Goal: Task Accomplishment & Management: Manage account settings

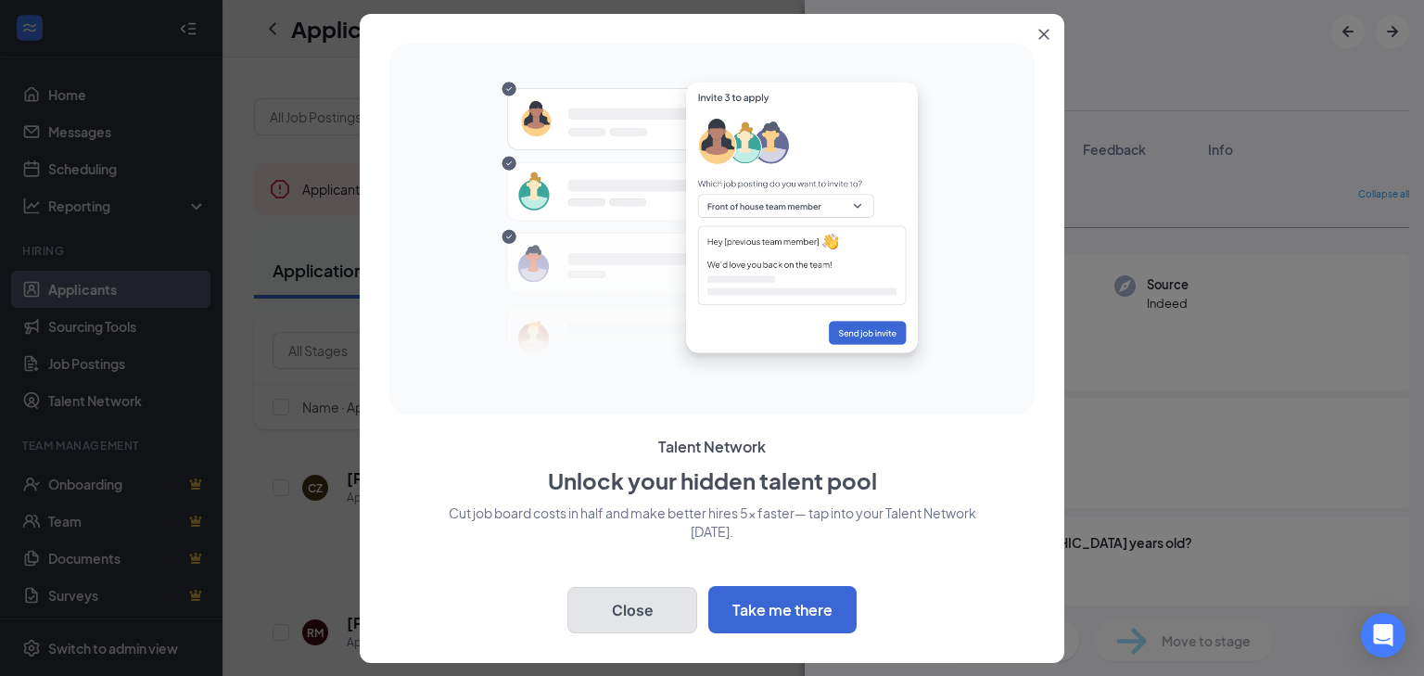
click at [660, 628] on button "Close" at bounding box center [632, 610] width 130 height 46
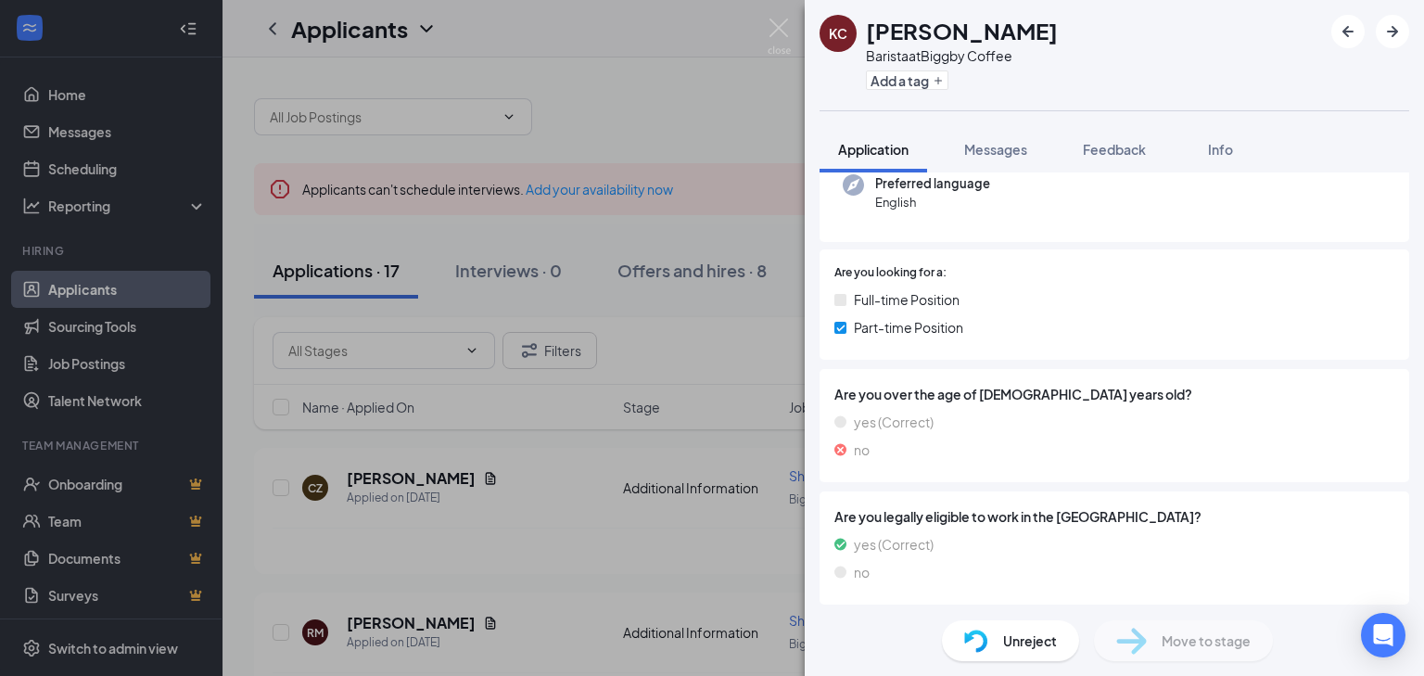
scroll to position [152, 0]
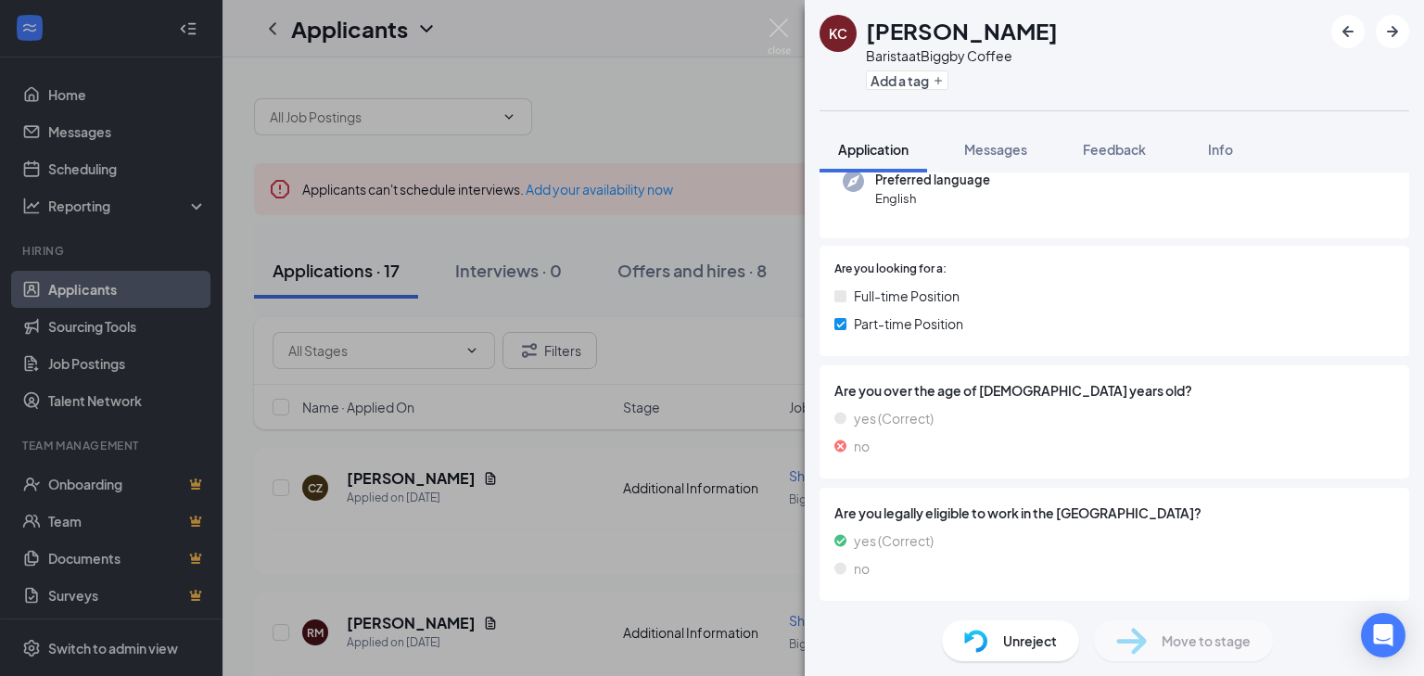
click at [749, 463] on div "[PERSON_NAME] at Biggby Coffee Add a tag Application Messages Feedback Info Col…" at bounding box center [712, 338] width 1424 height 676
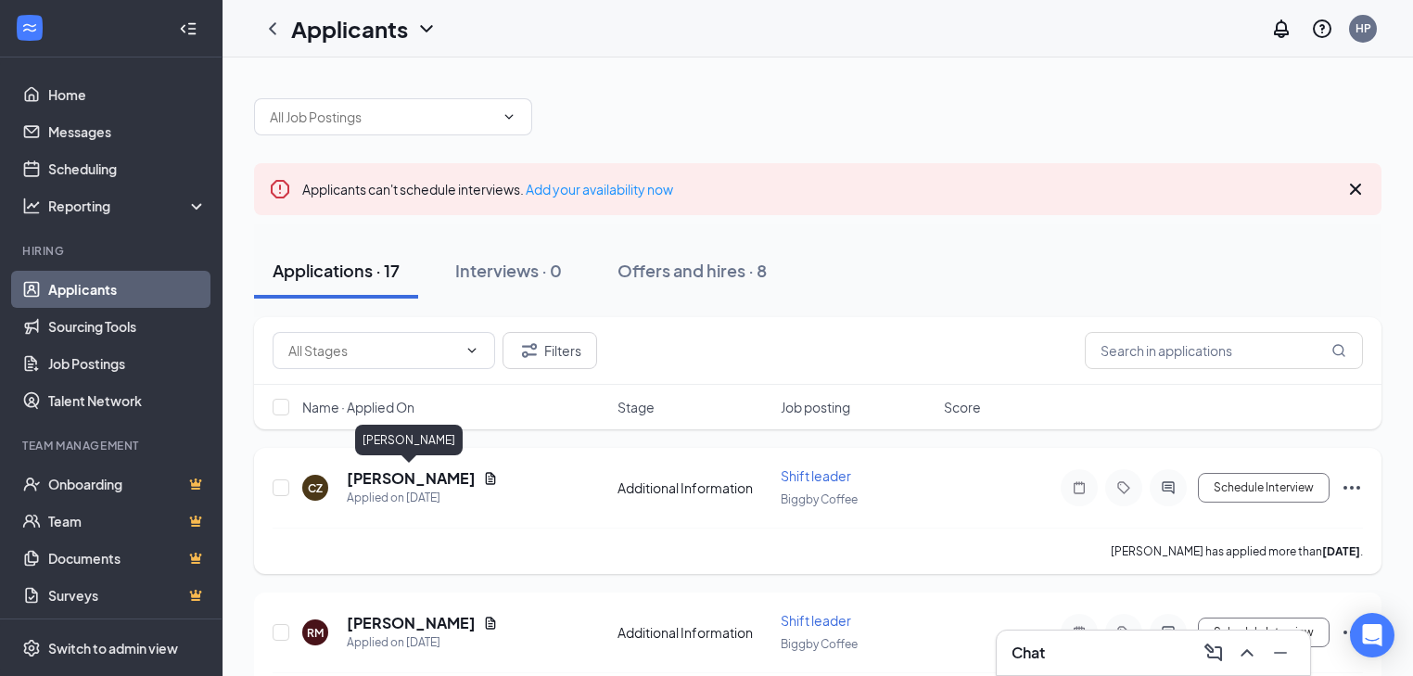
click at [423, 466] on div "CZ [PERSON_NAME] Applied on [DATE] Additional Information Shift leader Biggby C…" at bounding box center [818, 496] width 1090 height 61
click at [432, 486] on h5 "[PERSON_NAME]" at bounding box center [411, 478] width 129 height 20
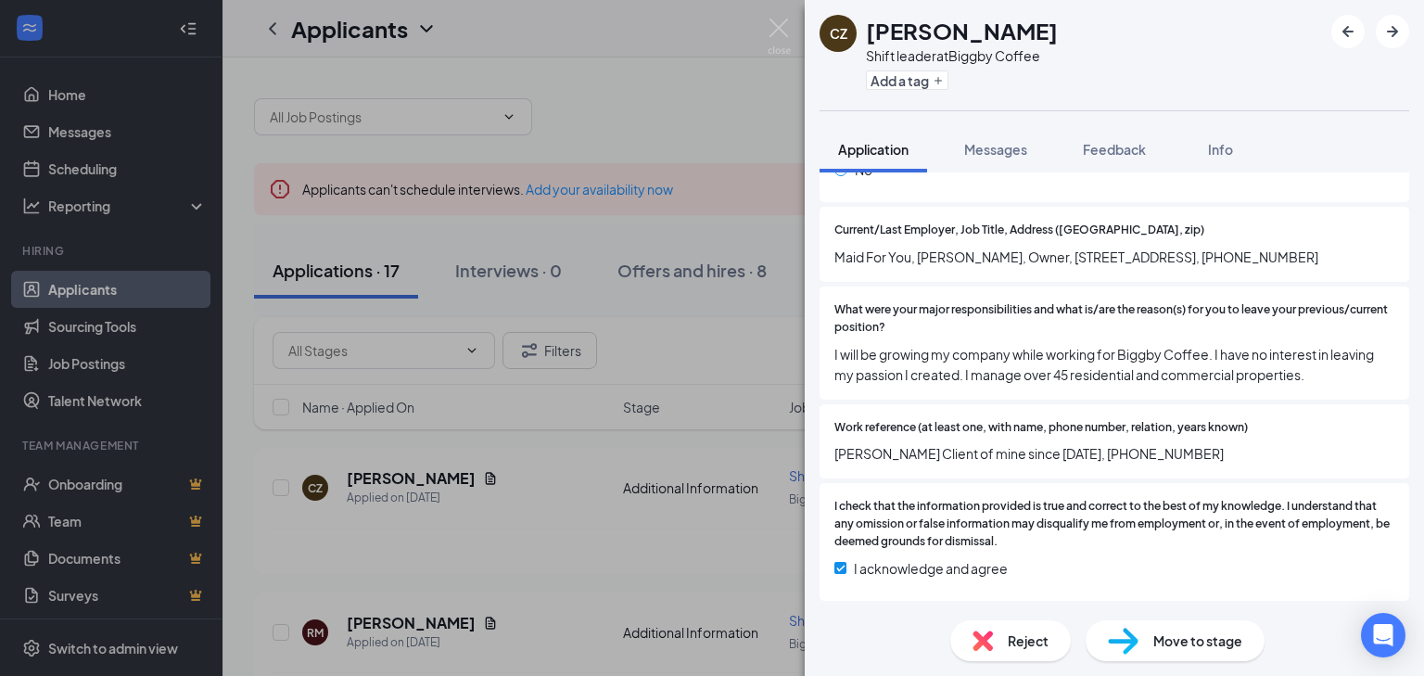
scroll to position [1820, 0]
click at [629, 513] on div "CZ [PERSON_NAME] Shift leader at Biggby Coffee Add a tag Application Messages F…" at bounding box center [712, 338] width 1424 height 676
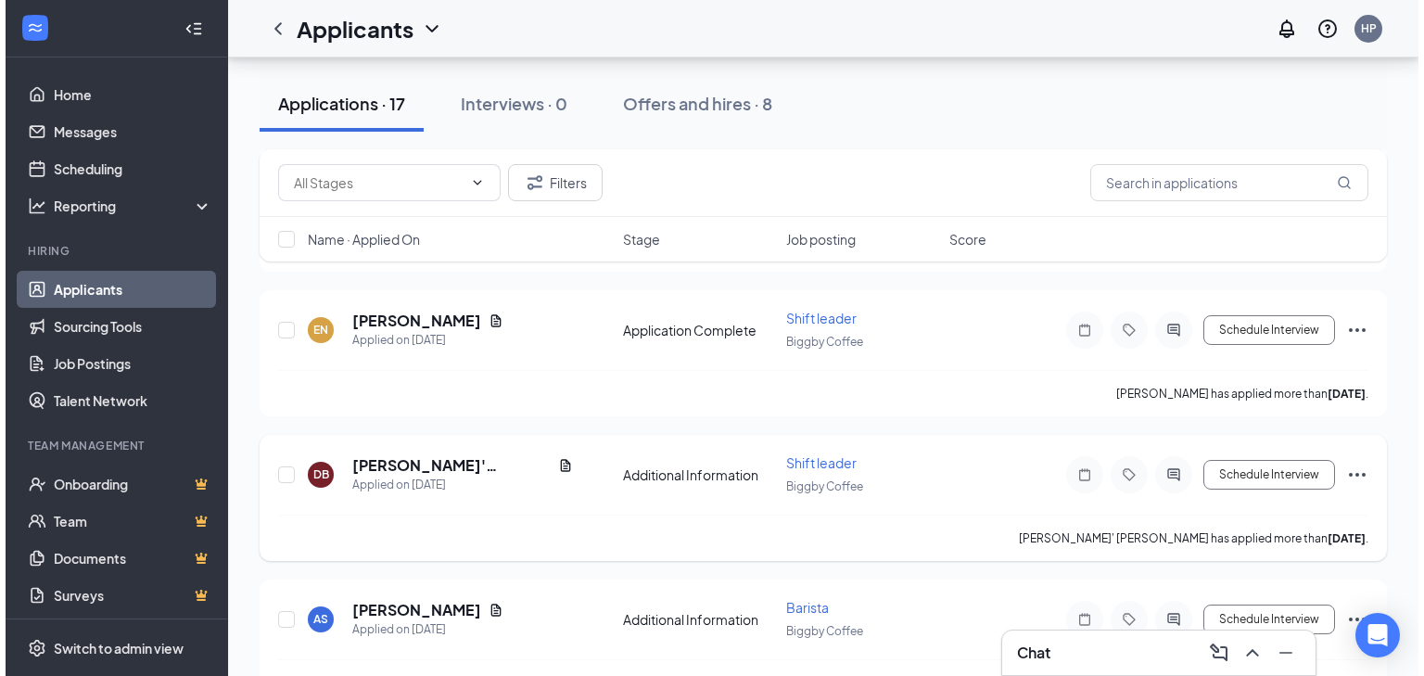
scroll to position [593, 0]
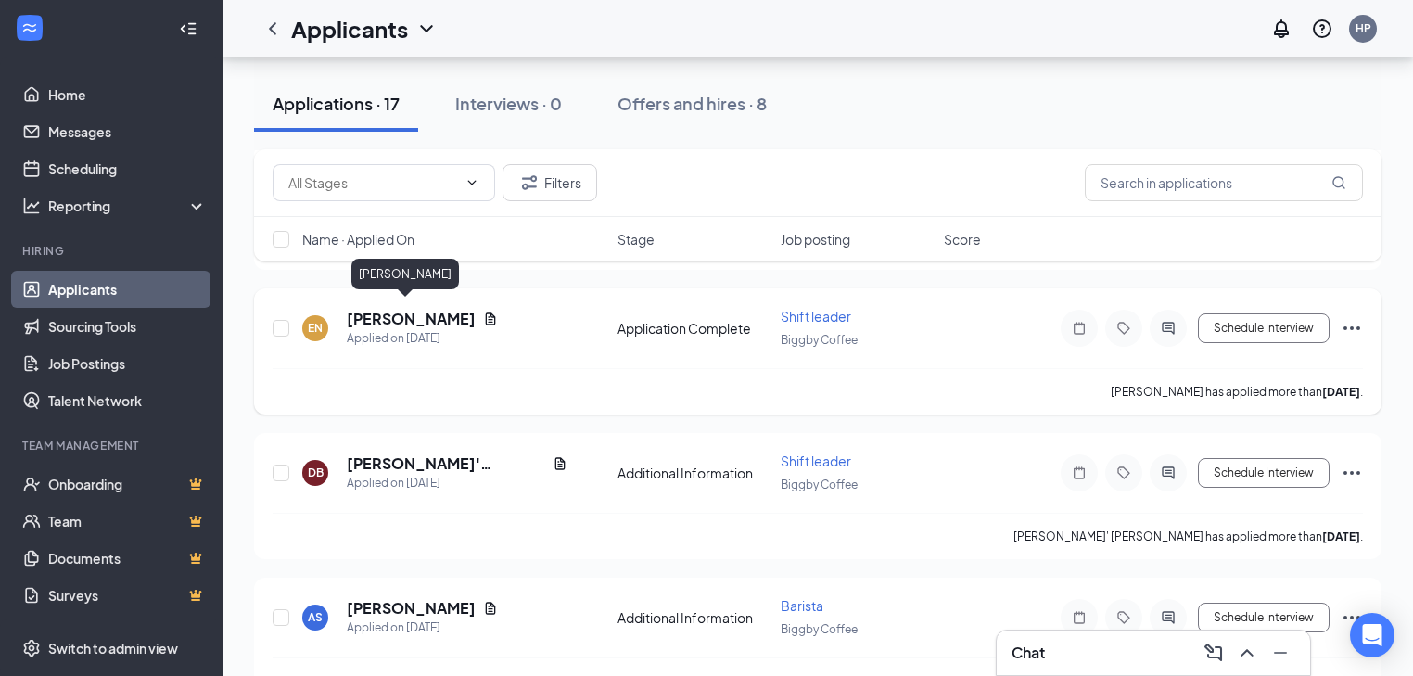
click at [409, 311] on h5 "[PERSON_NAME]" at bounding box center [411, 319] width 129 height 20
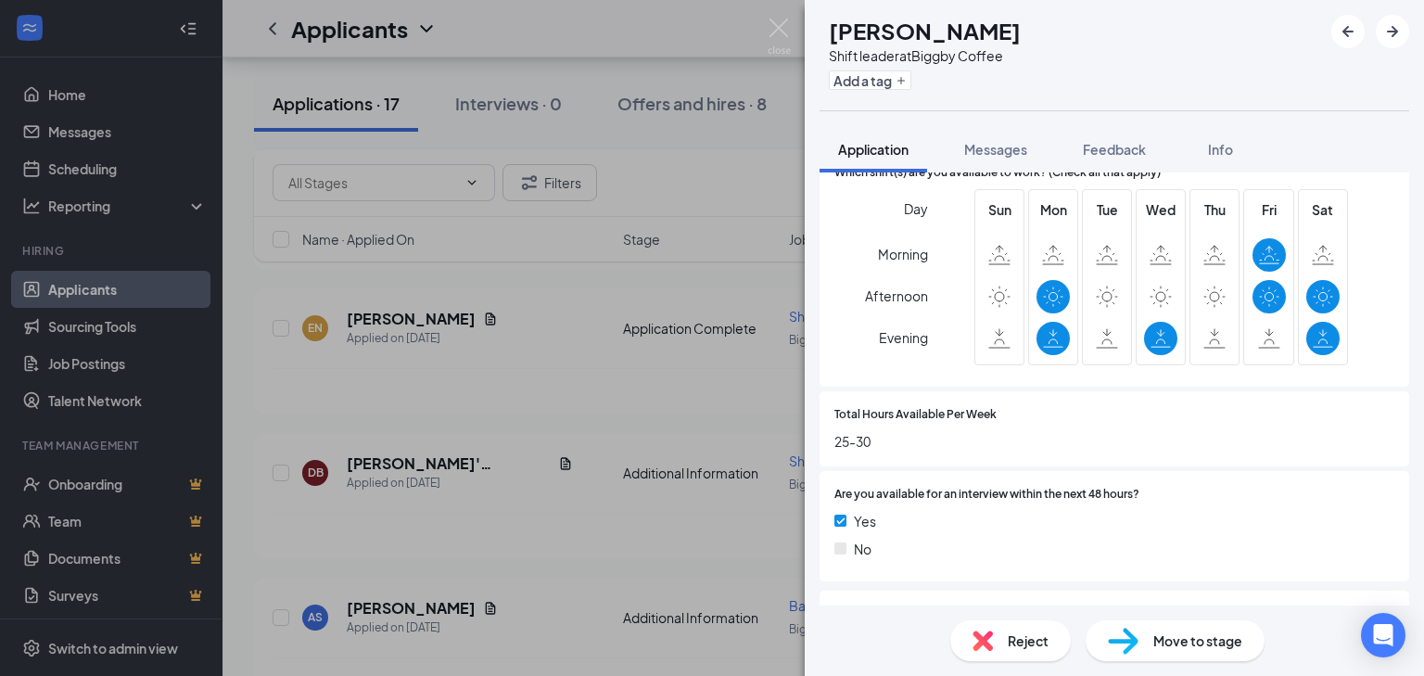
scroll to position [371, 0]
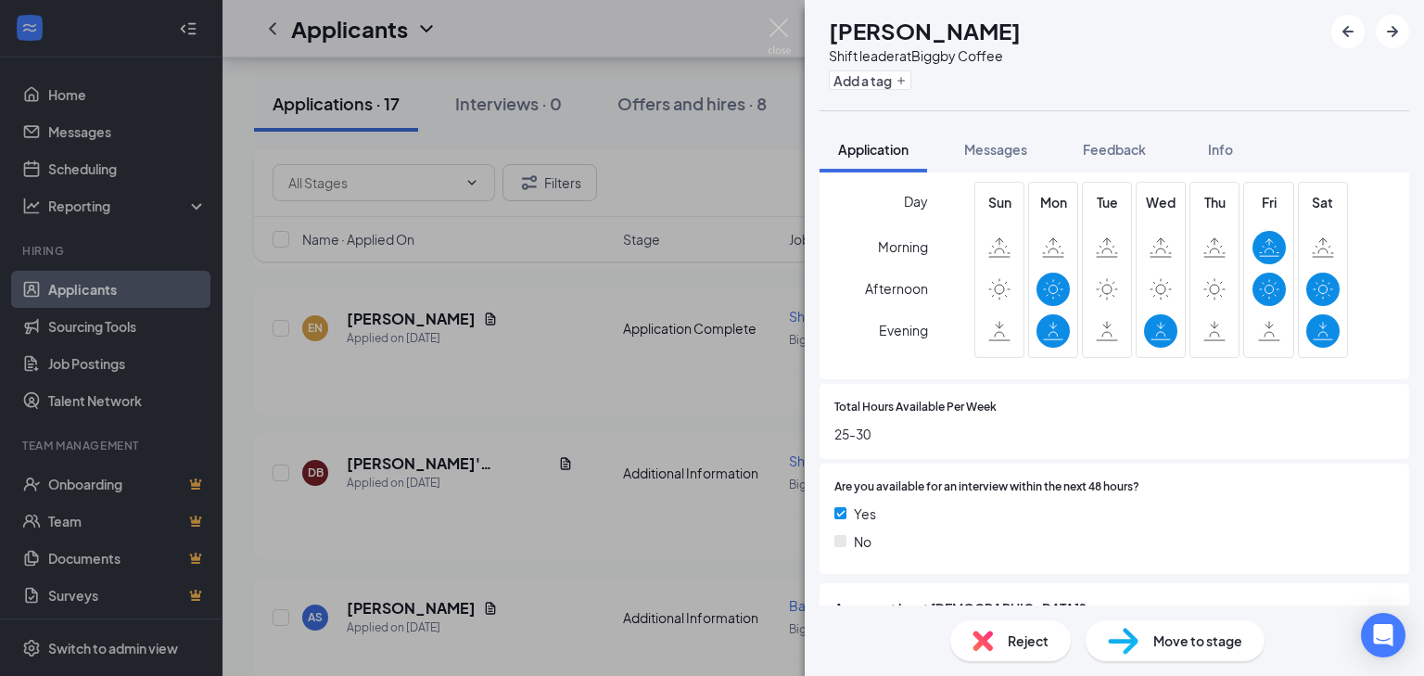
click at [581, 416] on div "EN [PERSON_NAME] Shift leader at Biggby Coffee Add a tag Application Messages F…" at bounding box center [712, 338] width 1424 height 676
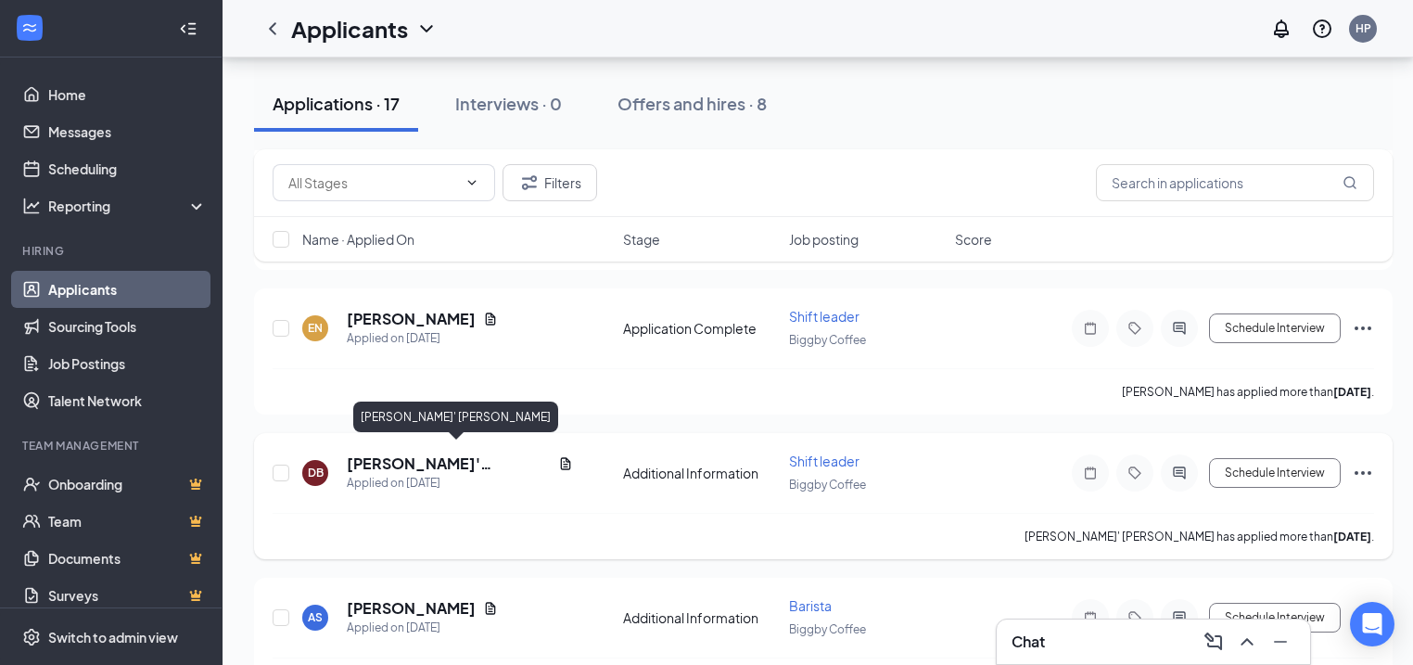
click at [382, 456] on h5 "[PERSON_NAME]' [PERSON_NAME]" at bounding box center [449, 463] width 204 height 20
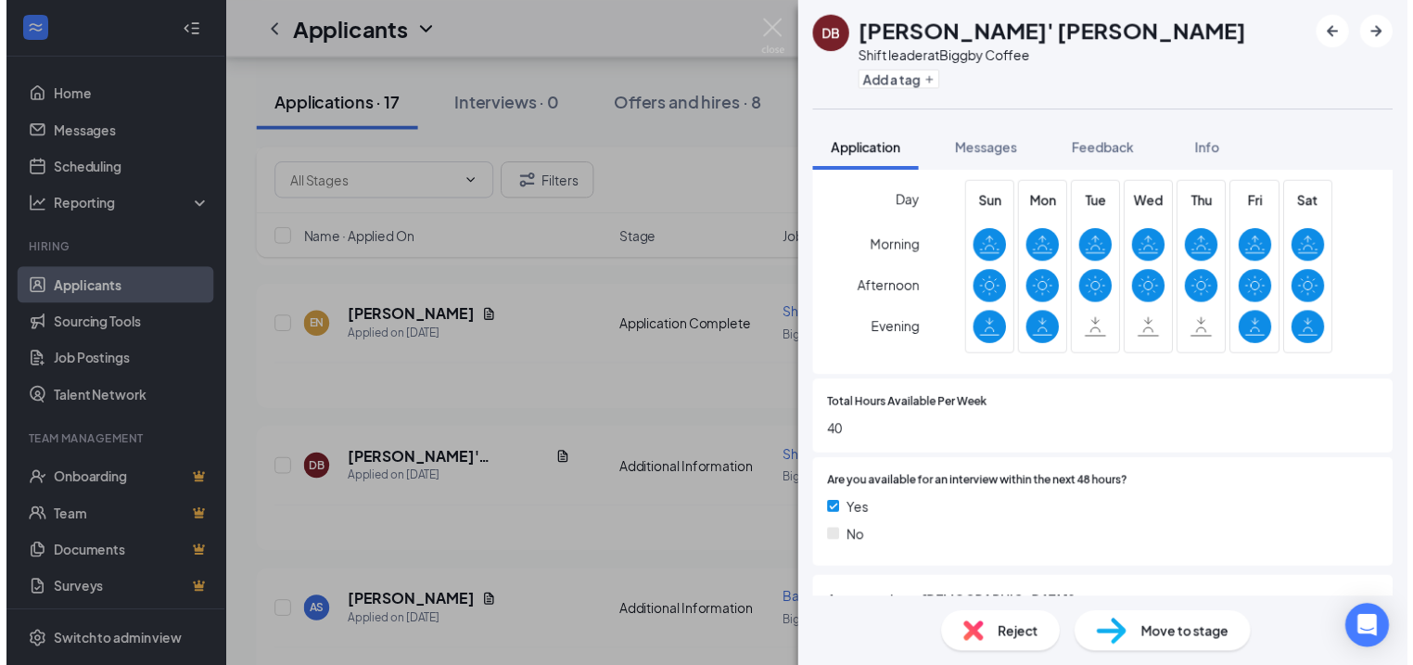
scroll to position [371, 0]
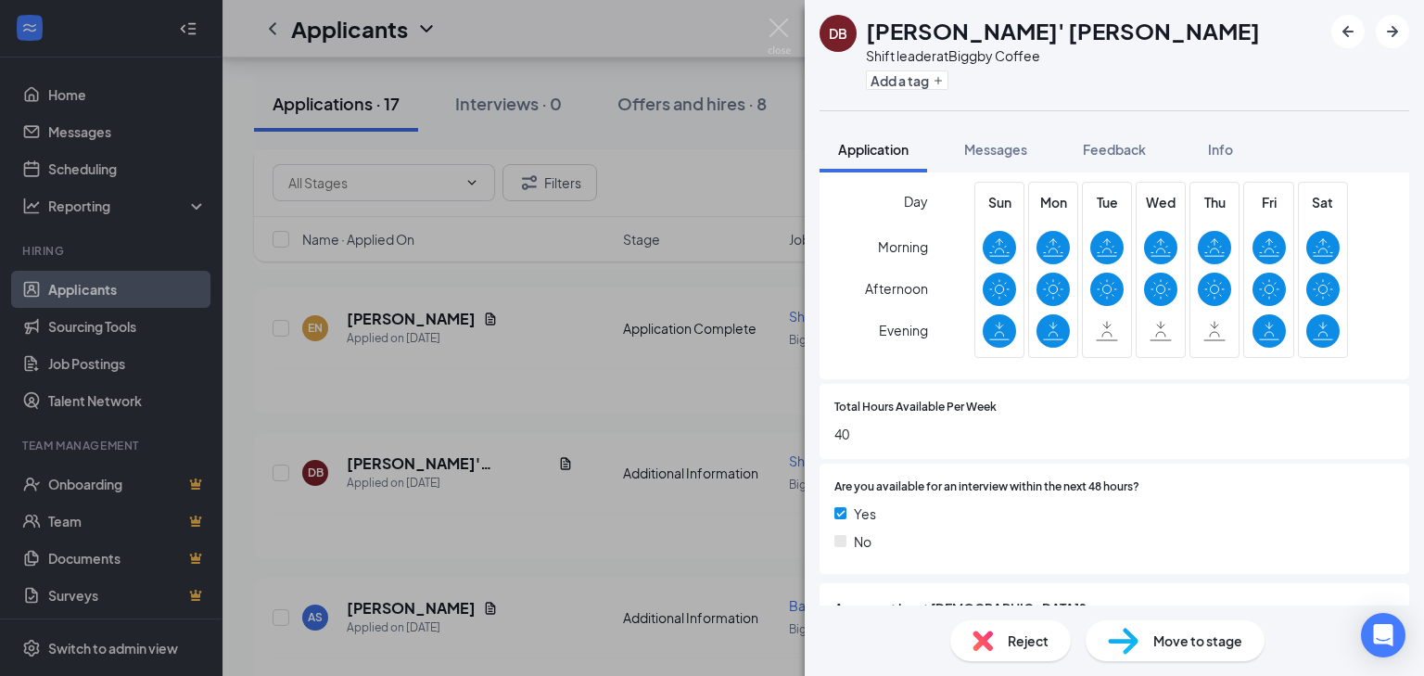
click at [264, 321] on div "DB [PERSON_NAME]' [PERSON_NAME] Shift leader at Biggby Coffee Add a tag Applica…" at bounding box center [712, 338] width 1424 height 676
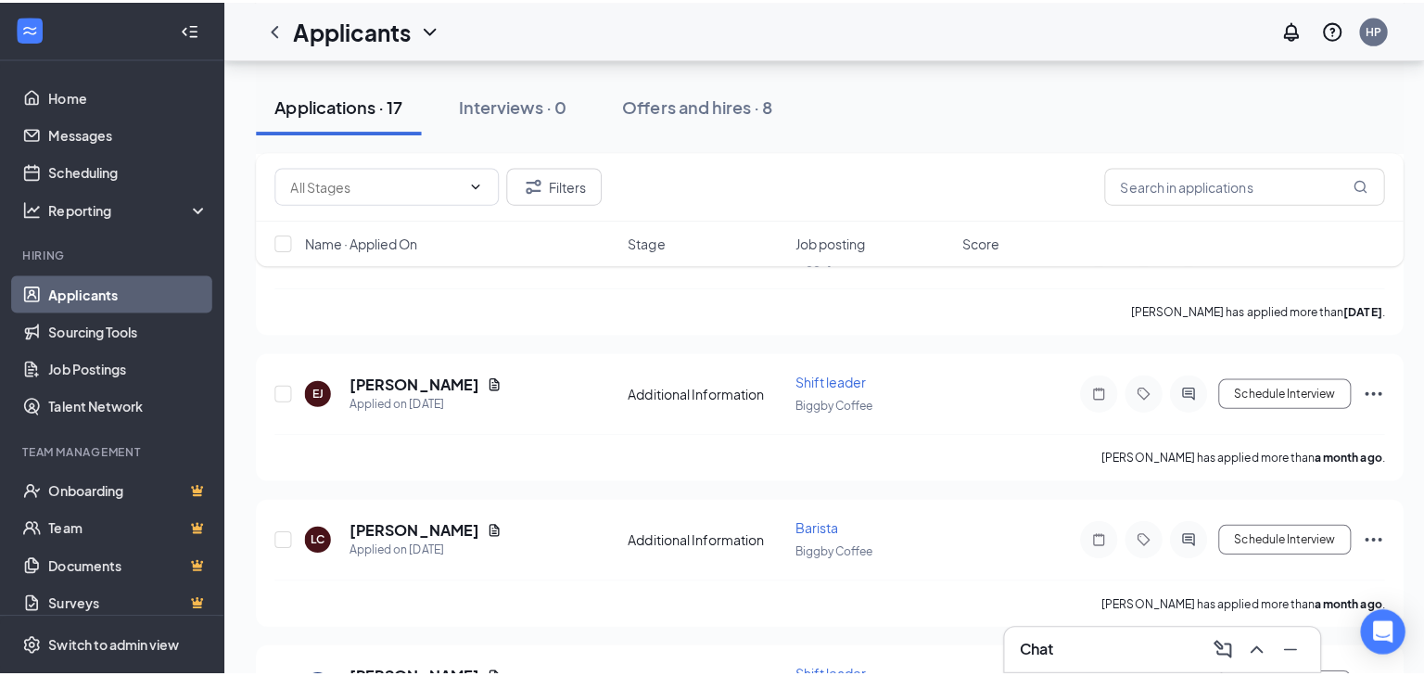
scroll to position [1186, 0]
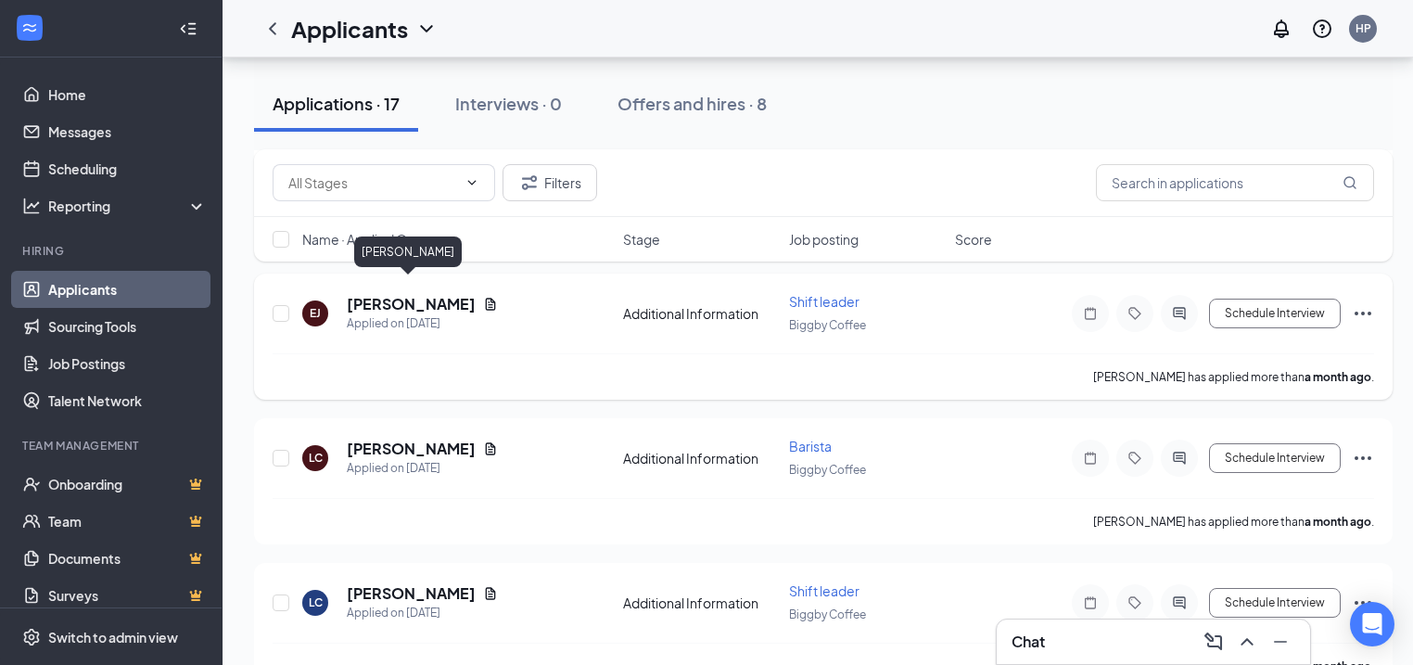
click at [424, 294] on h5 "[PERSON_NAME]" at bounding box center [411, 304] width 129 height 20
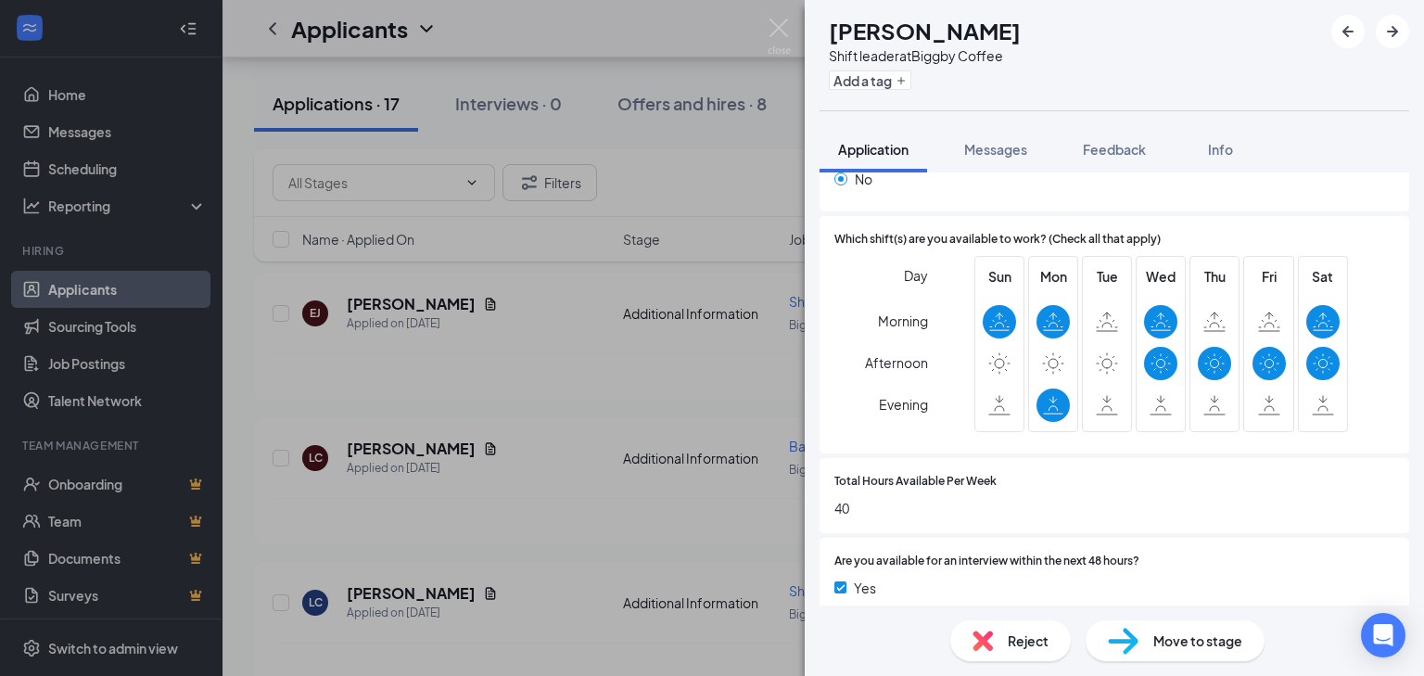
scroll to position [371, 0]
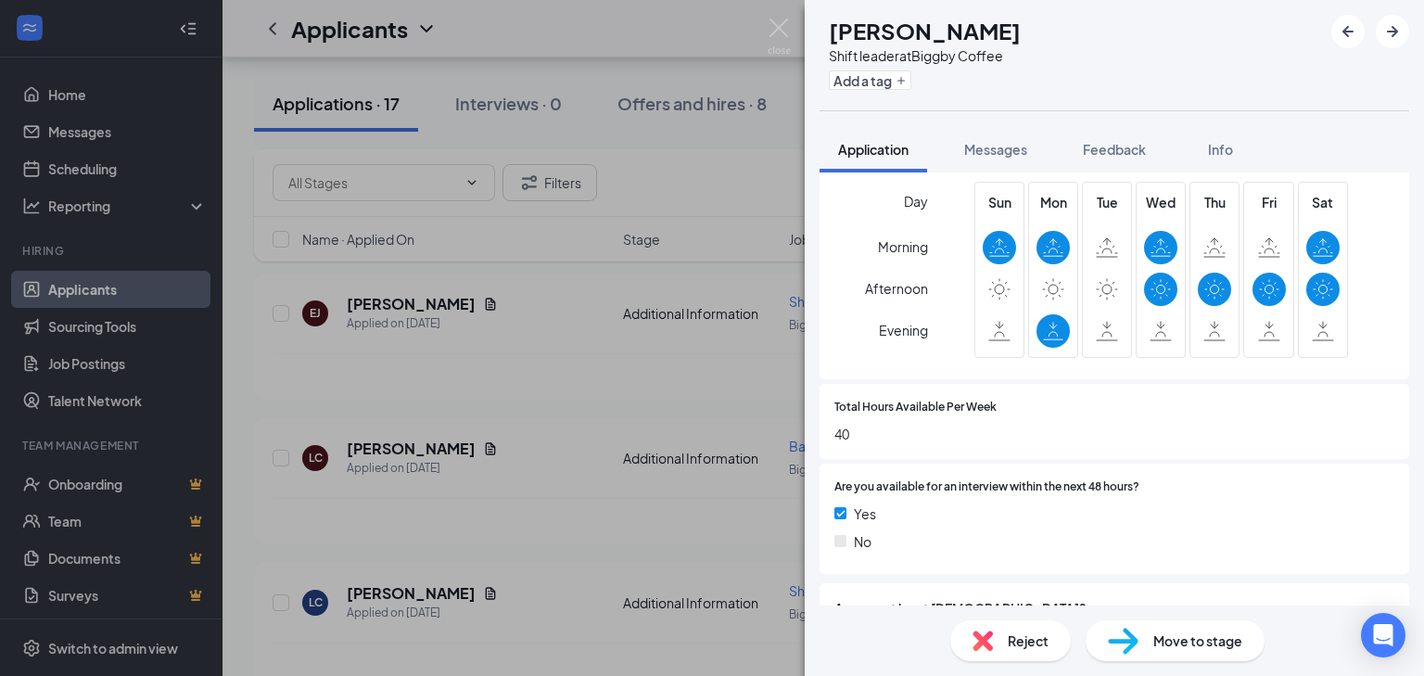
click at [1039, 646] on span "Reject" at bounding box center [1028, 640] width 41 height 20
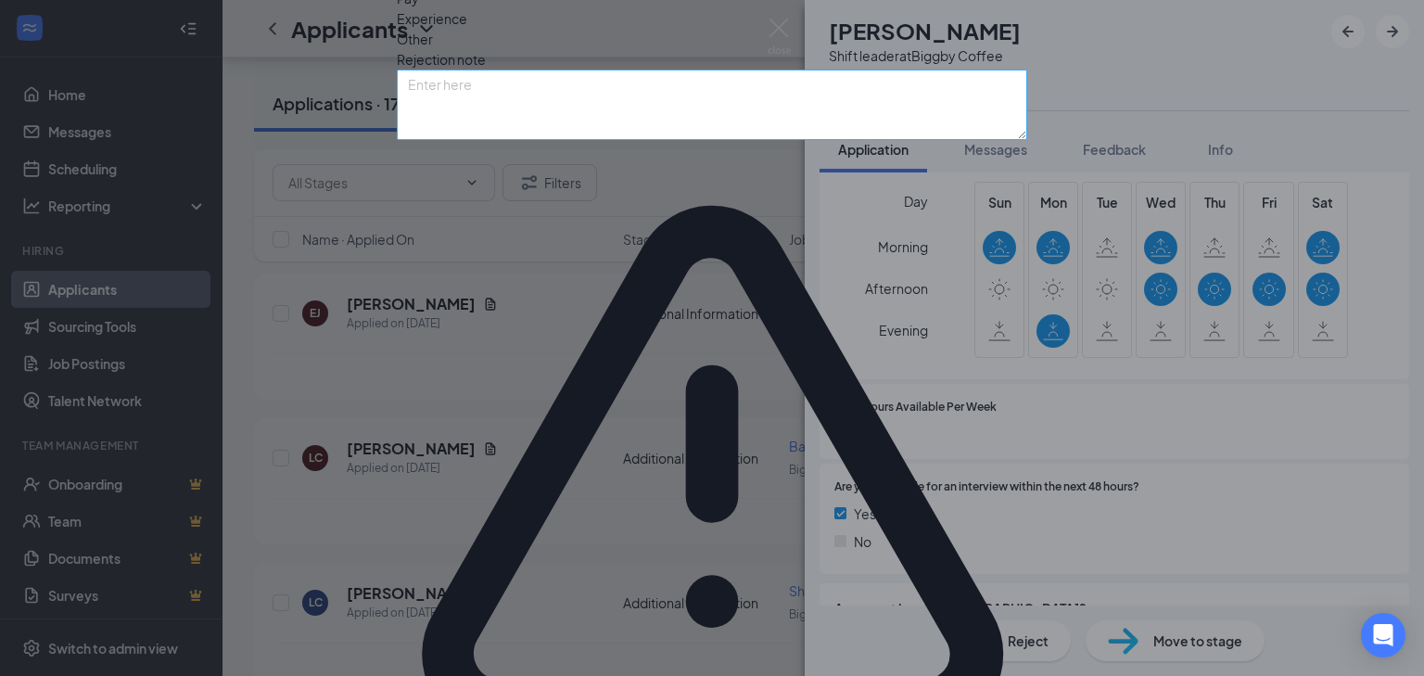
scroll to position [26, 0]
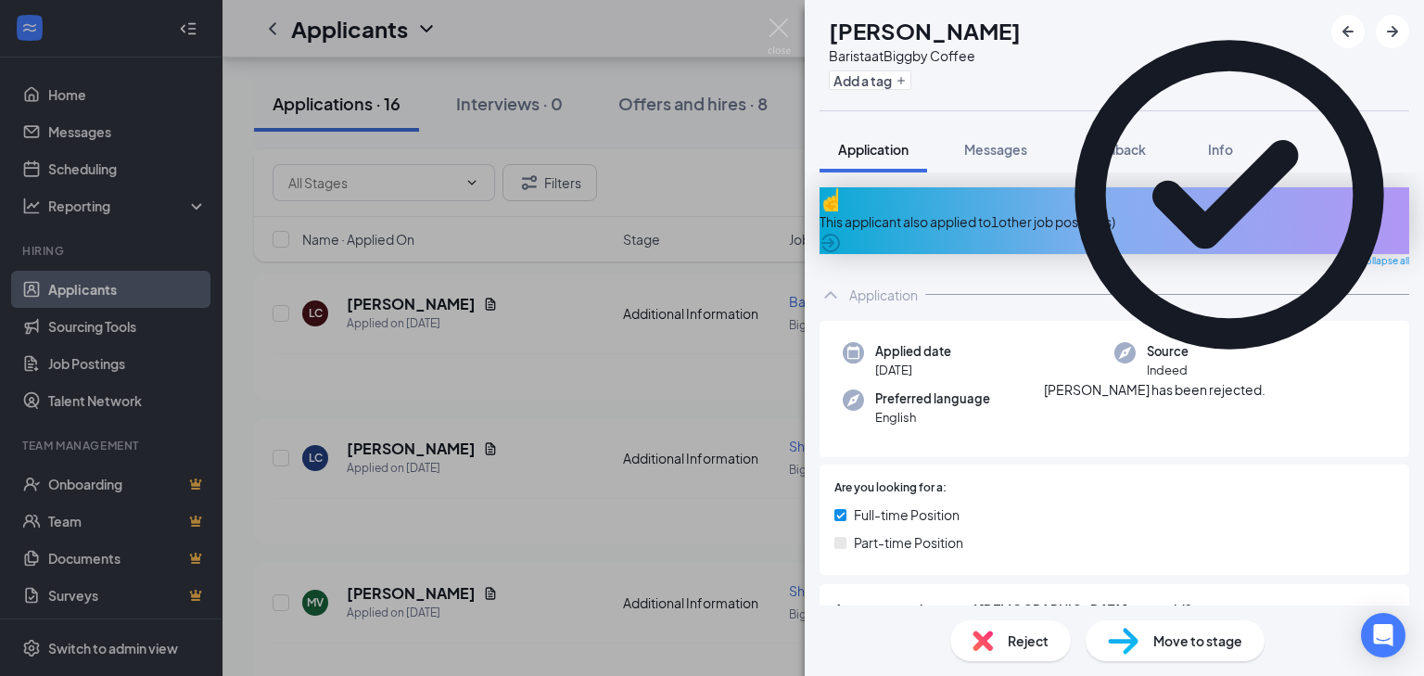
click at [786, 352] on div "LC Lacionna [PERSON_NAME] Barista at Biggby Coffee Add a tag Application Messag…" at bounding box center [712, 338] width 1424 height 676
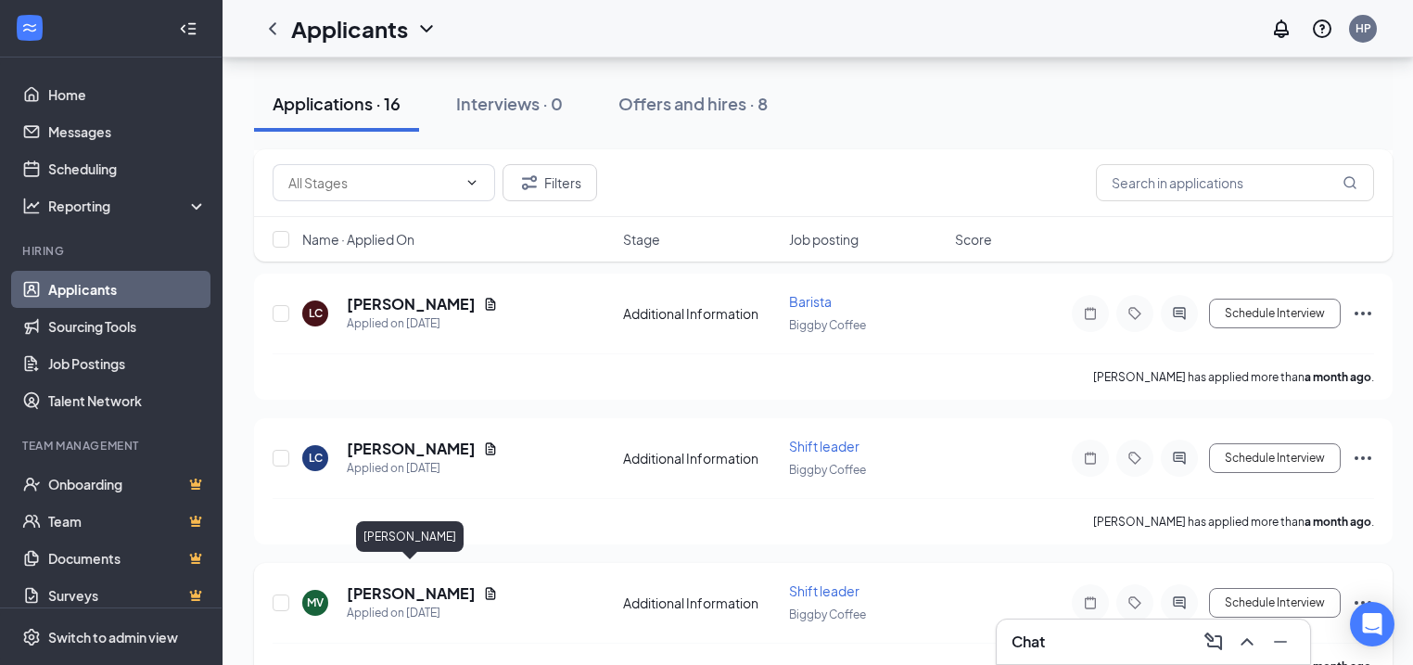
click at [438, 563] on div "MV [PERSON_NAME] Applied on [DATE] Additional Information Shift leader Biggby C…" at bounding box center [823, 626] width 1138 height 126
click at [438, 583] on h5 "[PERSON_NAME]" at bounding box center [411, 593] width 129 height 20
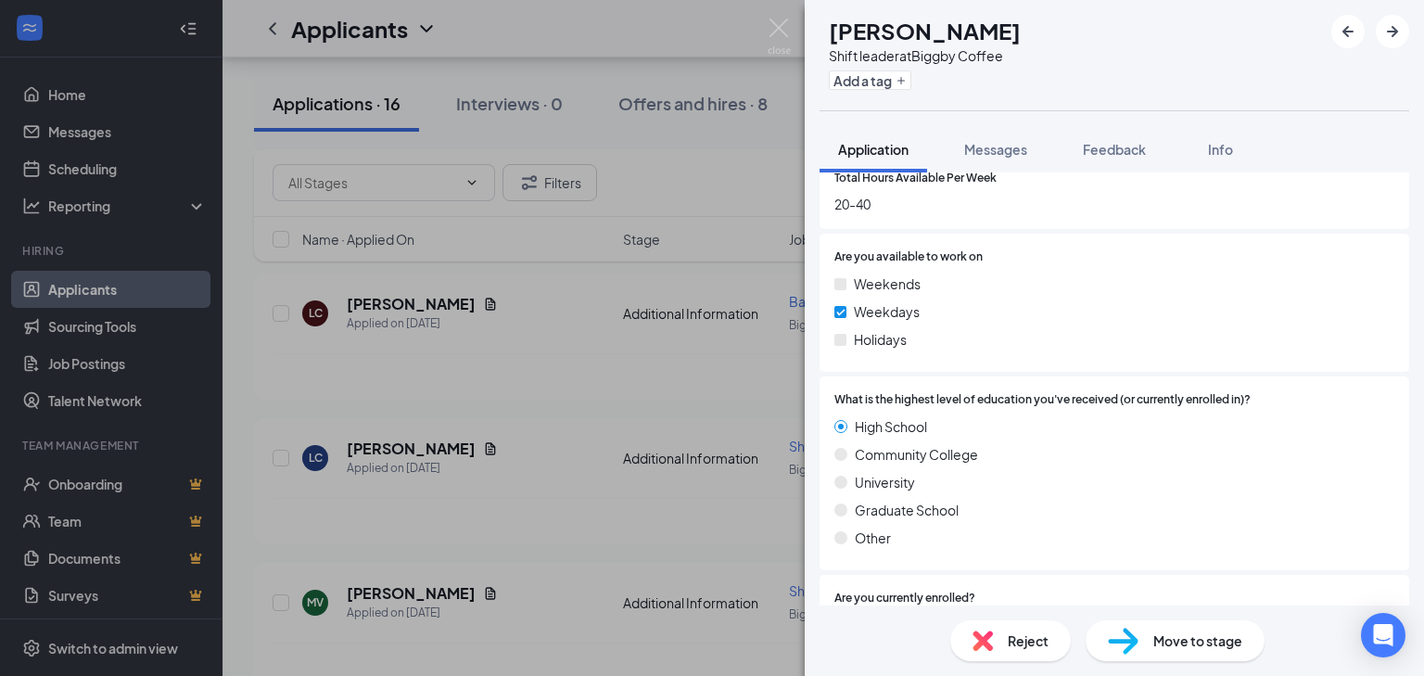
scroll to position [1409, 0]
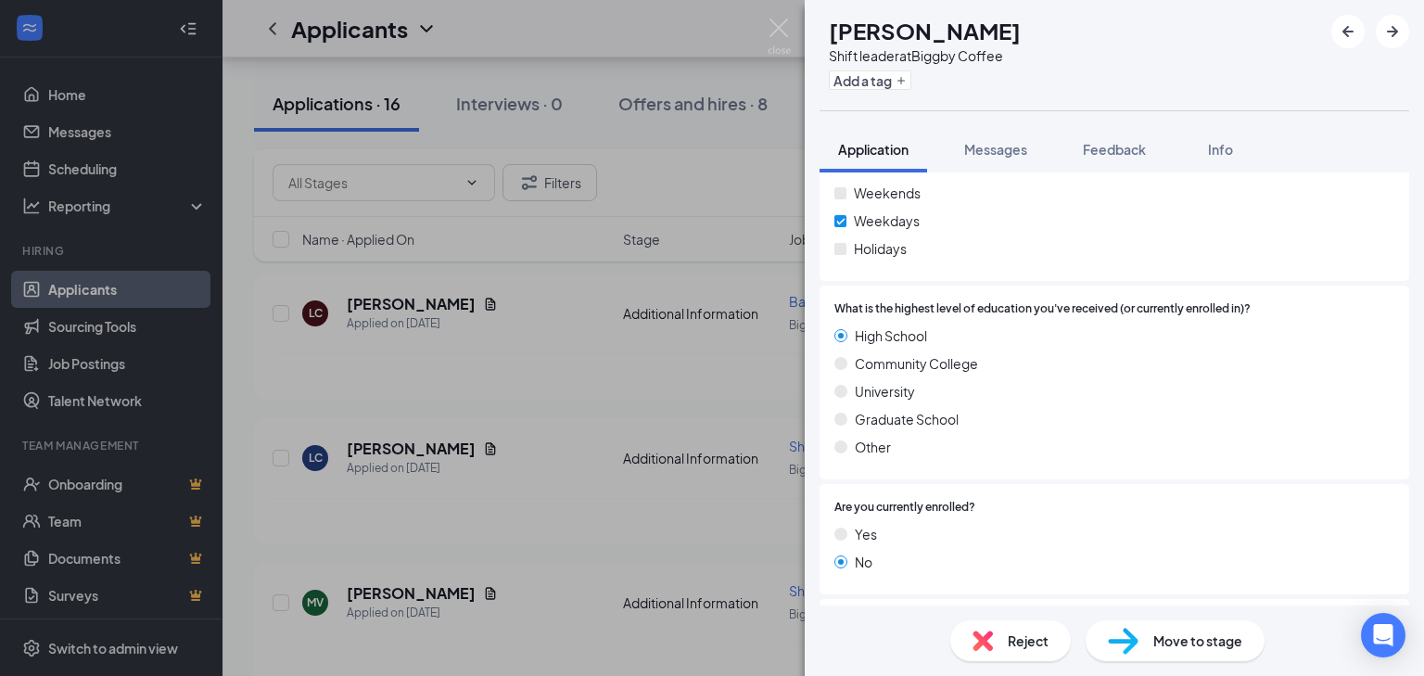
click at [1062, 652] on div "Reject" at bounding box center [1010, 640] width 120 height 41
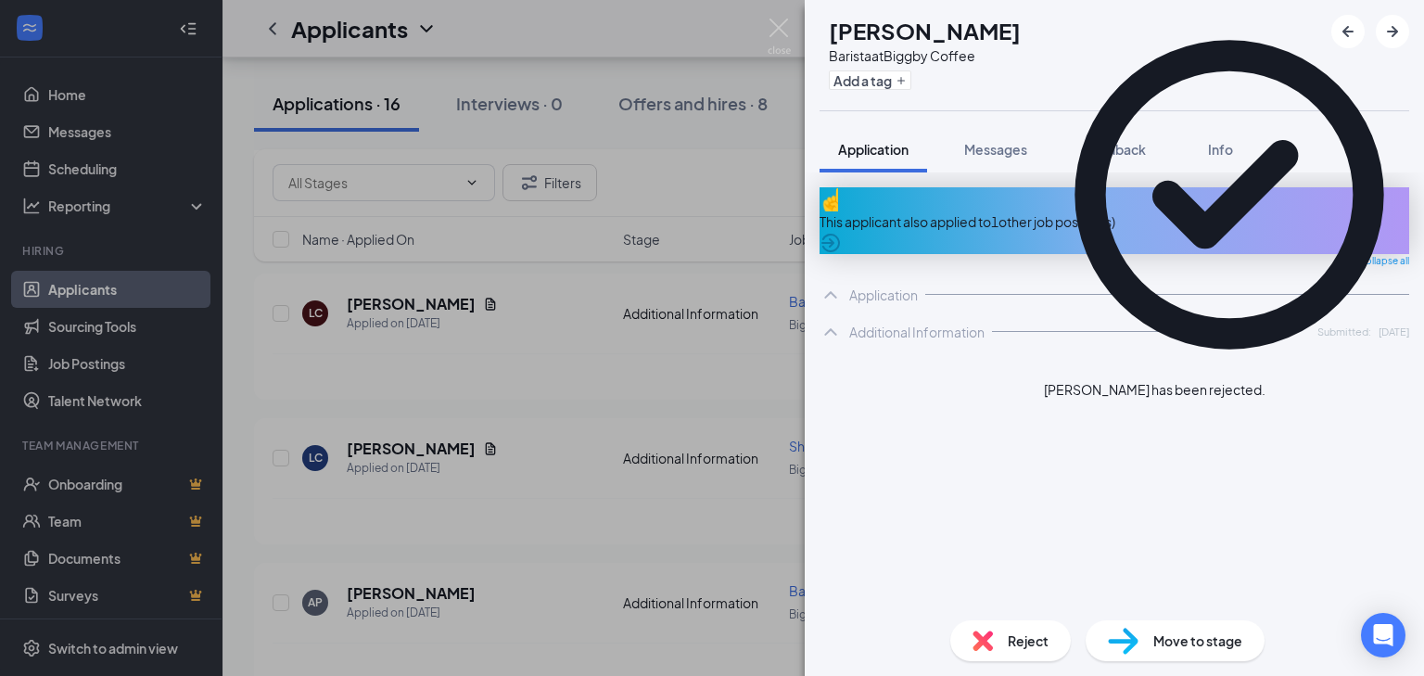
click at [534, 345] on div "AP [PERSON_NAME] at Biggby Coffee Add a tag Application Messages Feedback Info …" at bounding box center [712, 338] width 1424 height 676
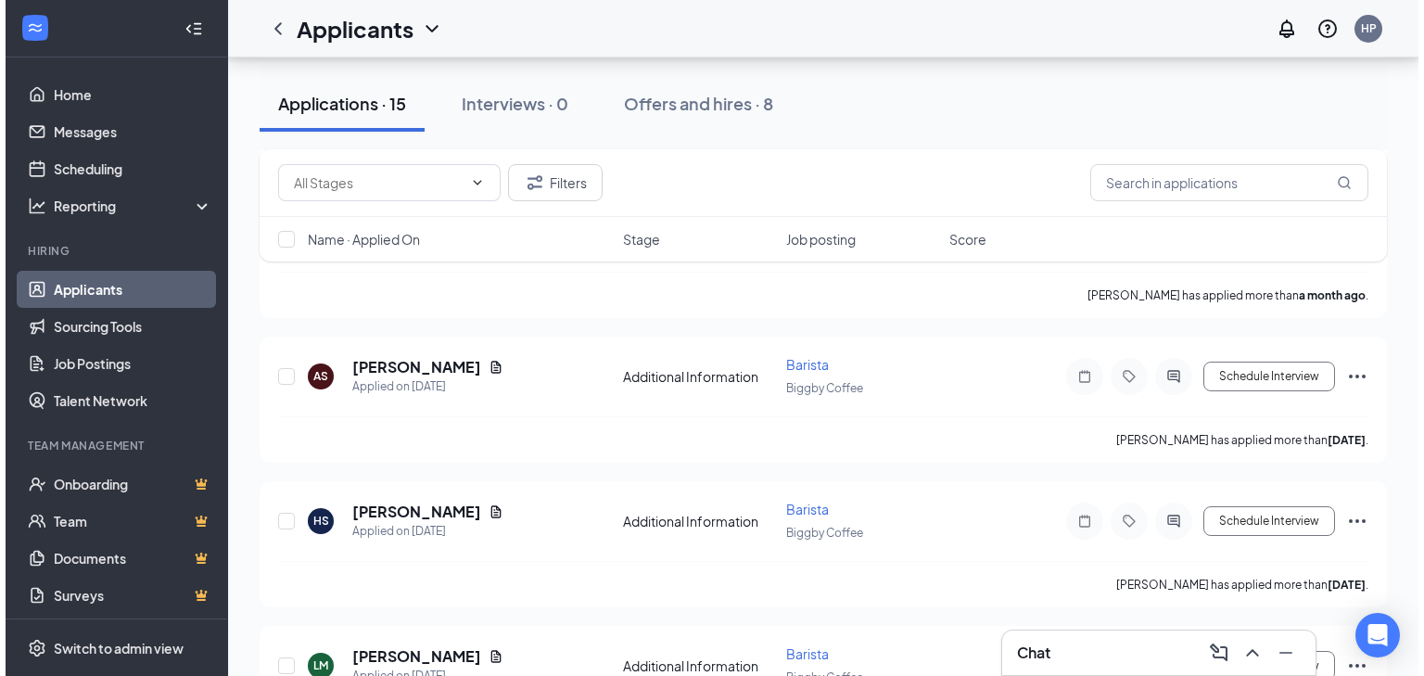
scroll to position [1913, 0]
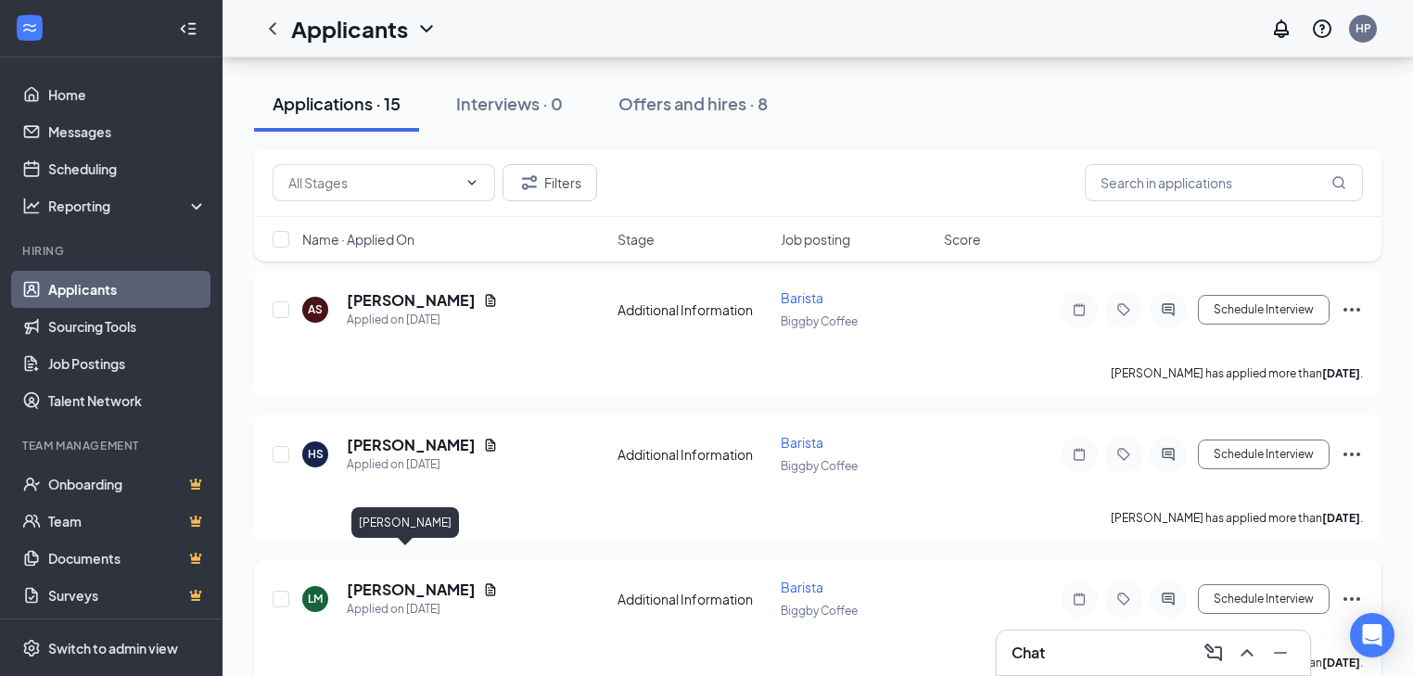
click at [401, 579] on h5 "[PERSON_NAME]" at bounding box center [411, 589] width 129 height 20
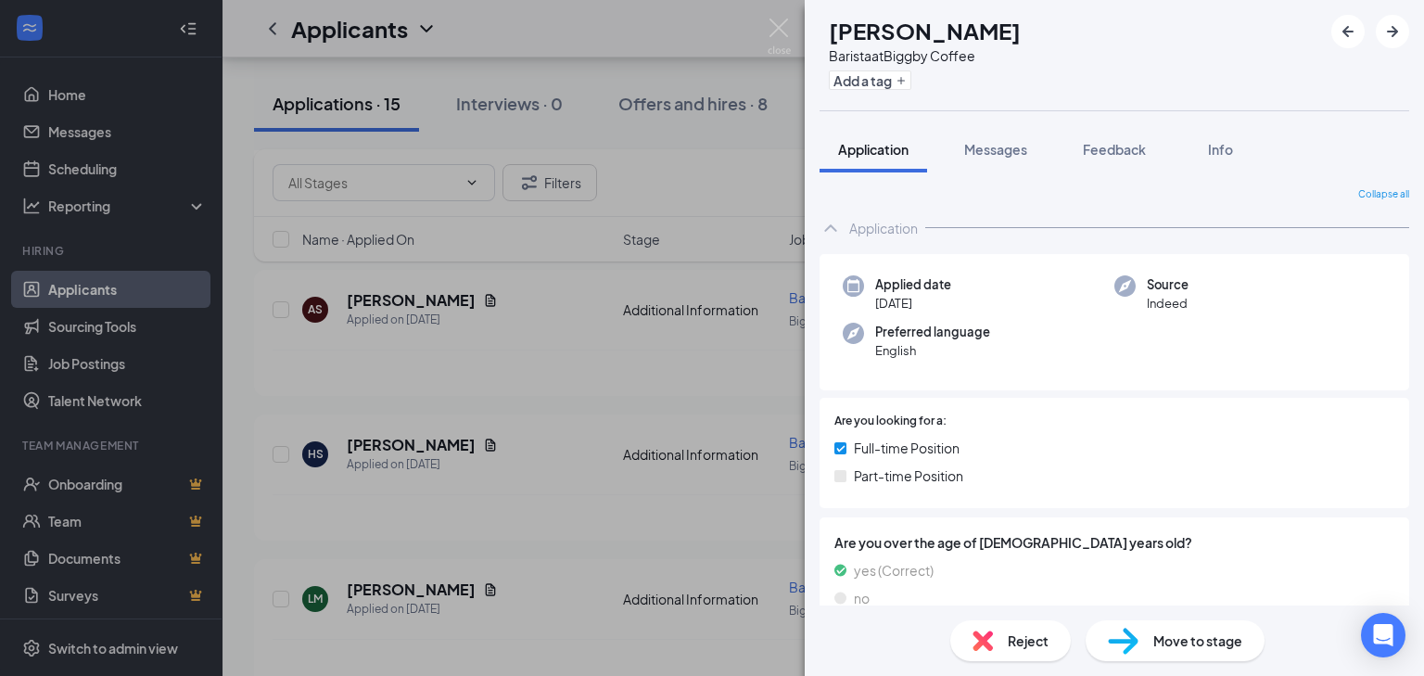
click at [1036, 635] on span "Reject" at bounding box center [1028, 640] width 41 height 20
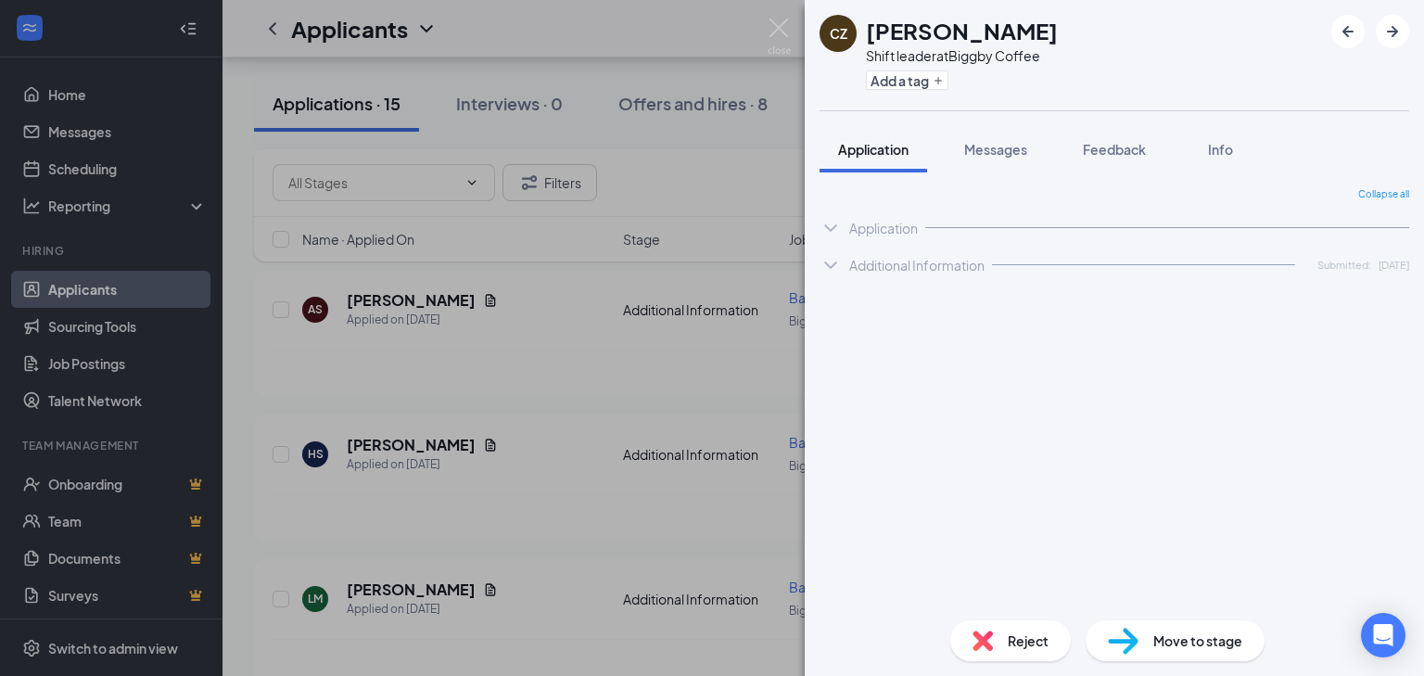
click at [471, 441] on div "CZ [PERSON_NAME] Shift leader at Biggby Coffee Add a tag Application Messages F…" at bounding box center [712, 338] width 1424 height 676
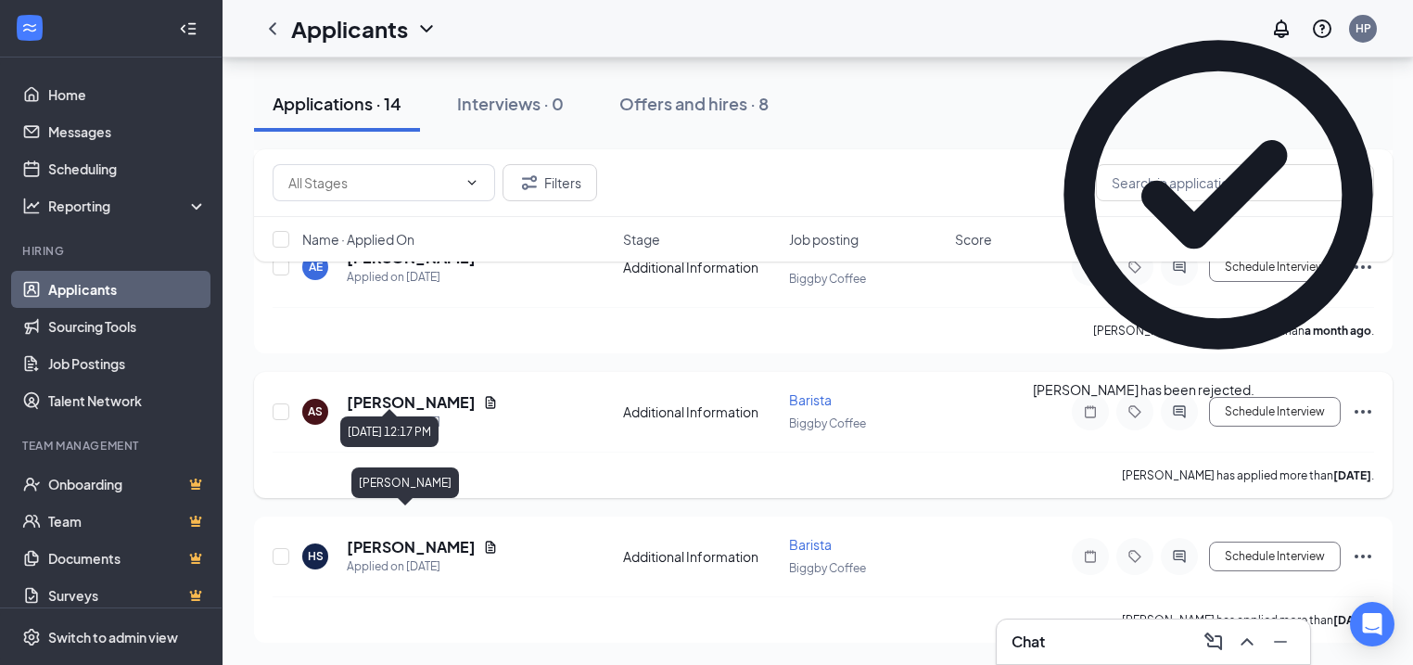
scroll to position [1782, 0]
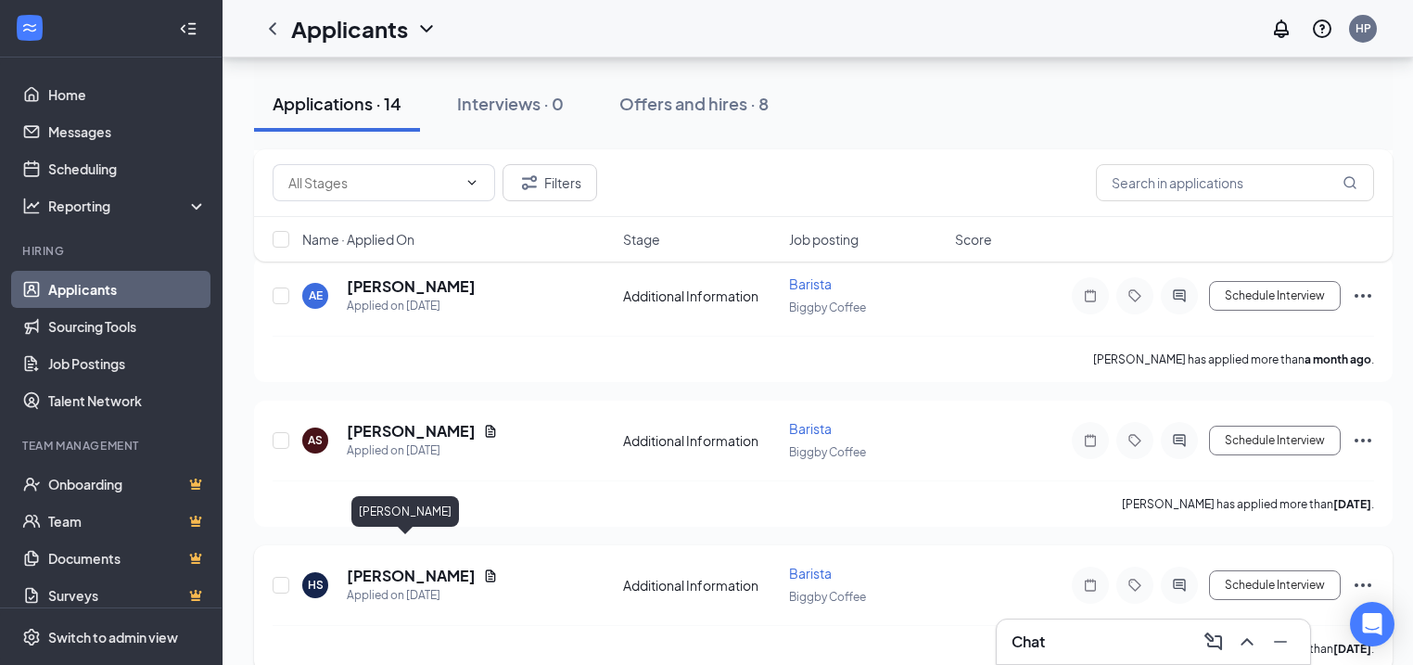
click at [414, 565] on h5 "[PERSON_NAME]" at bounding box center [411, 575] width 129 height 20
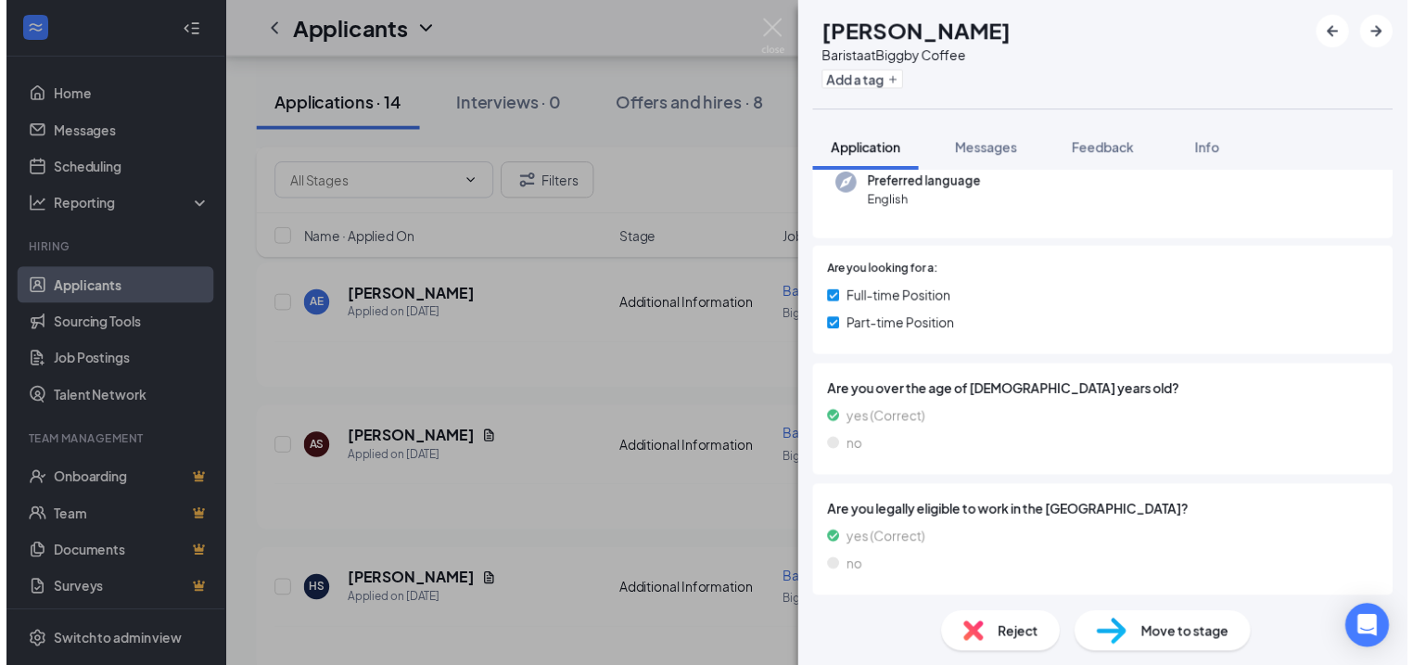
scroll to position [189, 0]
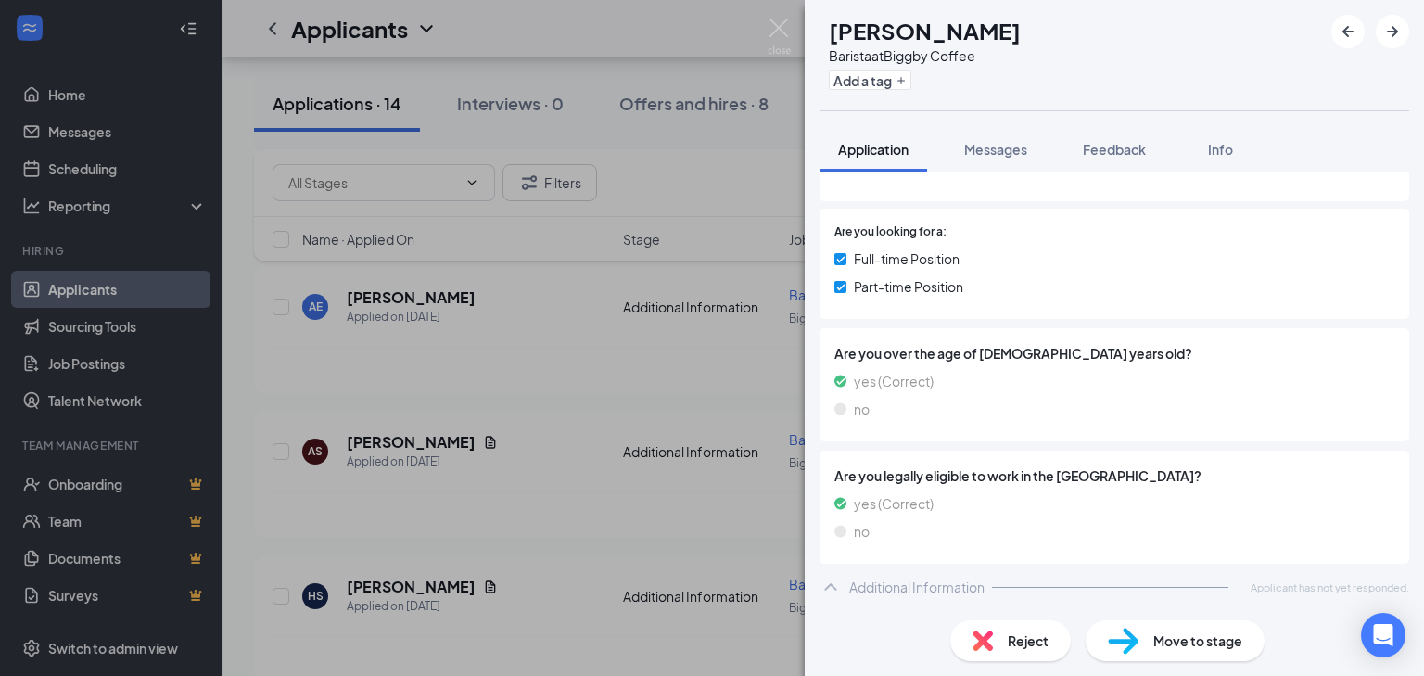
click at [567, 580] on div "HS [PERSON_NAME] Barista at Biggby Coffee Add a tag Application Messages Feedba…" at bounding box center [712, 338] width 1424 height 676
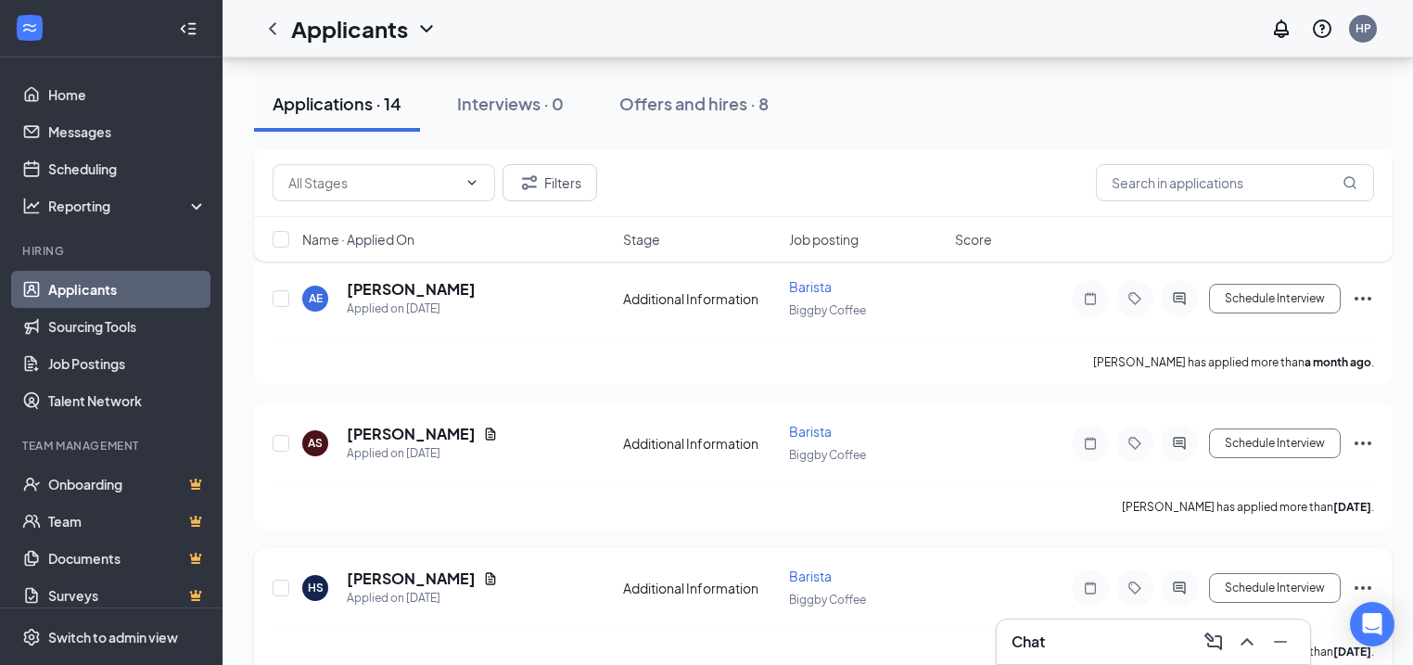
scroll to position [1782, 0]
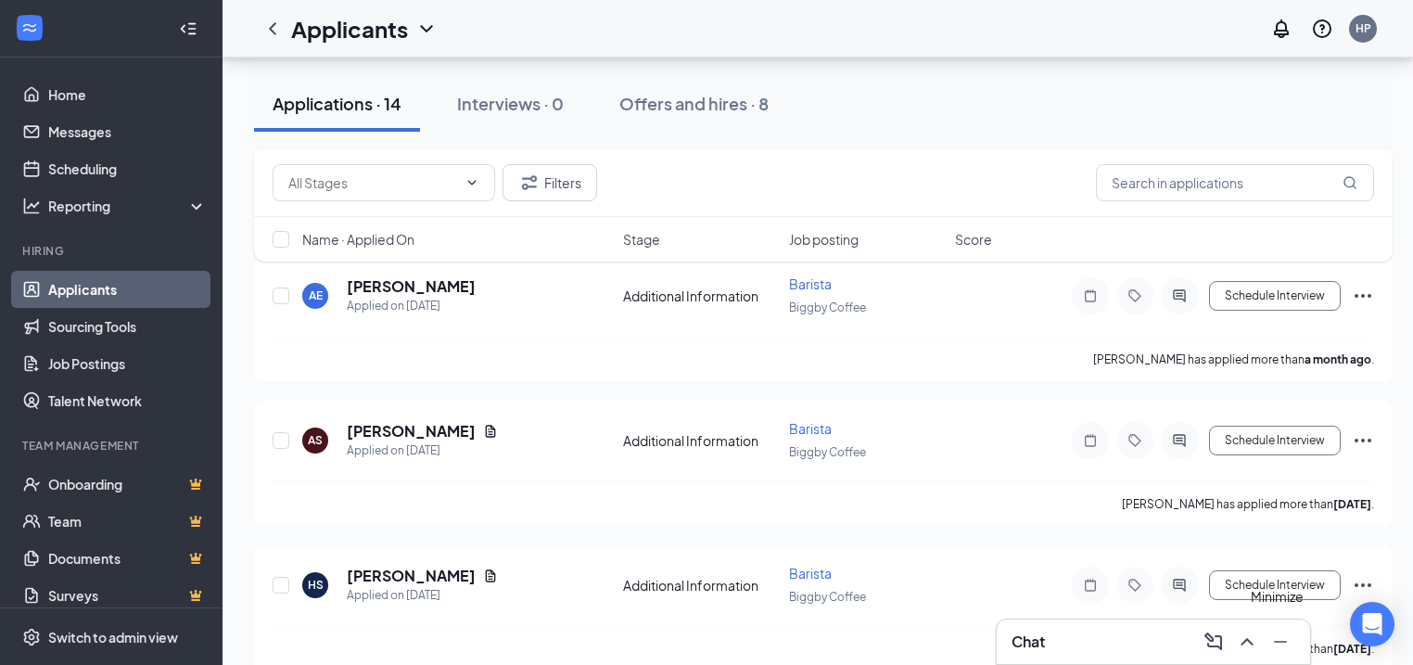
click at [1275, 641] on icon "Minimize" at bounding box center [1280, 641] width 13 height 2
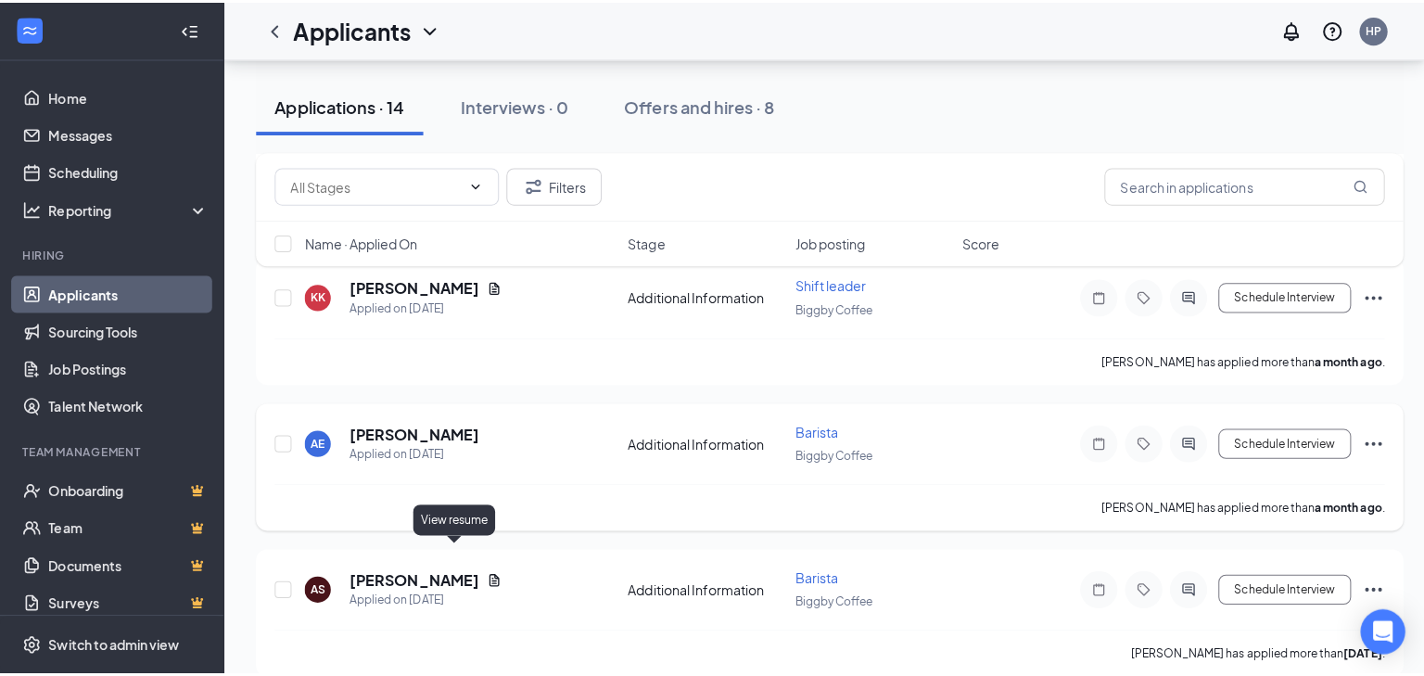
scroll to position [1634, 0]
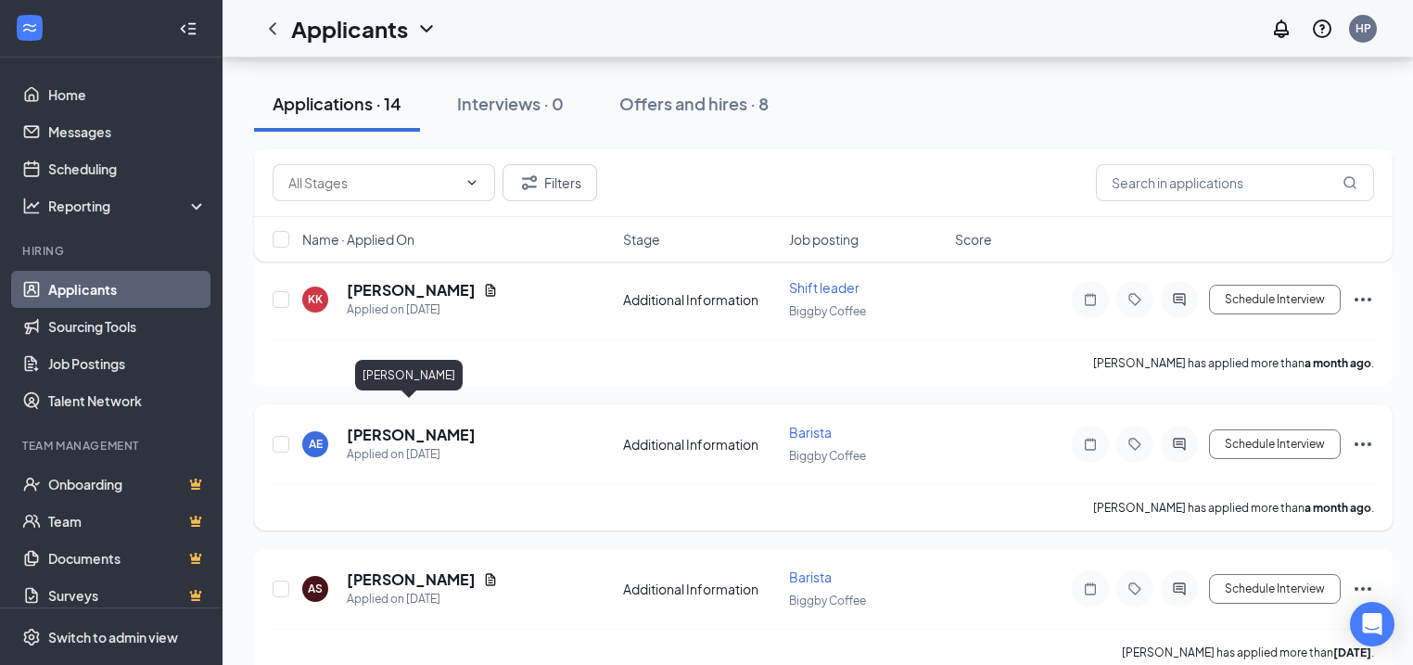
click at [410, 425] on h5 "[PERSON_NAME]" at bounding box center [411, 435] width 129 height 20
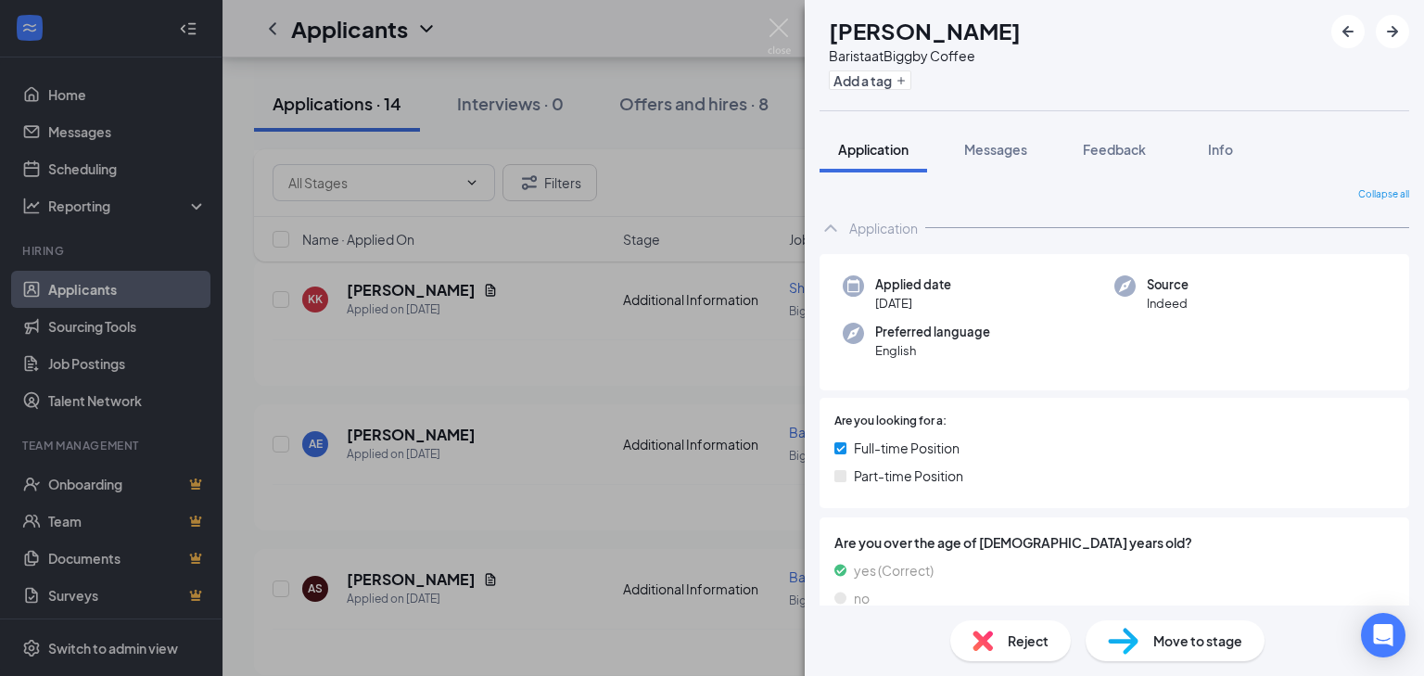
click at [1046, 634] on span "Reject" at bounding box center [1028, 640] width 41 height 20
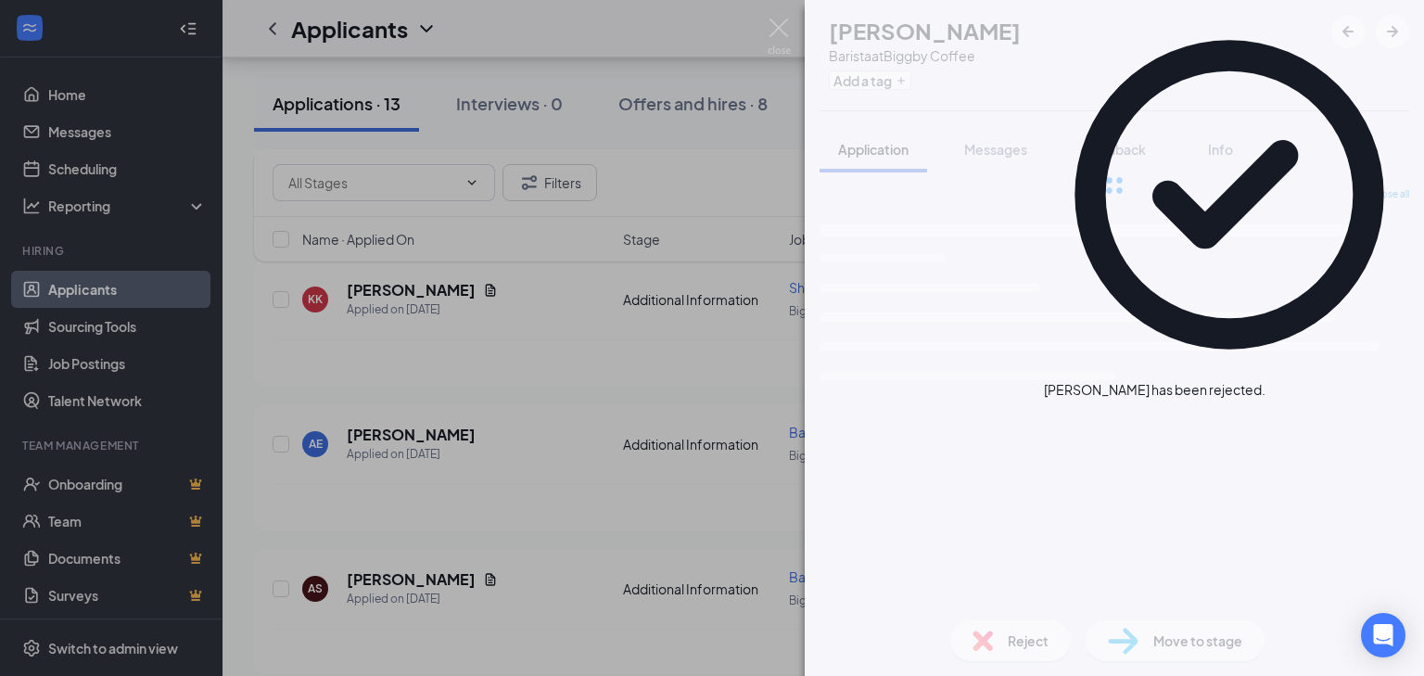
scroll to position [1628, 0]
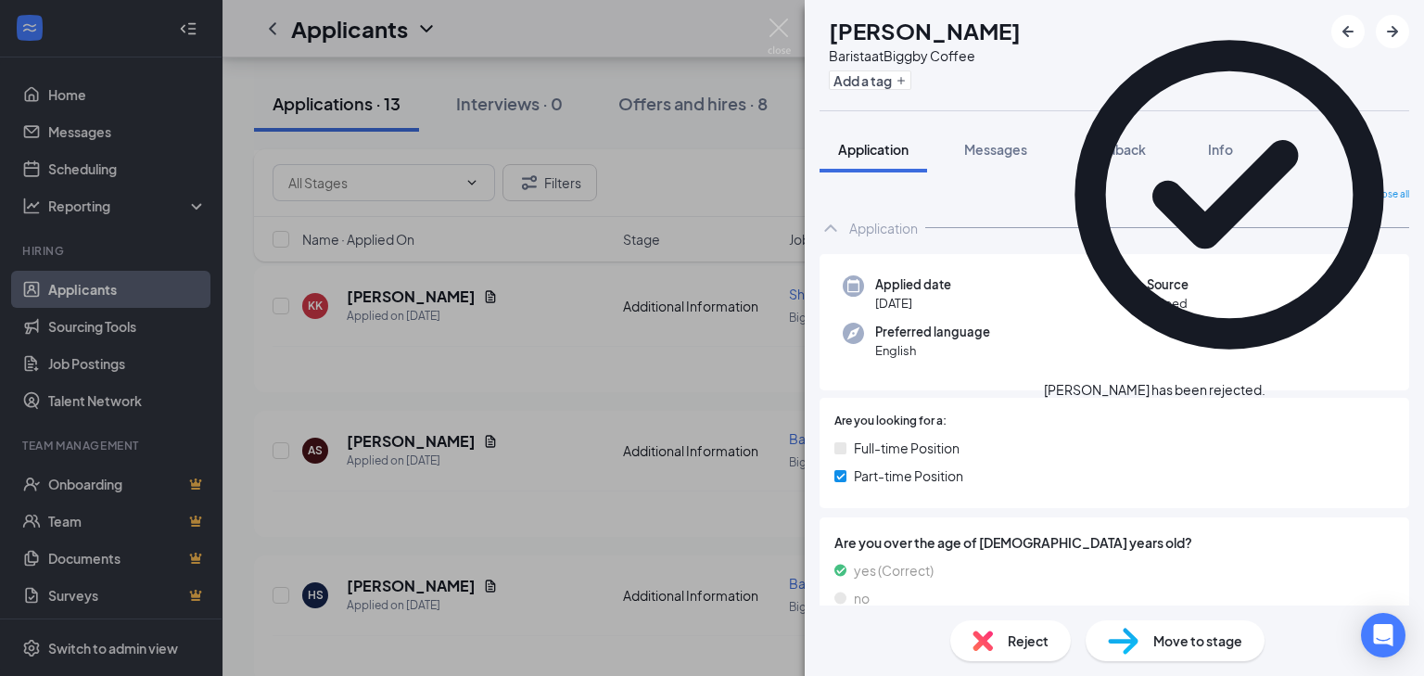
click at [660, 488] on div "AS [PERSON_NAME] Barista at Biggby Coffee Add a tag Application Messages Feedba…" at bounding box center [712, 338] width 1424 height 676
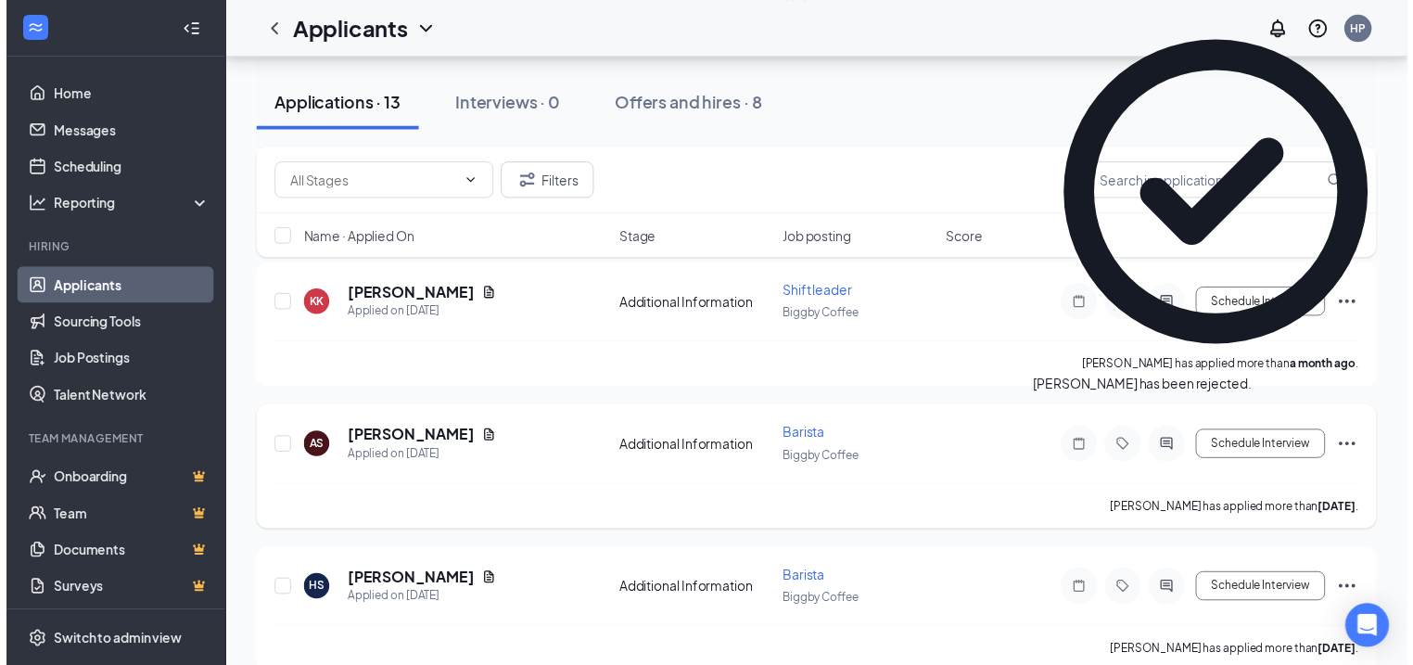
scroll to position [1634, 0]
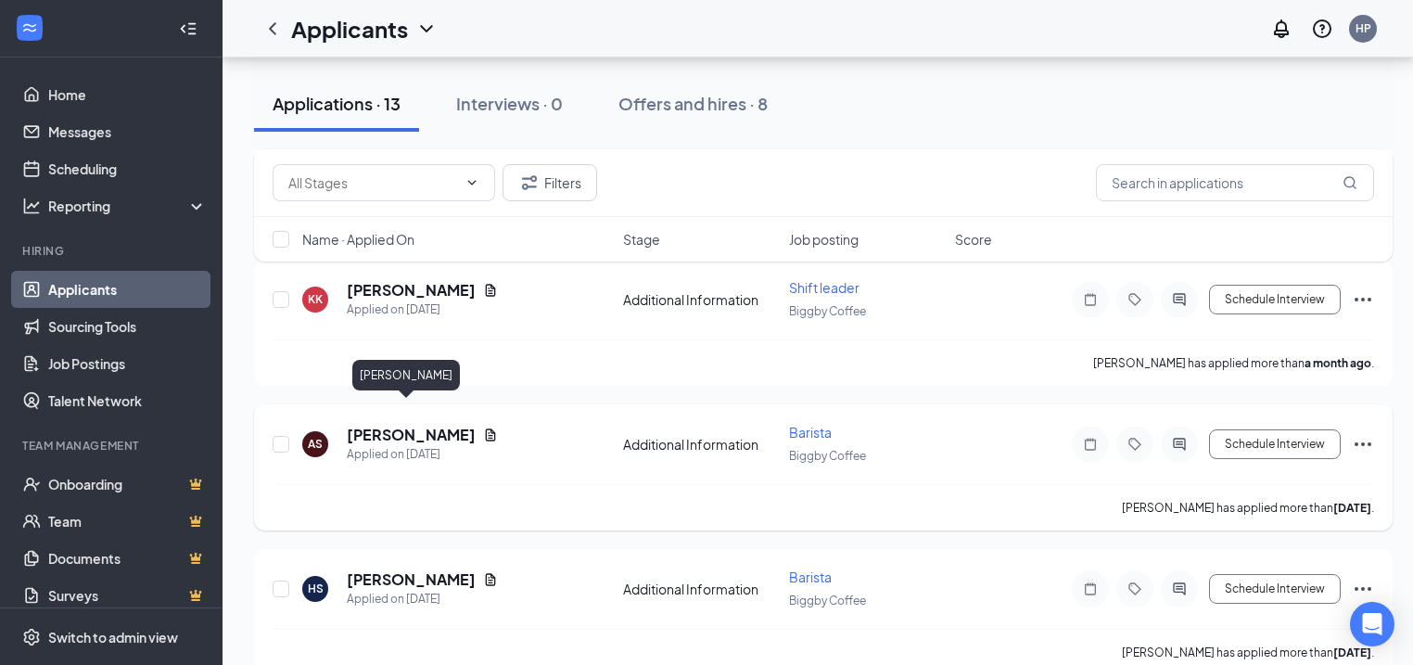
click at [399, 425] on h5 "[PERSON_NAME]" at bounding box center [411, 435] width 129 height 20
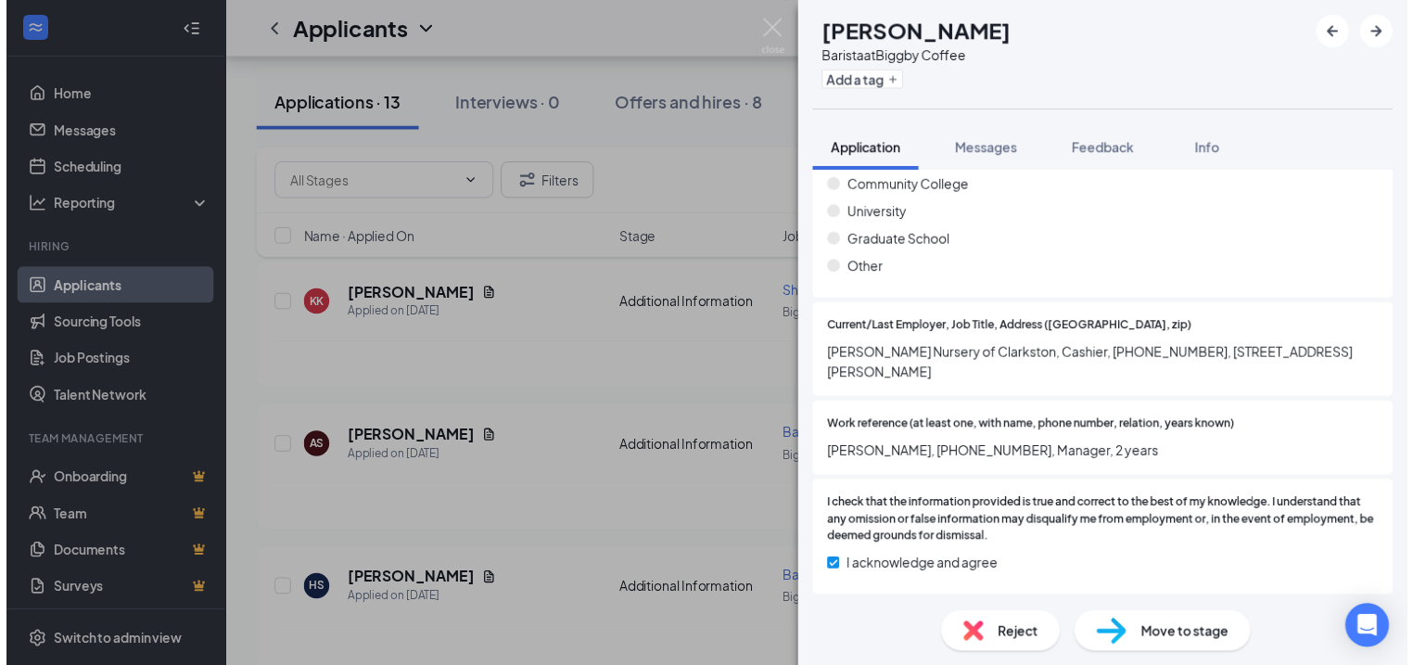
scroll to position [689, 0]
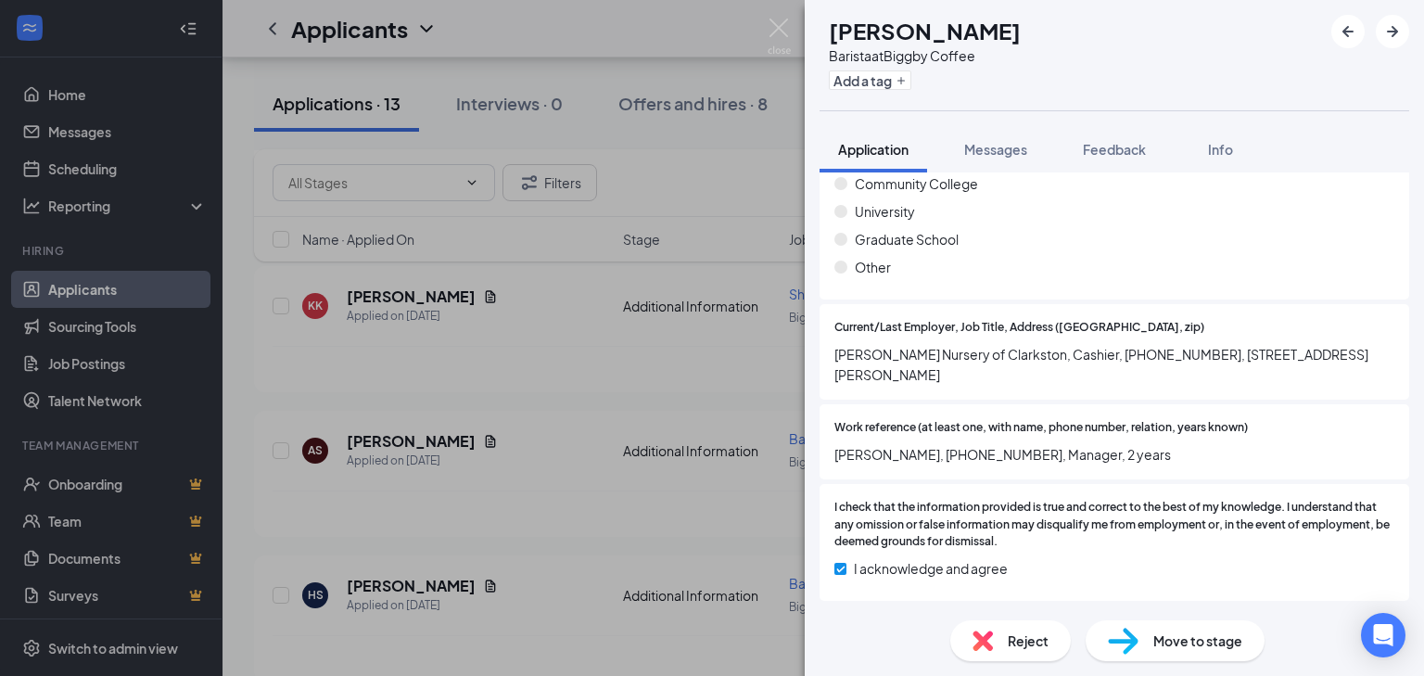
click at [569, 335] on div "AS [PERSON_NAME] Barista at Biggby Coffee Add a tag Application Messages Feedba…" at bounding box center [712, 338] width 1424 height 676
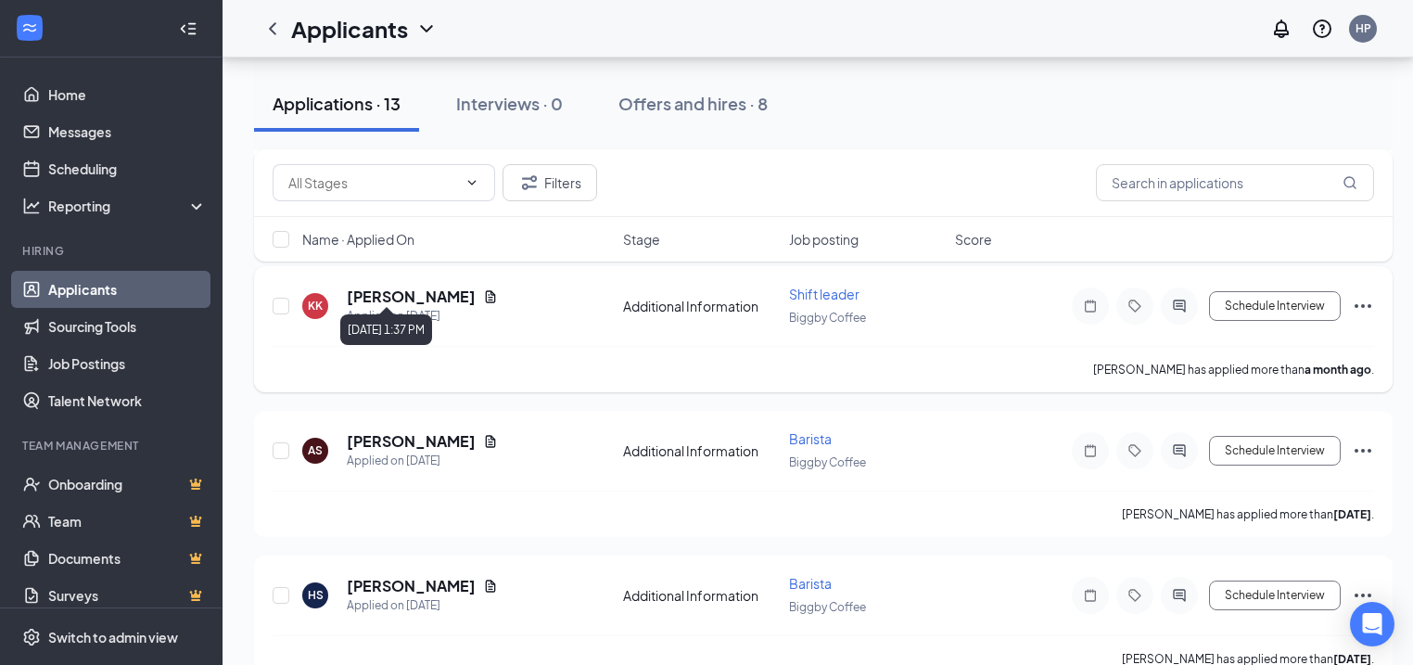
click at [399, 286] on h5 "[PERSON_NAME]" at bounding box center [411, 296] width 129 height 20
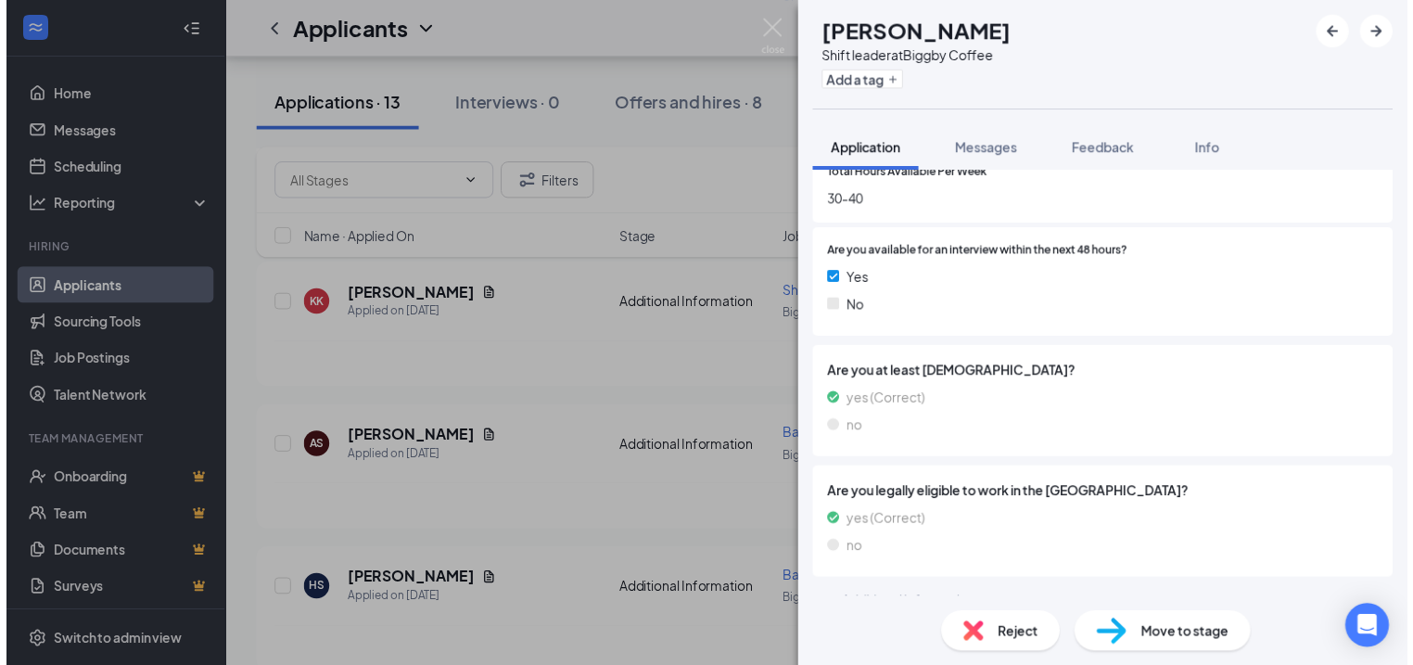
scroll to position [625, 0]
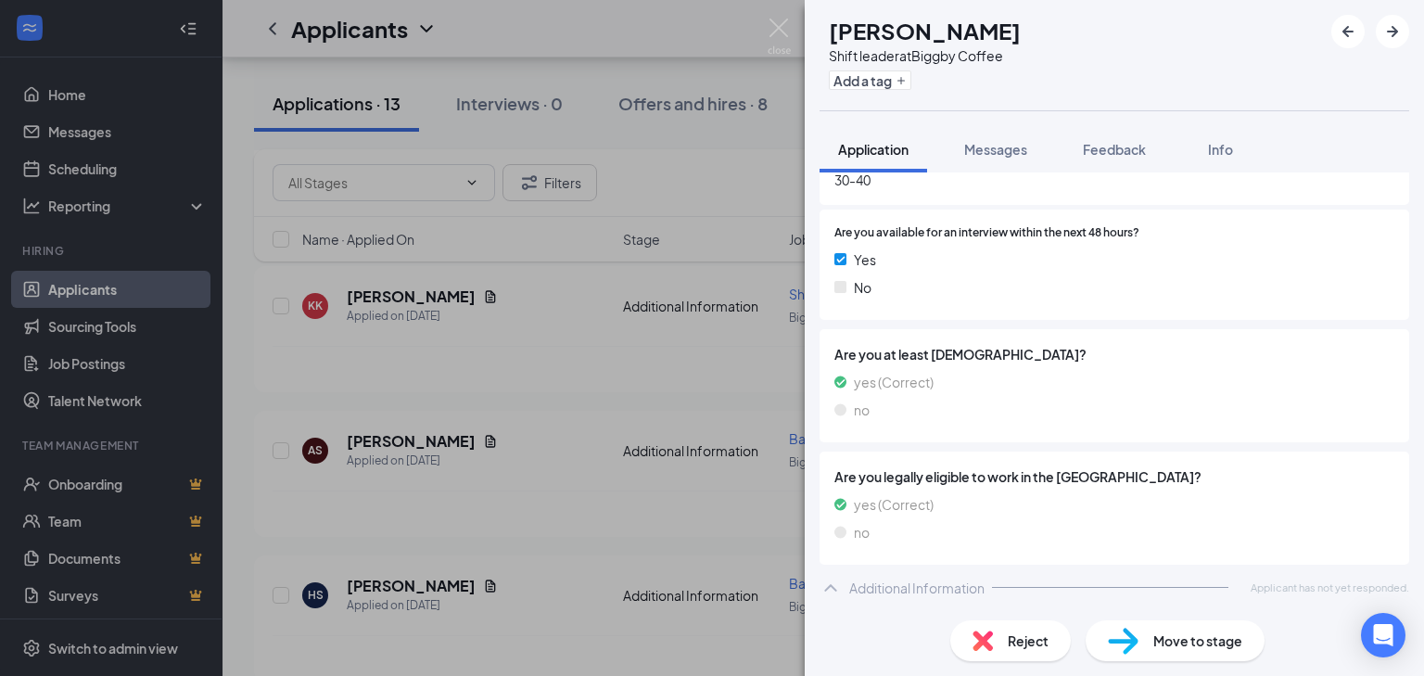
click at [203, 371] on div "KK [PERSON_NAME] Shift leader at Biggby Coffee Add a tag Application Messages F…" at bounding box center [712, 338] width 1424 height 676
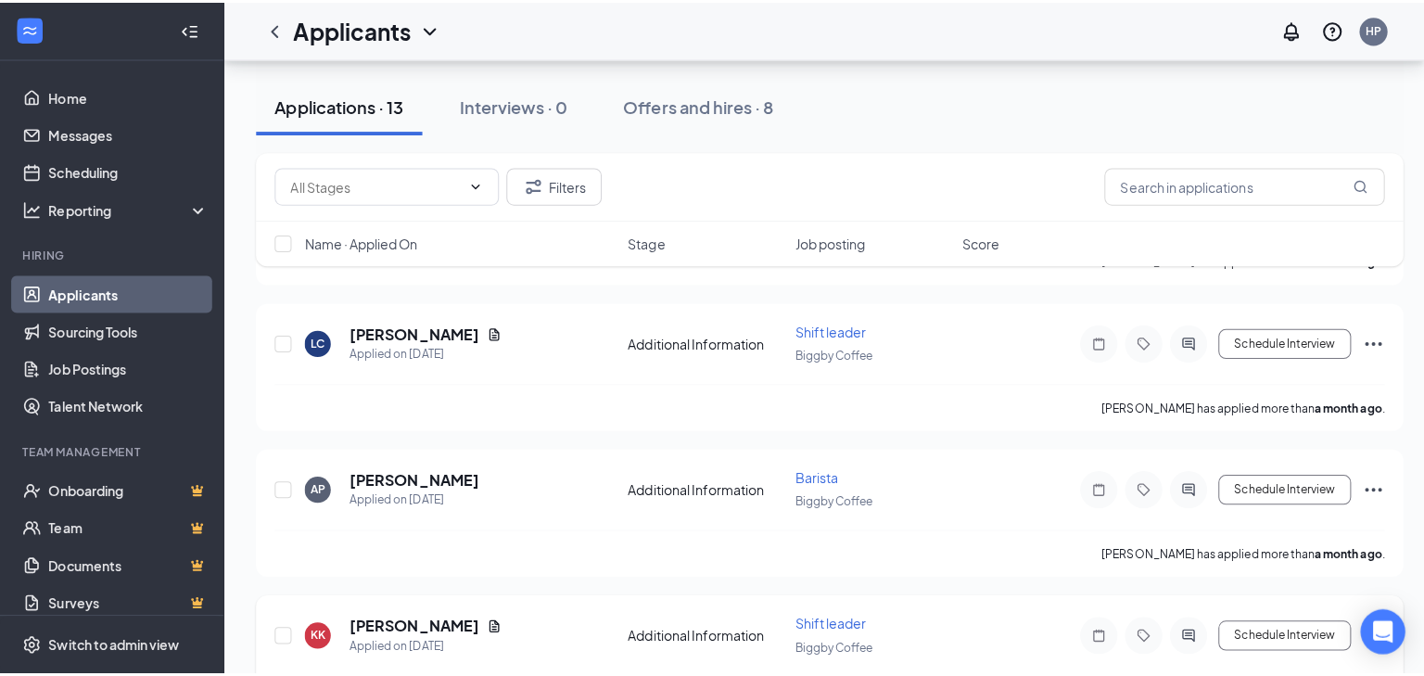
scroll to position [1257, 0]
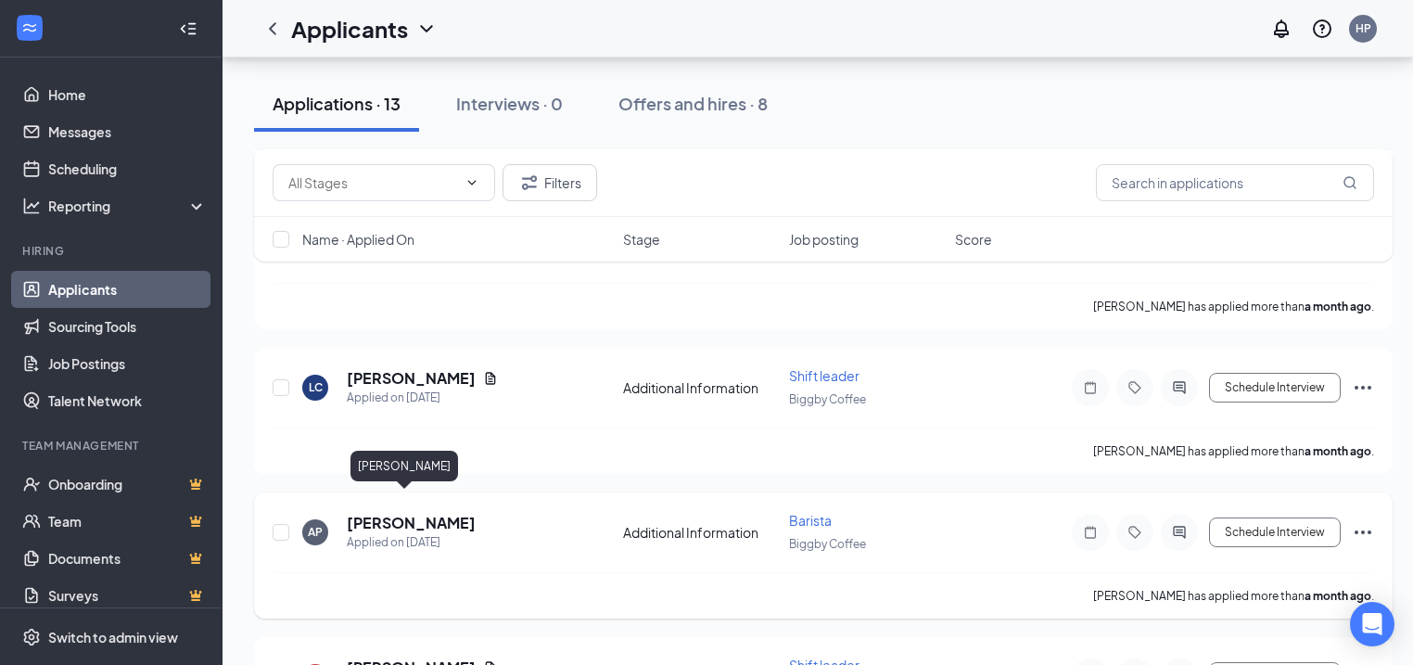
click at [416, 513] on h5 "[PERSON_NAME]" at bounding box center [411, 523] width 129 height 20
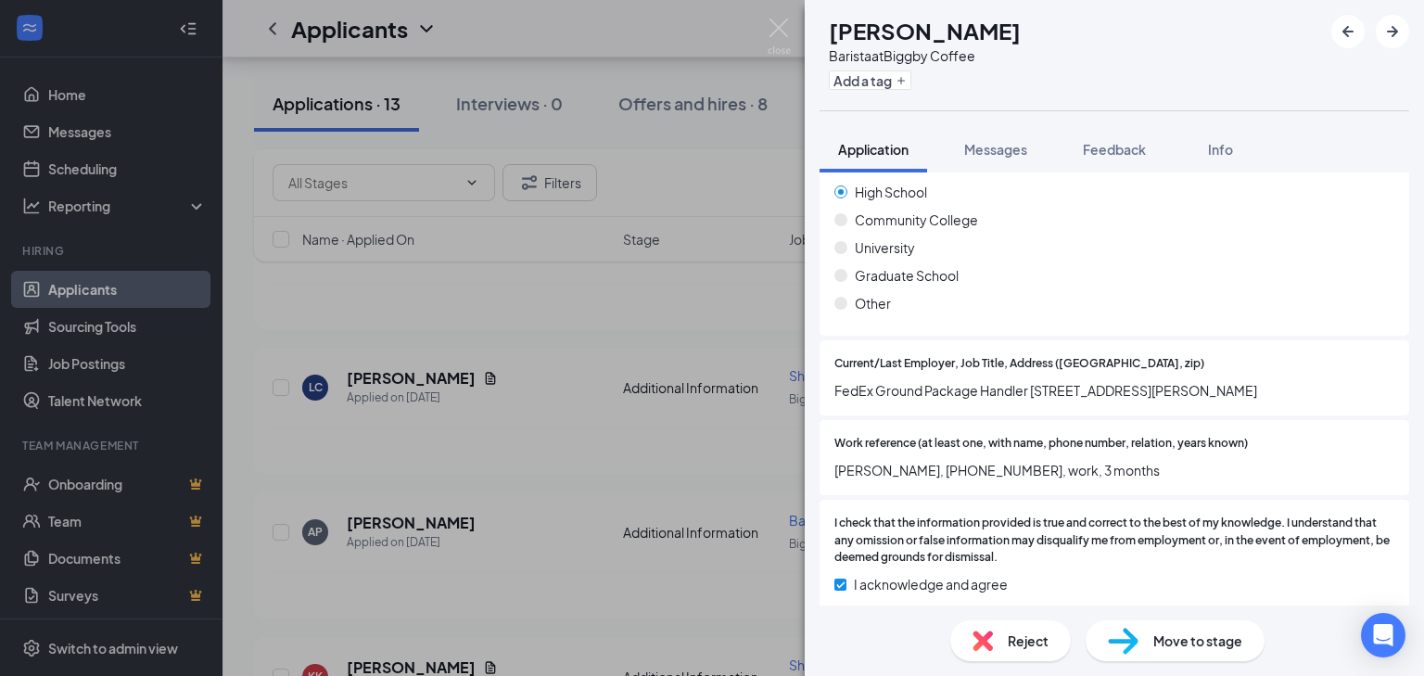
click at [1034, 653] on div "Reject" at bounding box center [1010, 640] width 120 height 41
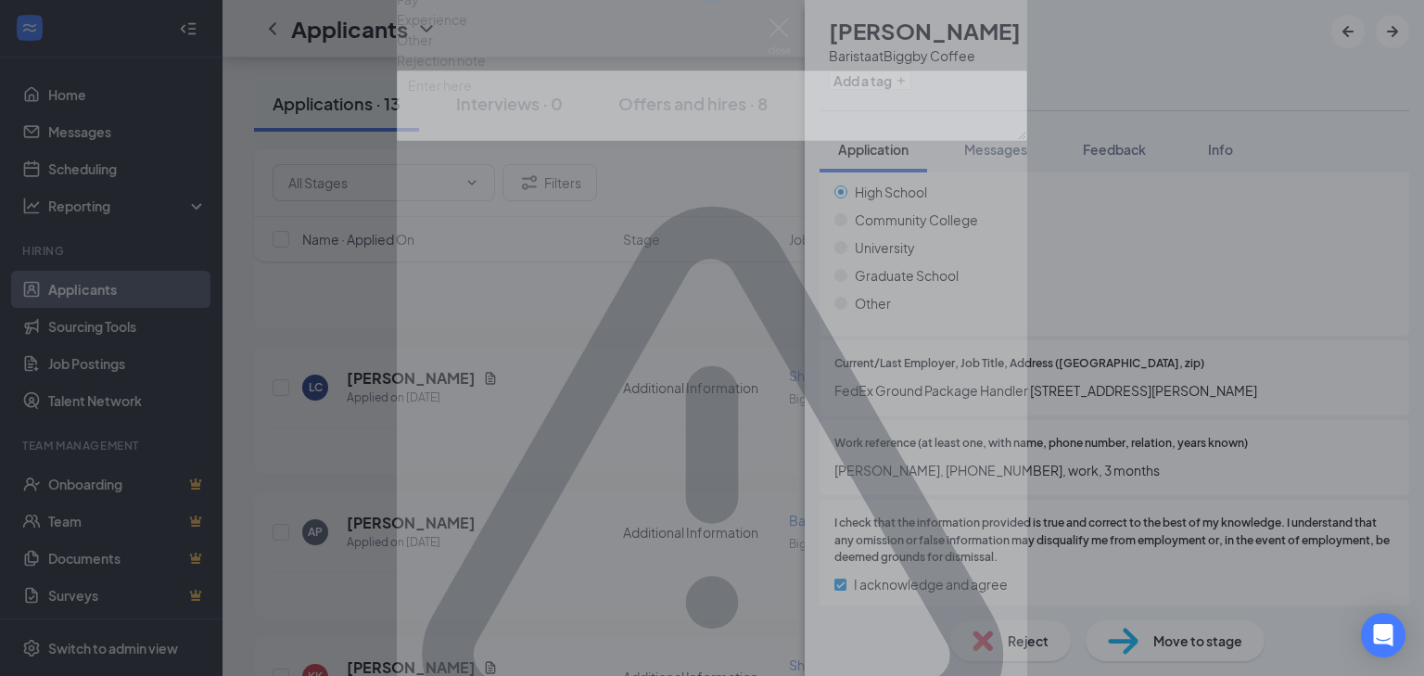
scroll to position [713, 0]
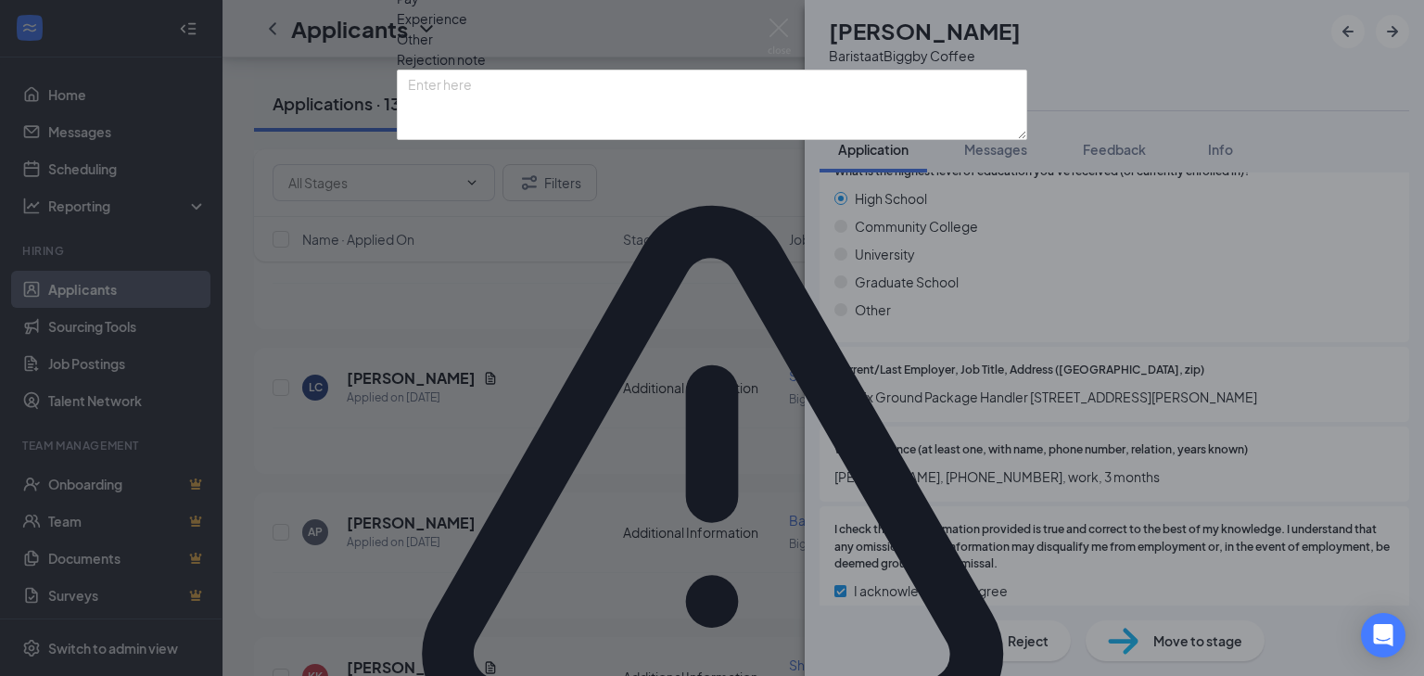
click at [776, 49] on div "Other" at bounding box center [712, 39] width 630 height 20
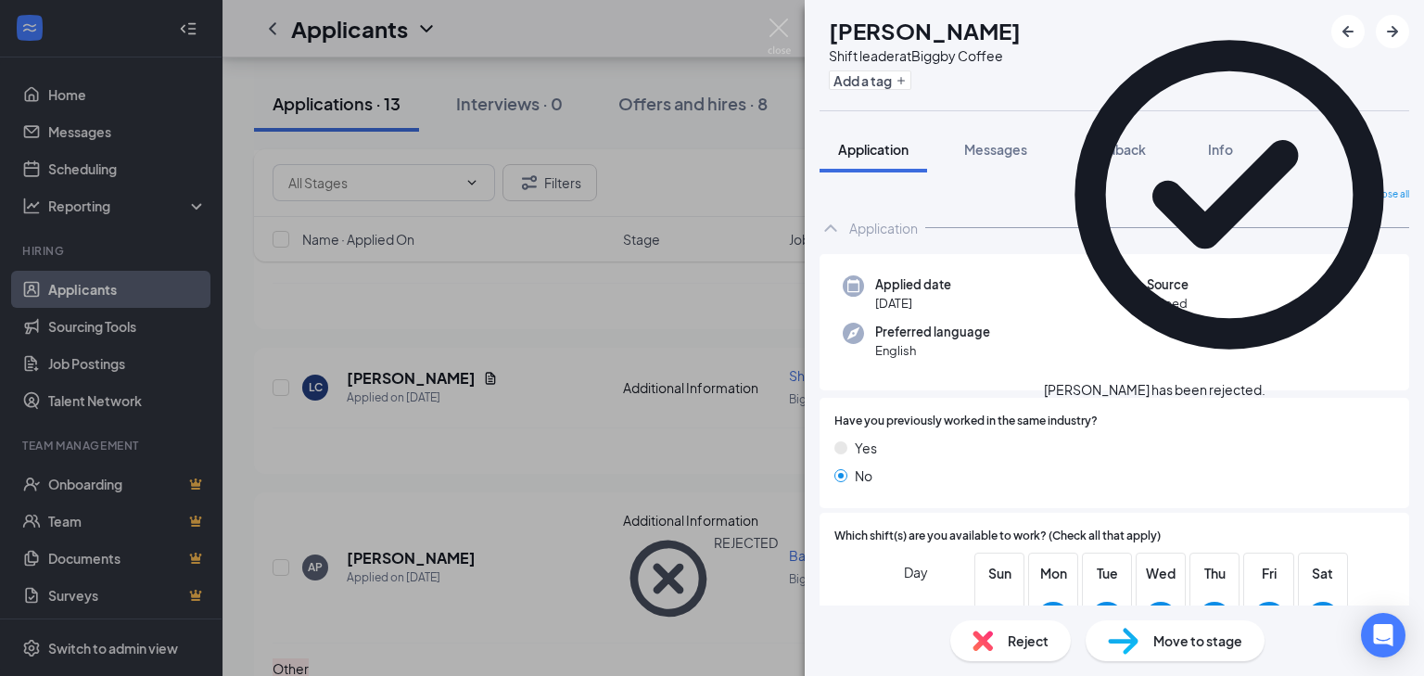
click at [463, 465] on div "KK [PERSON_NAME] Shift leader at Biggby Coffee Add a tag Application Messages F…" at bounding box center [712, 338] width 1424 height 676
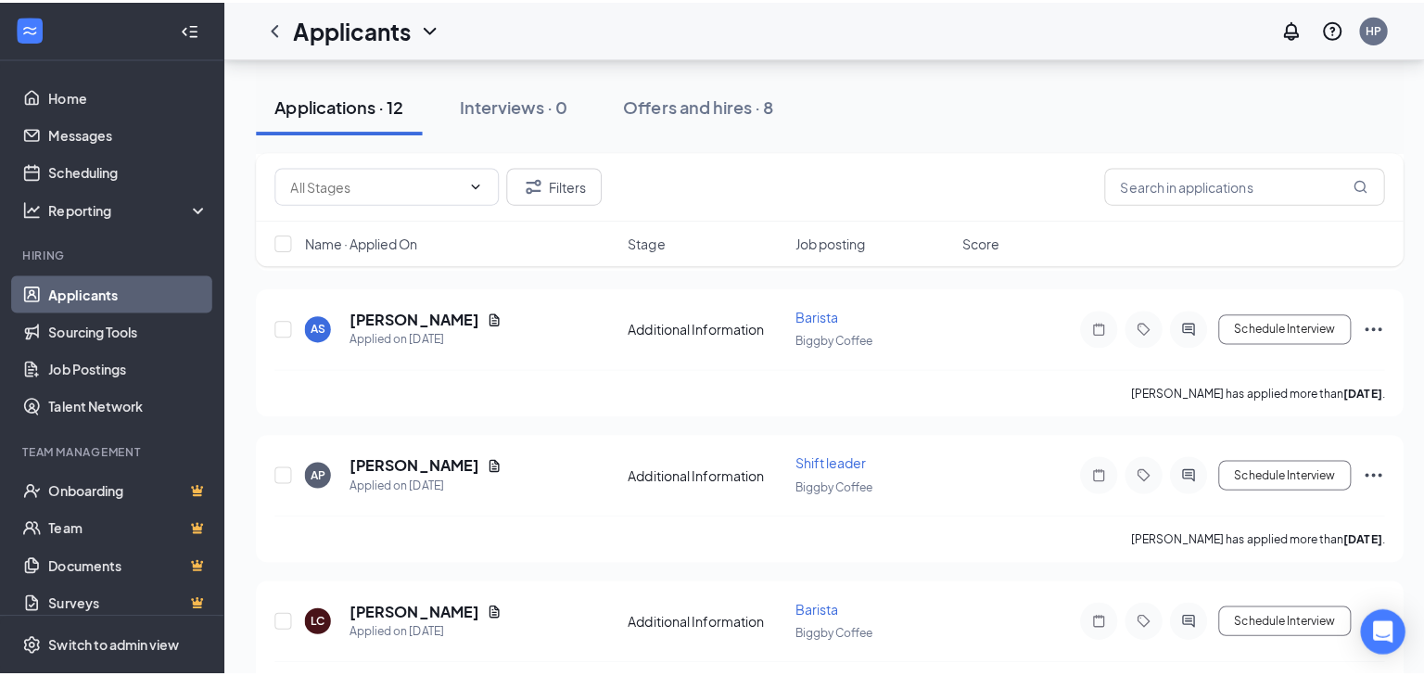
scroll to position [812, 0]
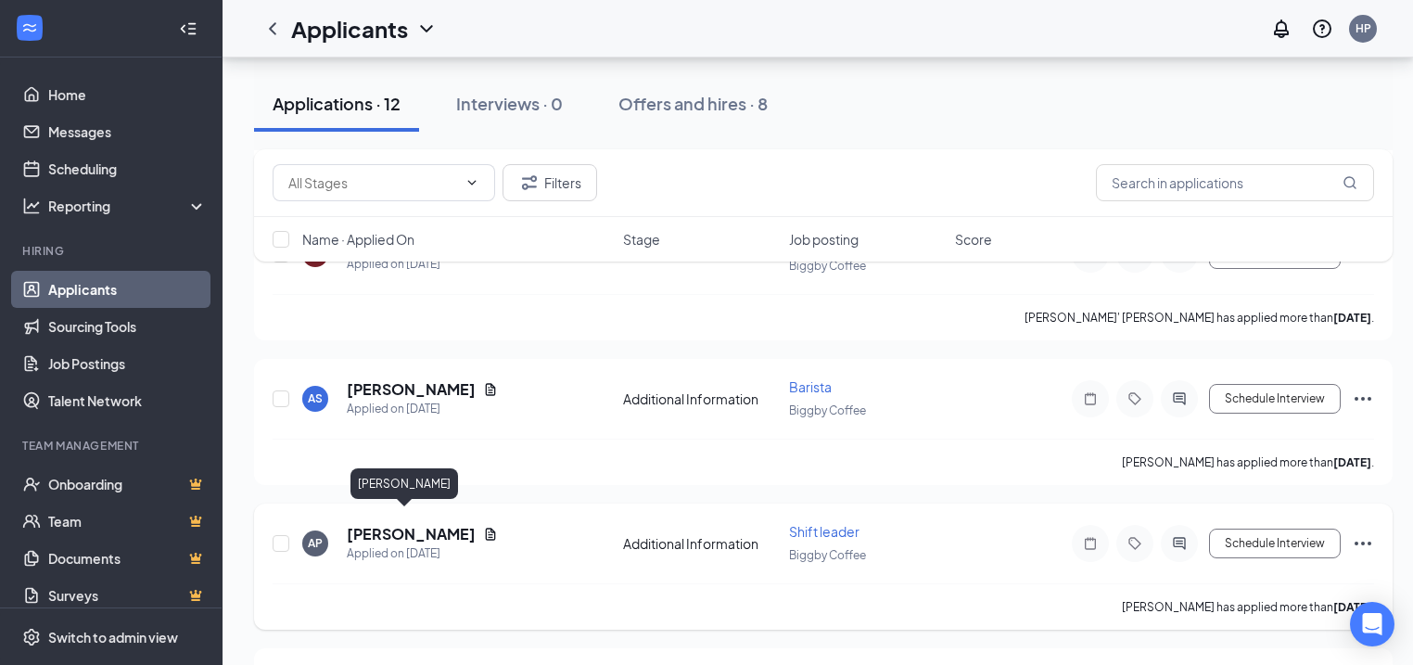
click at [412, 527] on h5 "[PERSON_NAME]" at bounding box center [411, 534] width 129 height 20
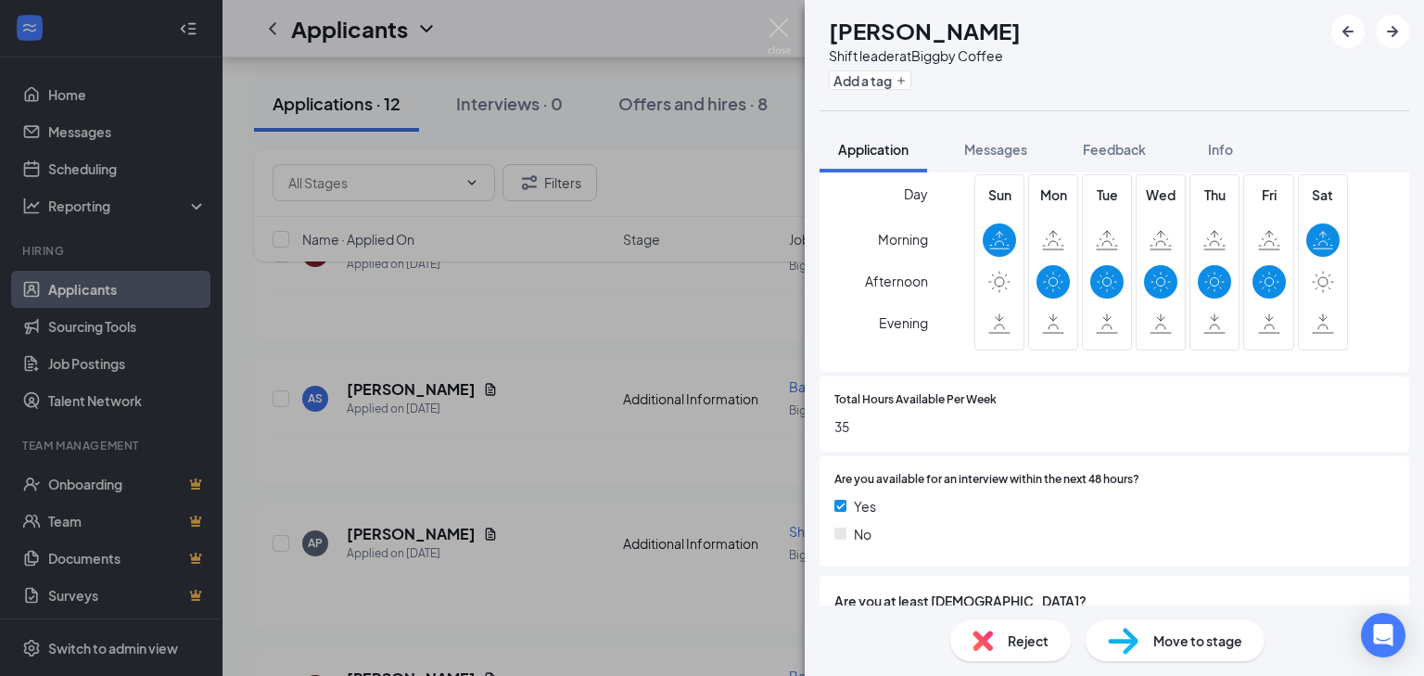
scroll to position [519, 0]
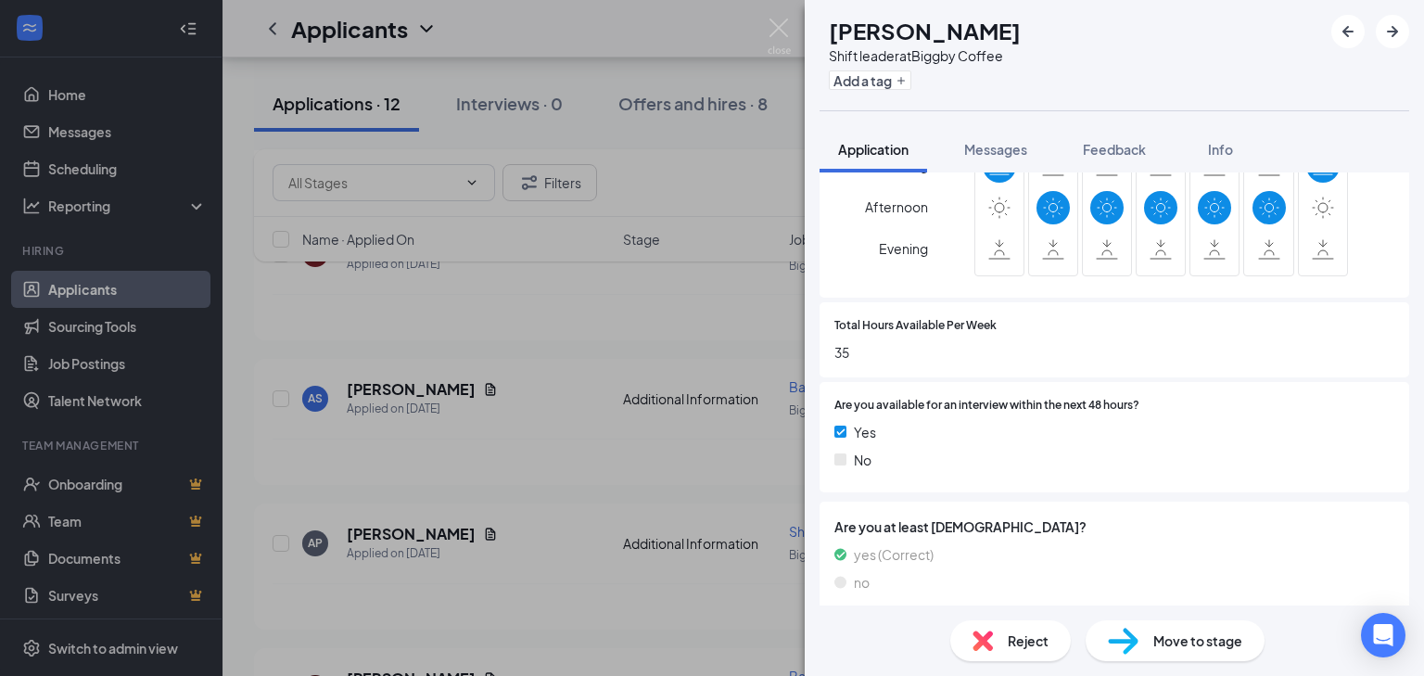
click at [1022, 645] on span "Reject" at bounding box center [1028, 640] width 41 height 20
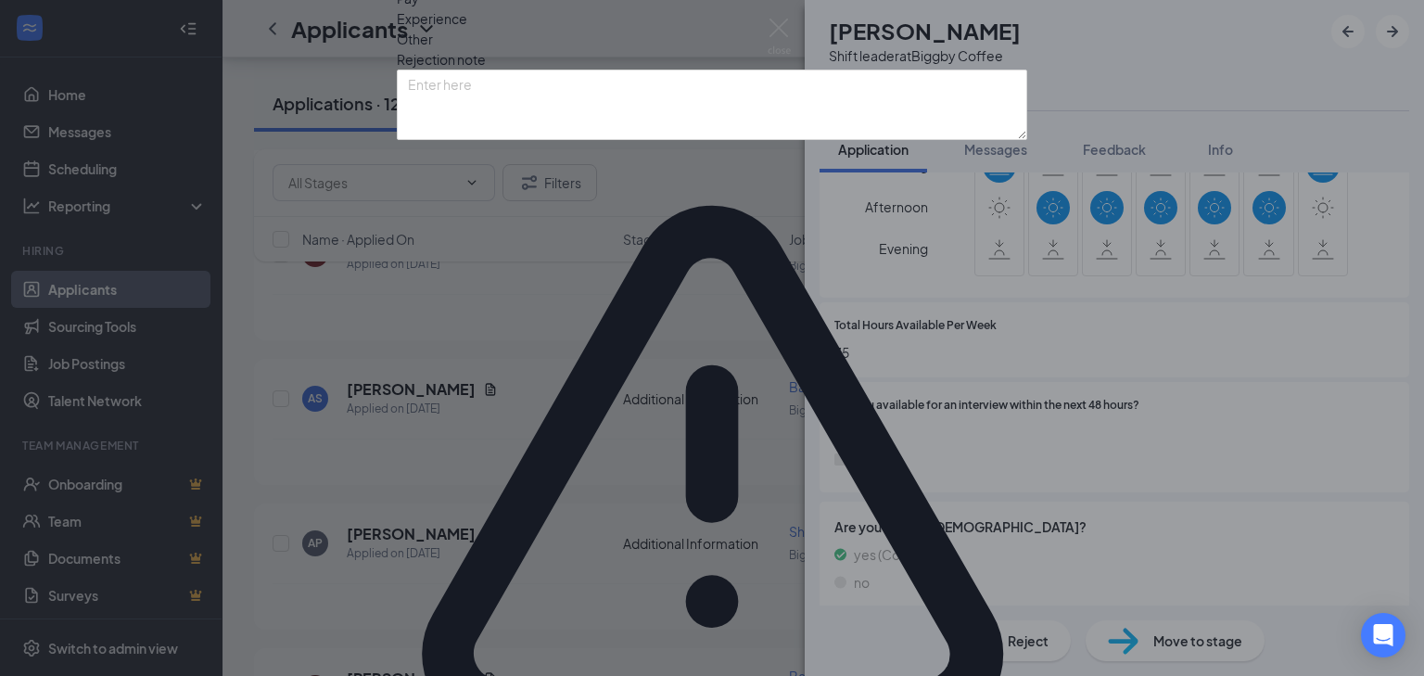
click at [779, 49] on div "Other" at bounding box center [712, 39] width 630 height 20
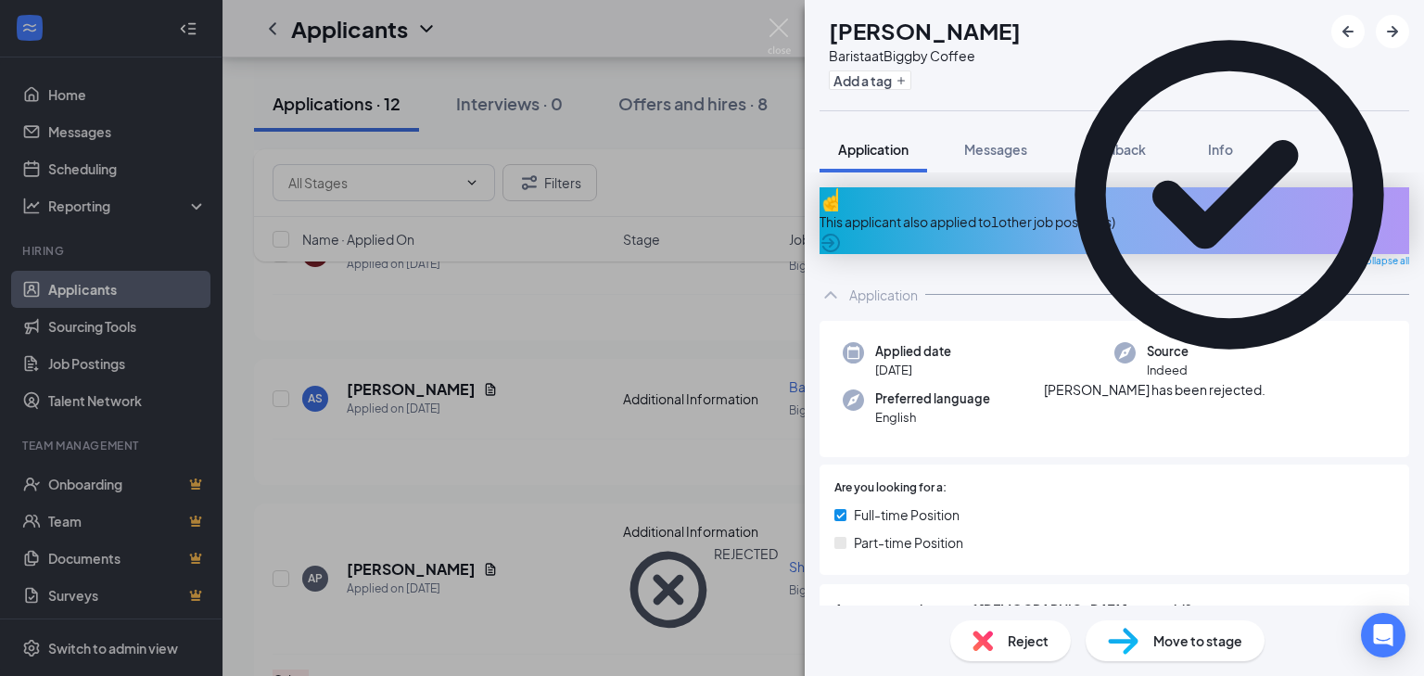
click at [430, 478] on div "LC Lacionna [PERSON_NAME] Barista at Biggby Coffee Add a tag Application Messag…" at bounding box center [712, 338] width 1424 height 676
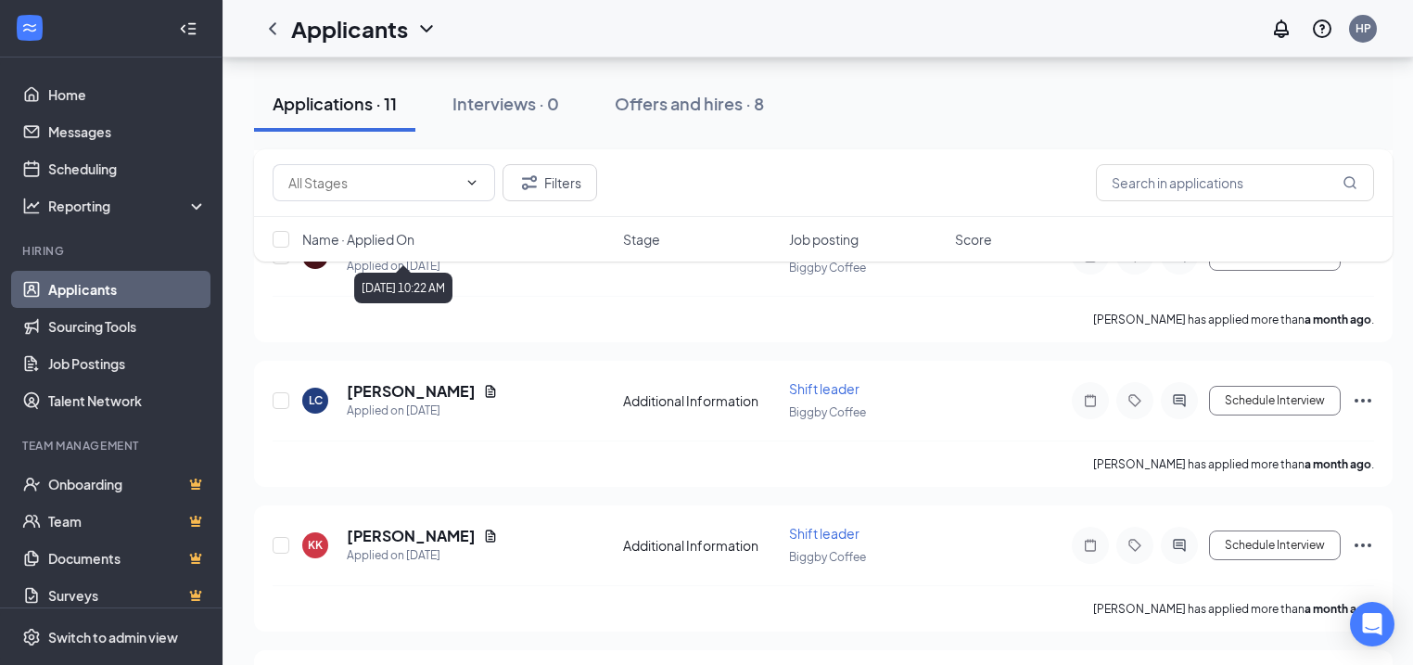
scroll to position [1109, 0]
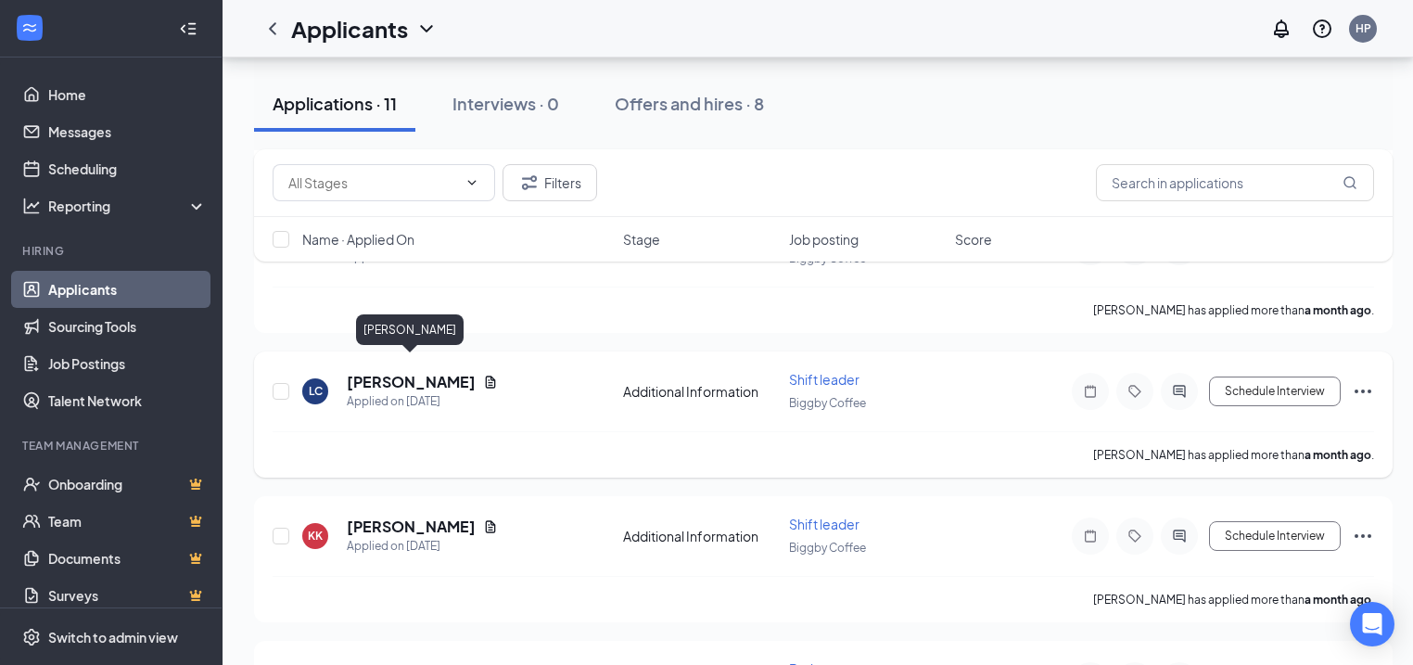
click at [412, 374] on h5 "[PERSON_NAME]" at bounding box center [411, 382] width 129 height 20
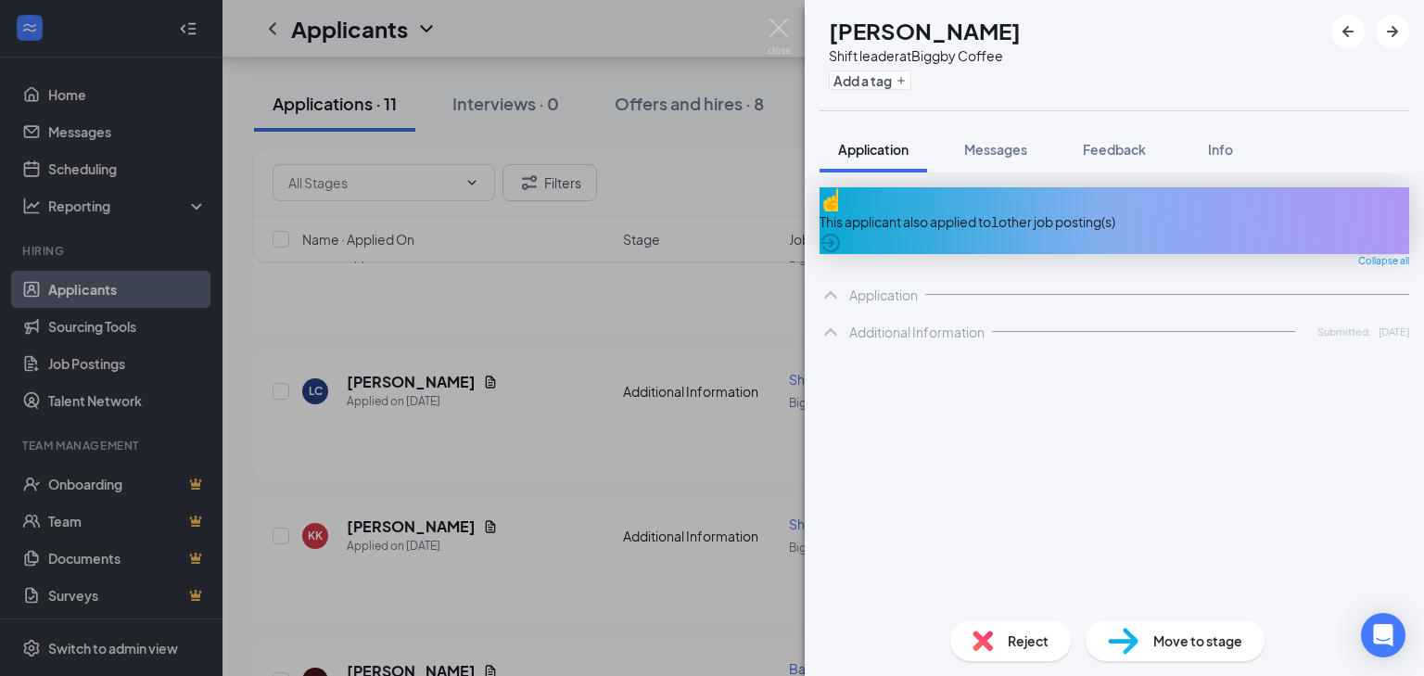
click at [1015, 641] on span "Reject" at bounding box center [1028, 640] width 41 height 20
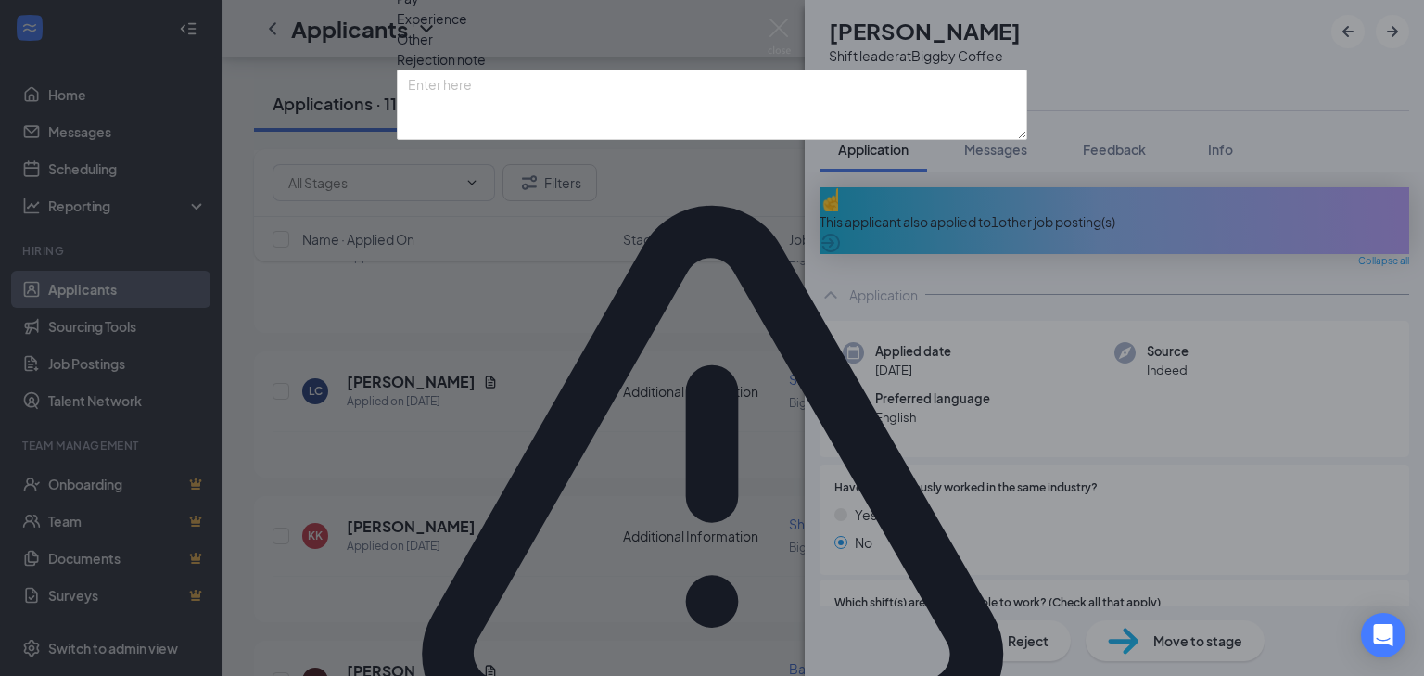
click at [433, 49] on span "Other" at bounding box center [415, 39] width 36 height 20
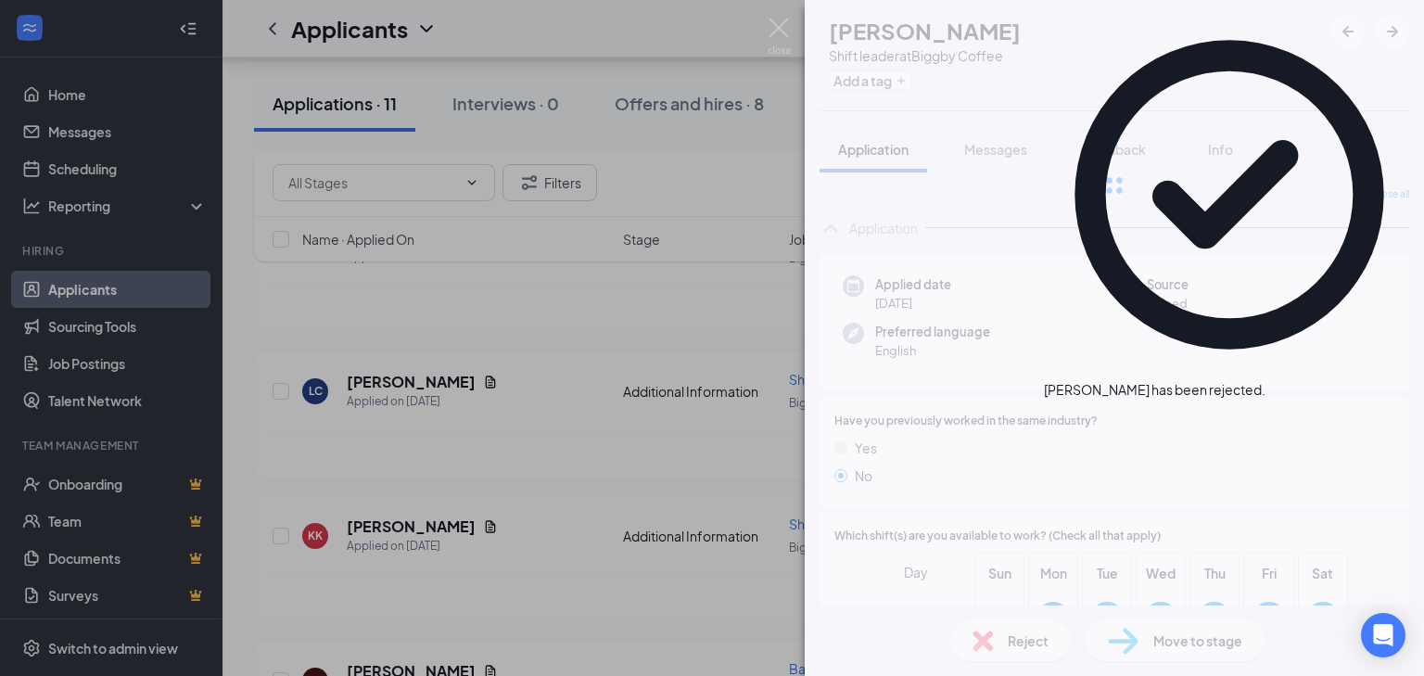
click at [653, 451] on div "KK [PERSON_NAME] Shift leader at Biggby Coffee Add a tag Application Messages F…" at bounding box center [712, 338] width 1424 height 676
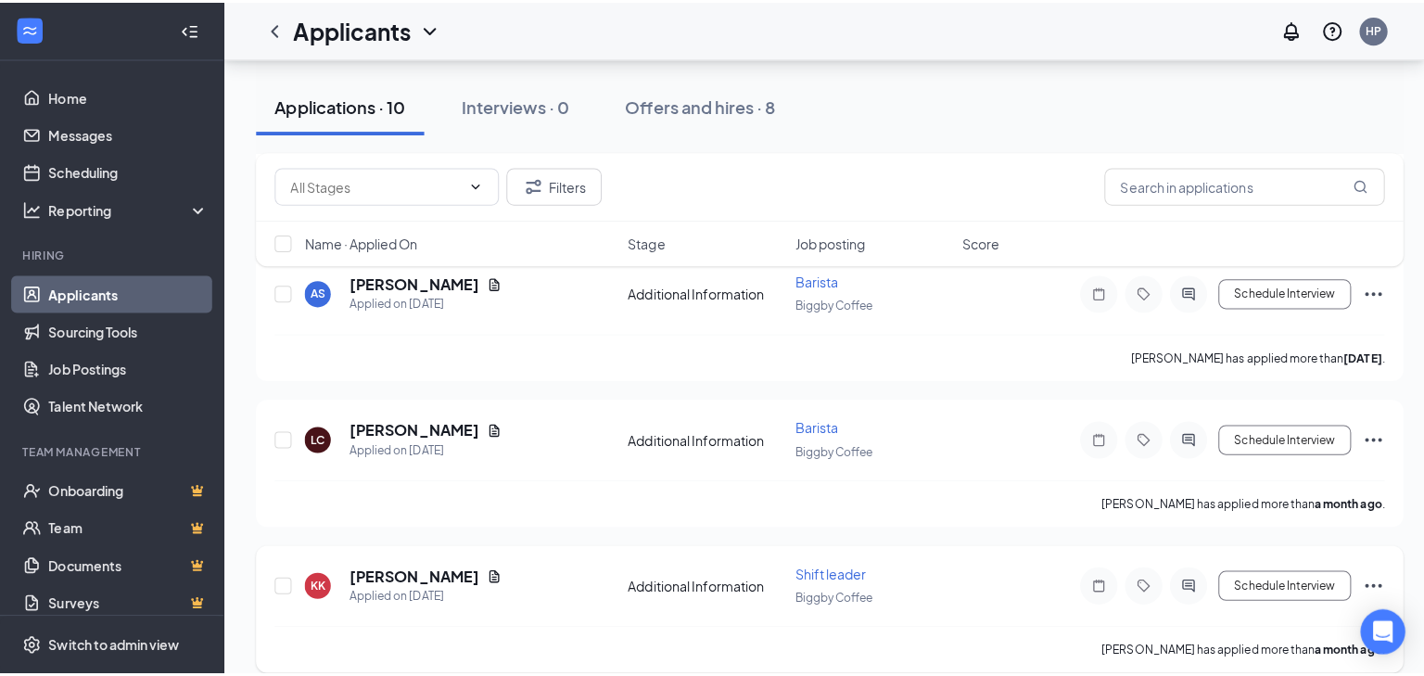
scroll to position [886, 0]
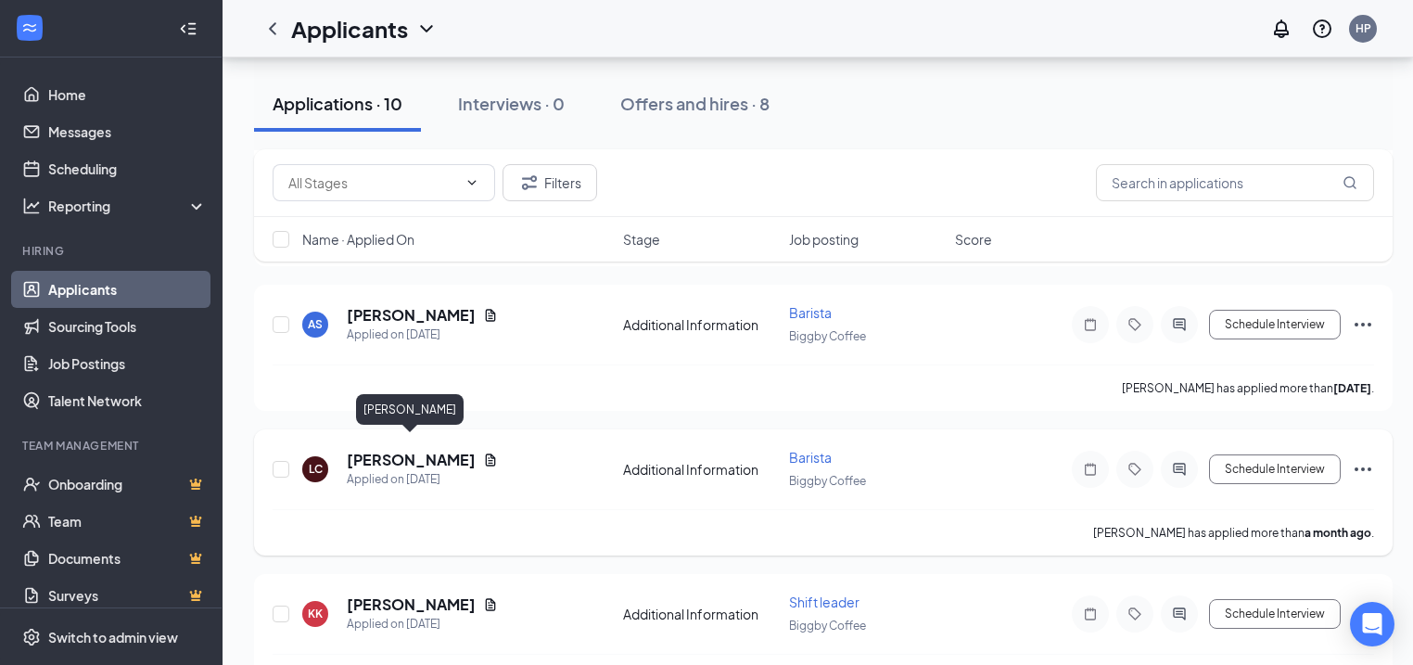
click at [462, 450] on h5 "[PERSON_NAME]" at bounding box center [411, 460] width 129 height 20
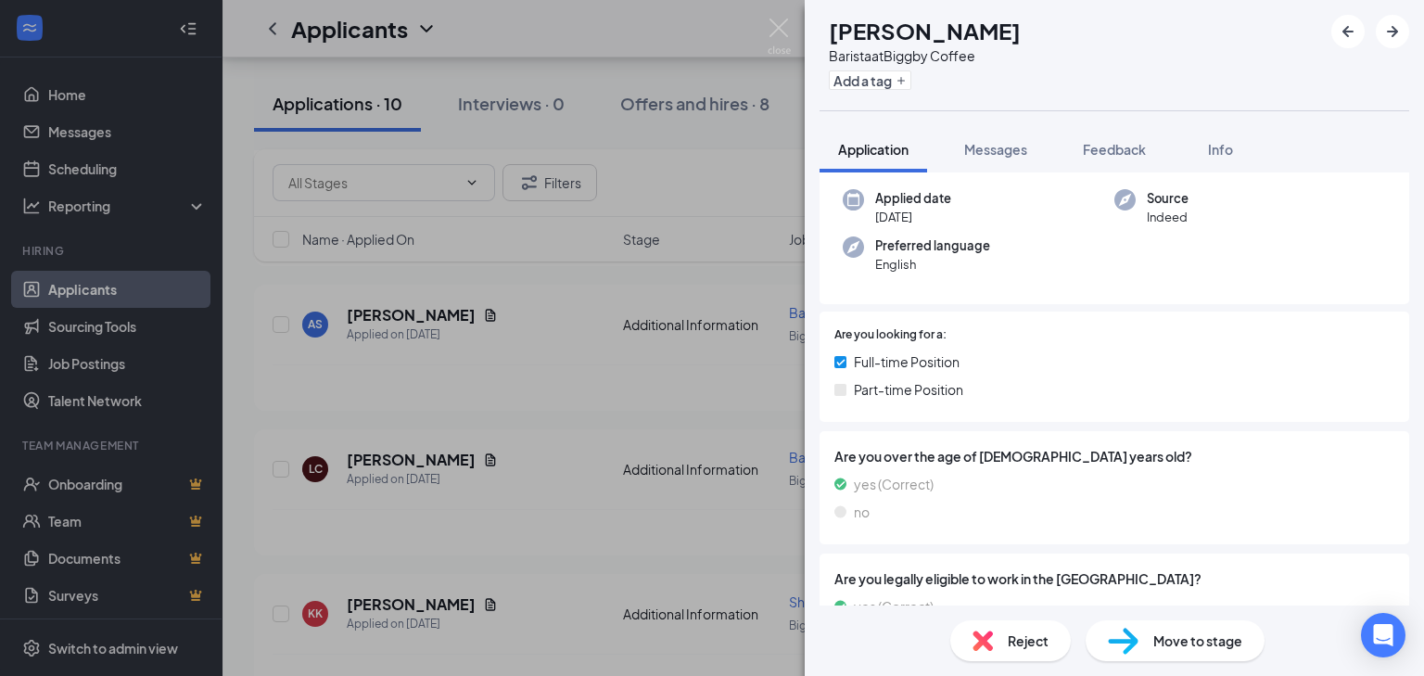
scroll to position [127, 0]
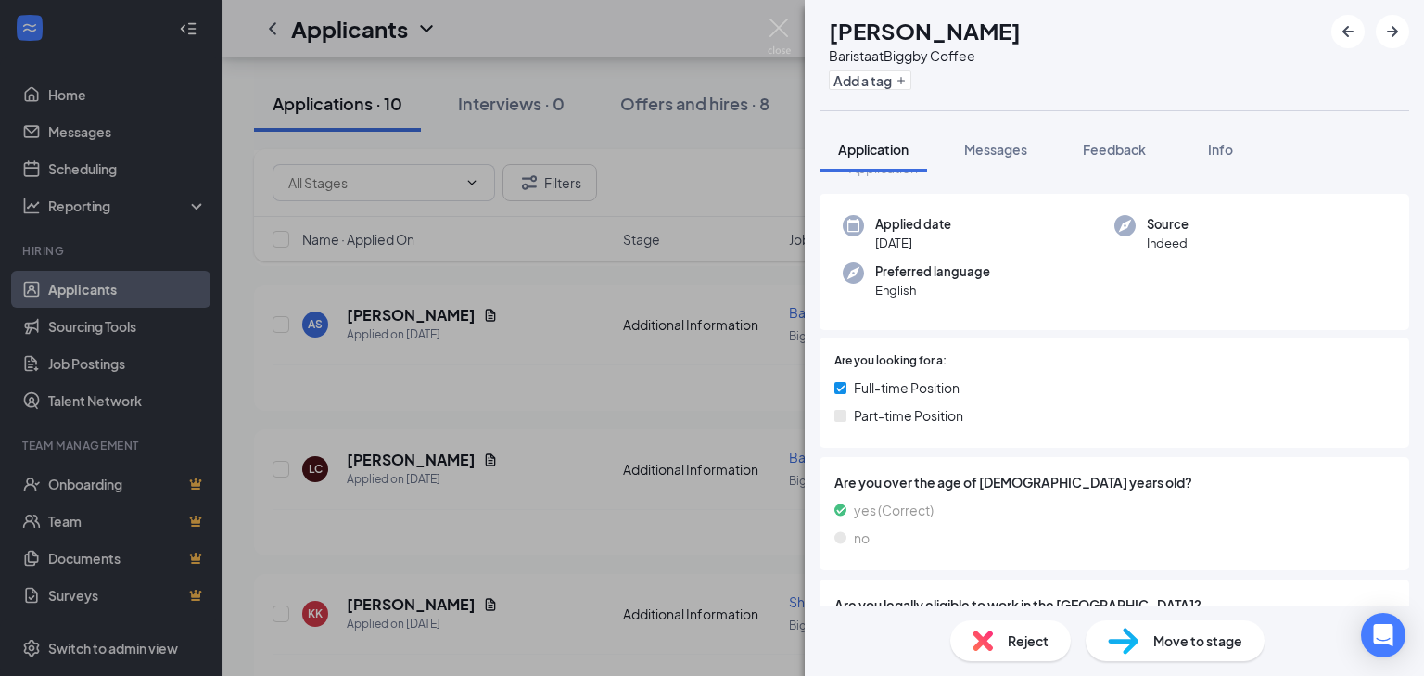
click at [672, 519] on div "LC Lacionna [PERSON_NAME] Barista at Biggby Coffee Add a tag Application Messag…" at bounding box center [712, 338] width 1424 height 676
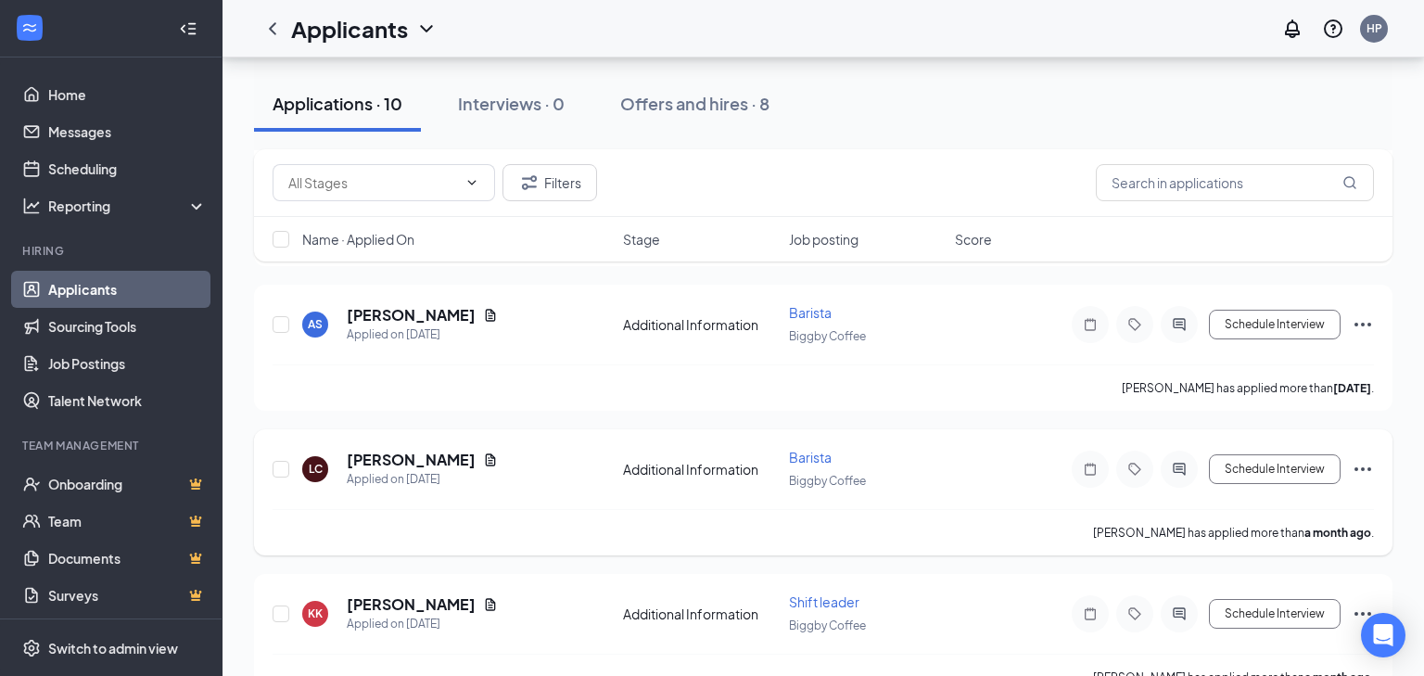
scroll to position [812, 0]
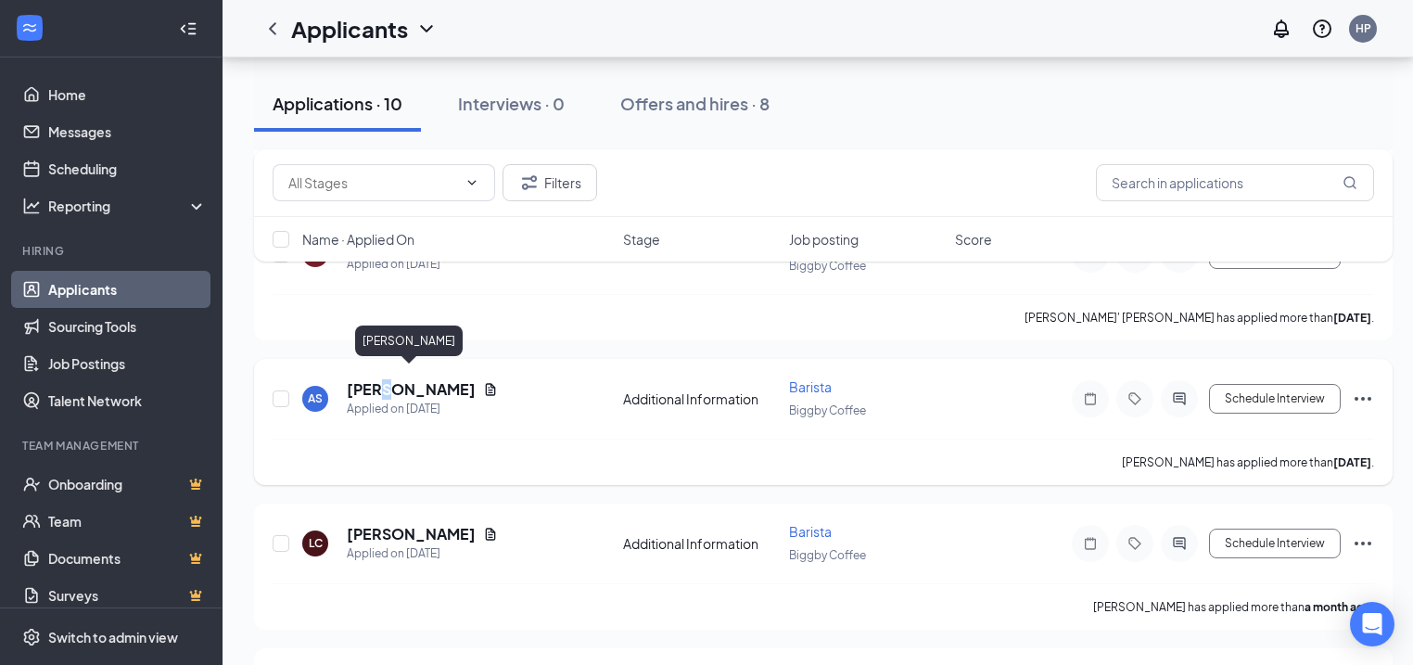
click at [386, 386] on h5 "[PERSON_NAME]" at bounding box center [411, 389] width 129 height 20
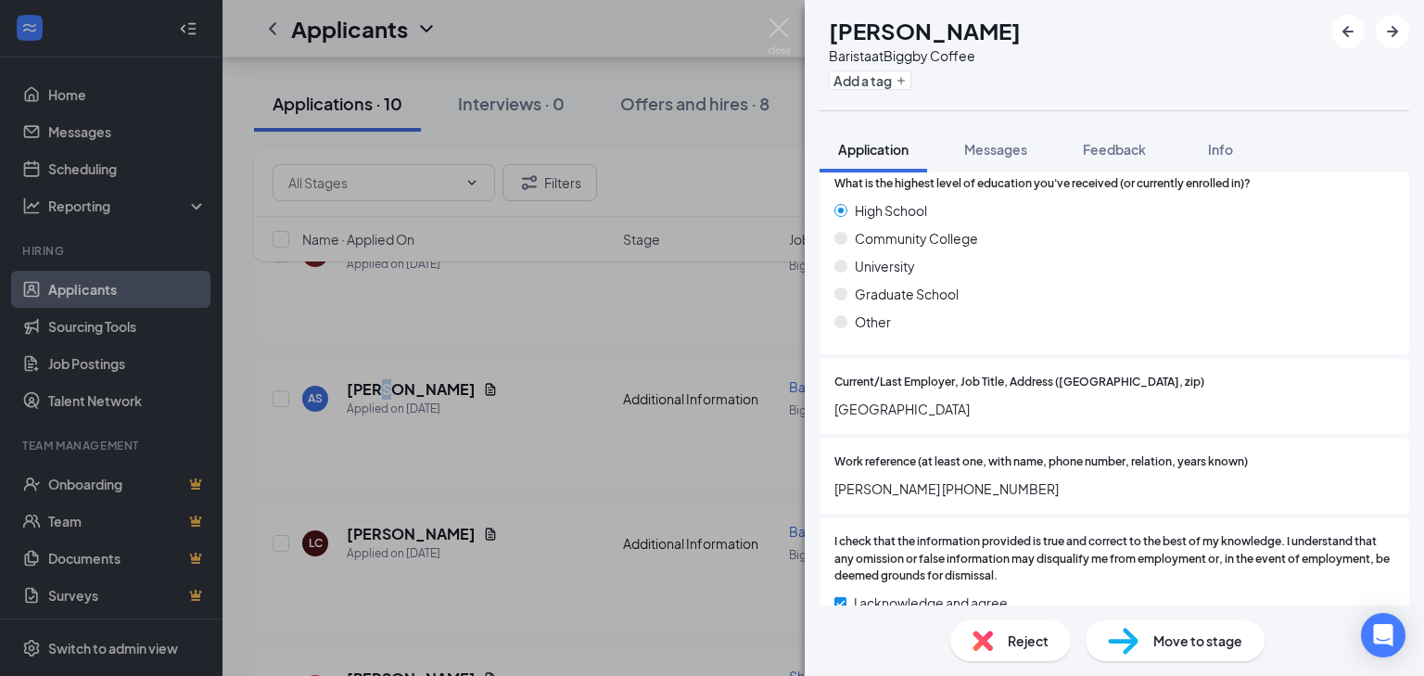
scroll to position [667, 0]
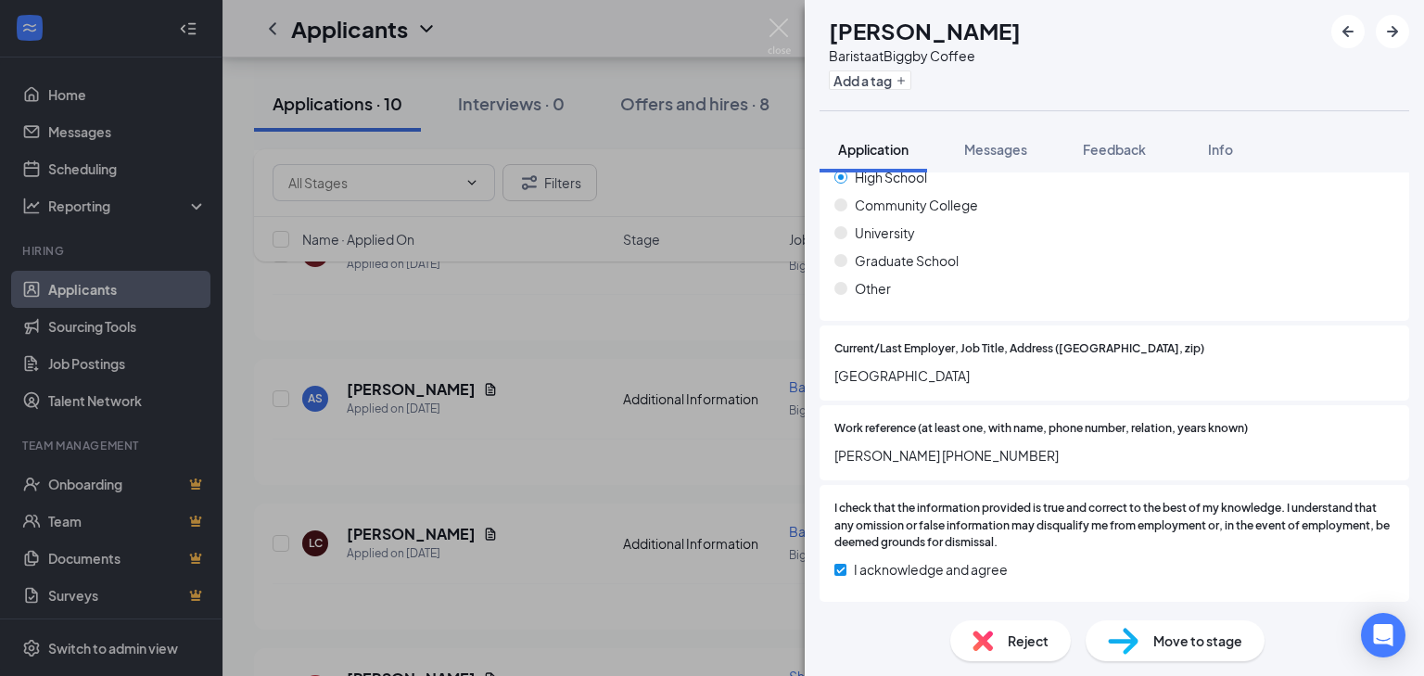
click at [613, 366] on div "AS [PERSON_NAME] Barista at Biggby Coffee Add a tag Application Messages Feedba…" at bounding box center [712, 338] width 1424 height 676
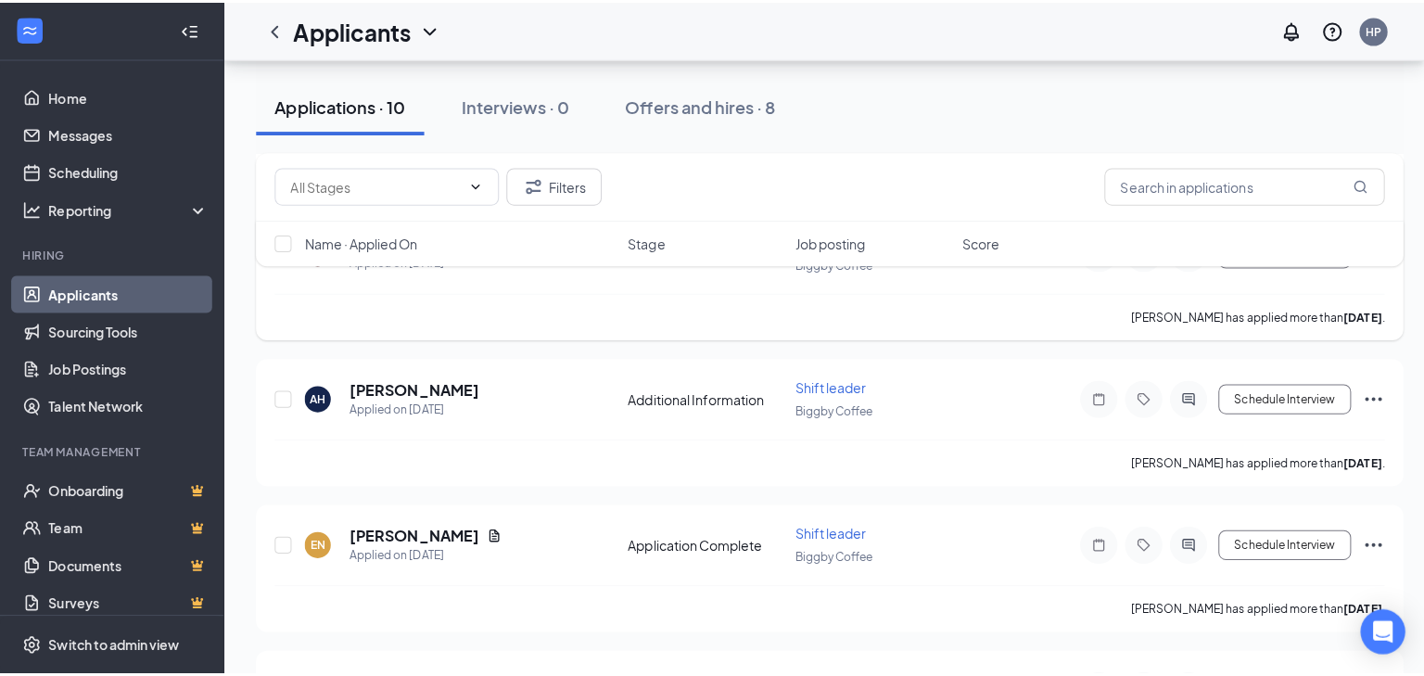
scroll to position [293, 0]
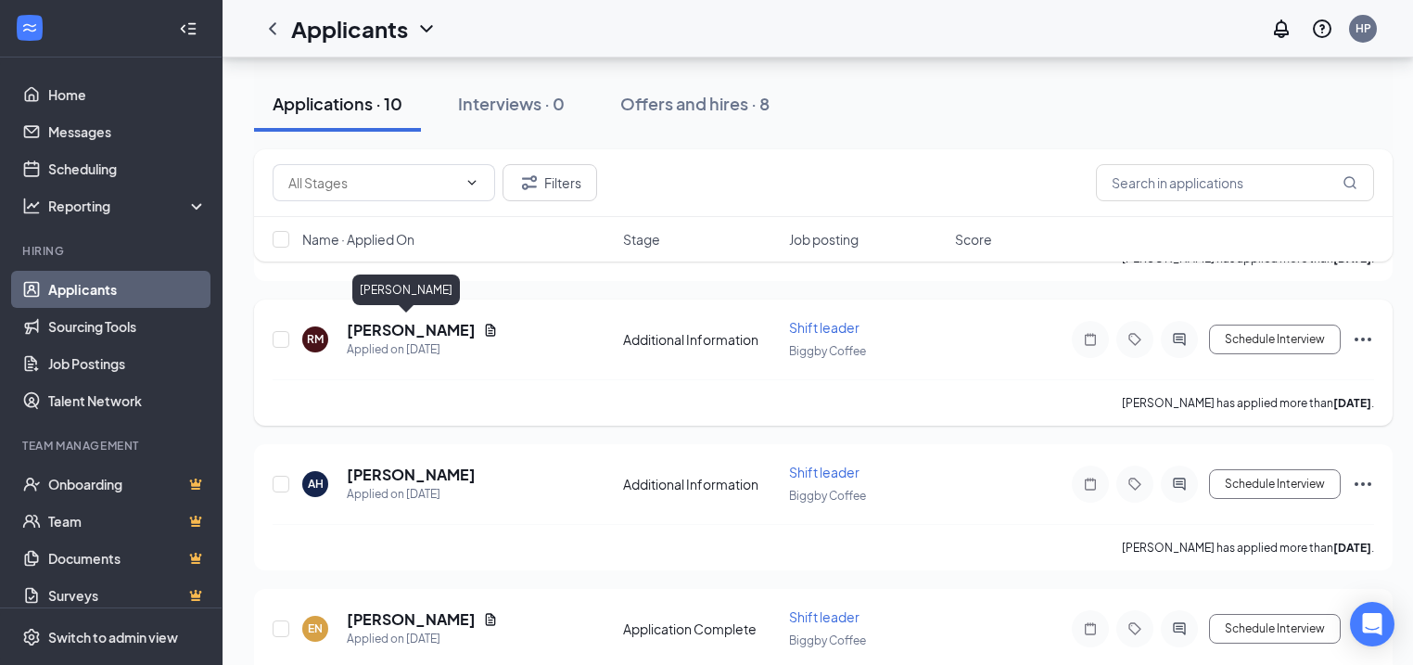
click at [402, 326] on h5 "[PERSON_NAME]" at bounding box center [411, 330] width 129 height 20
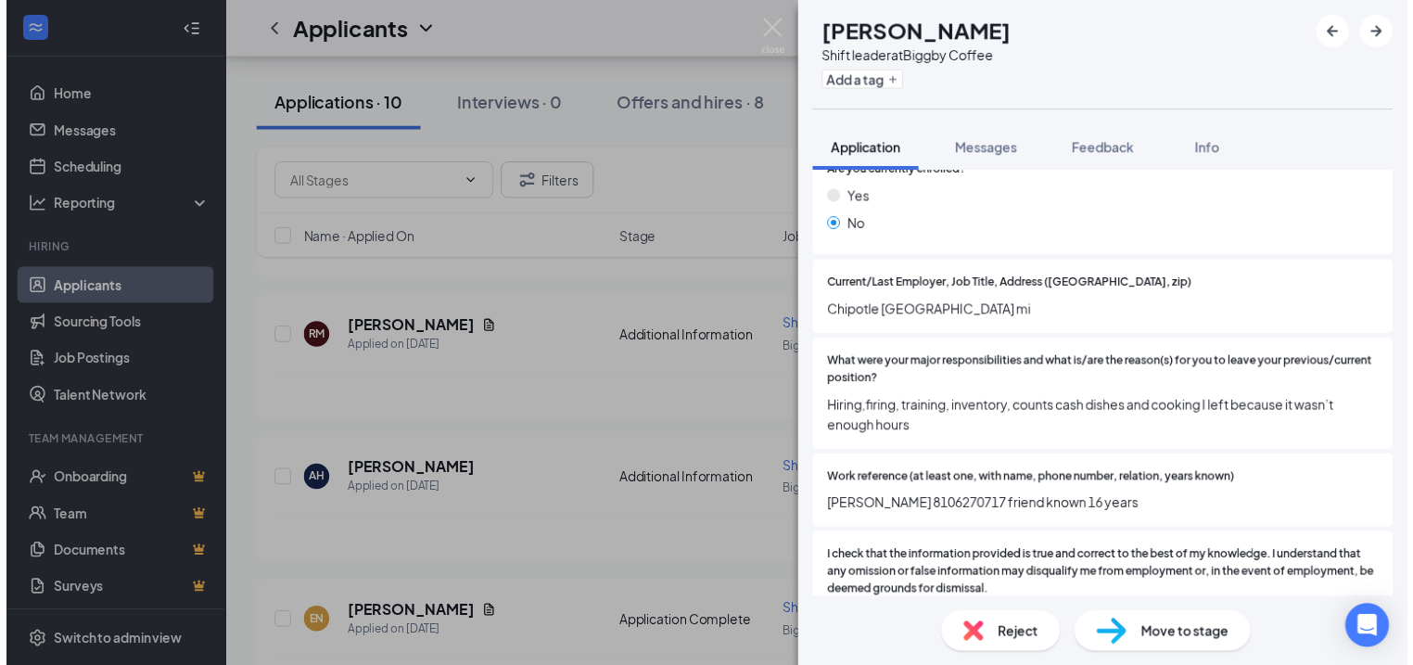
scroll to position [1780, 0]
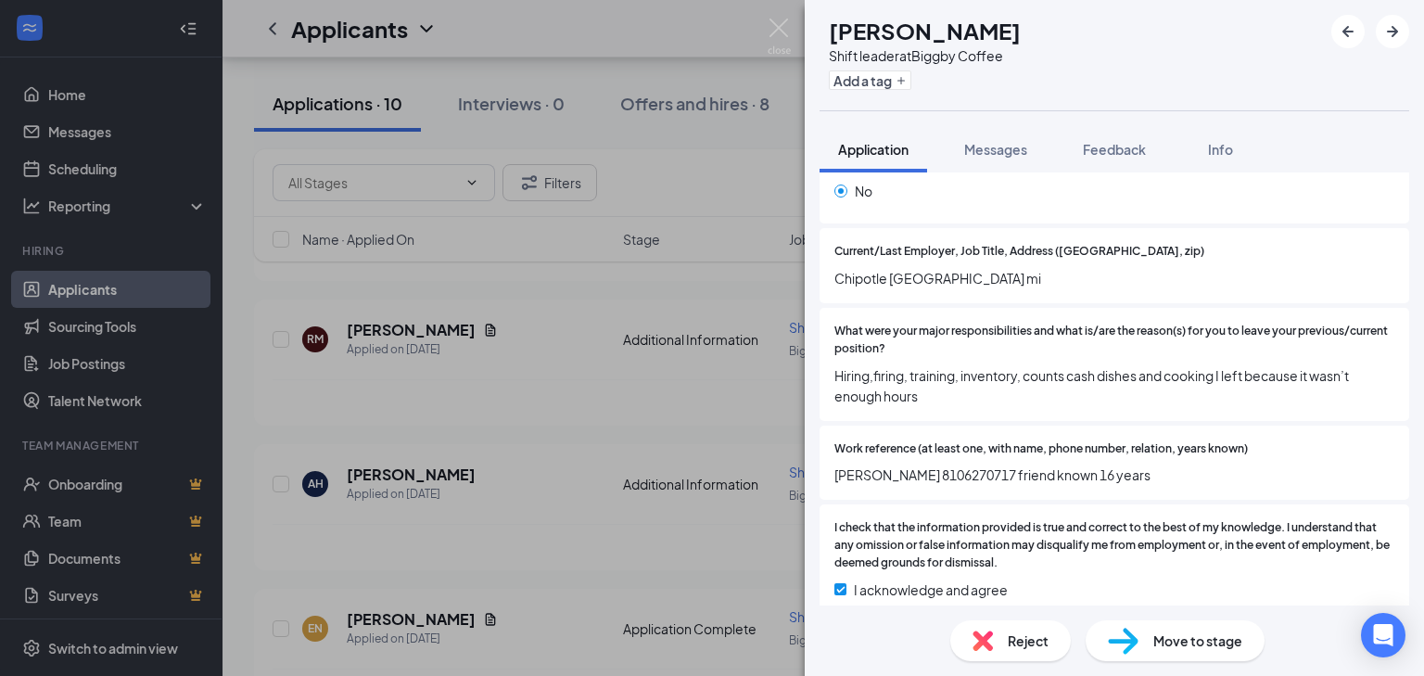
click at [644, 491] on div "RM [PERSON_NAME] Shift leader at Biggby Coffee Add a tag Application Messages F…" at bounding box center [712, 338] width 1424 height 676
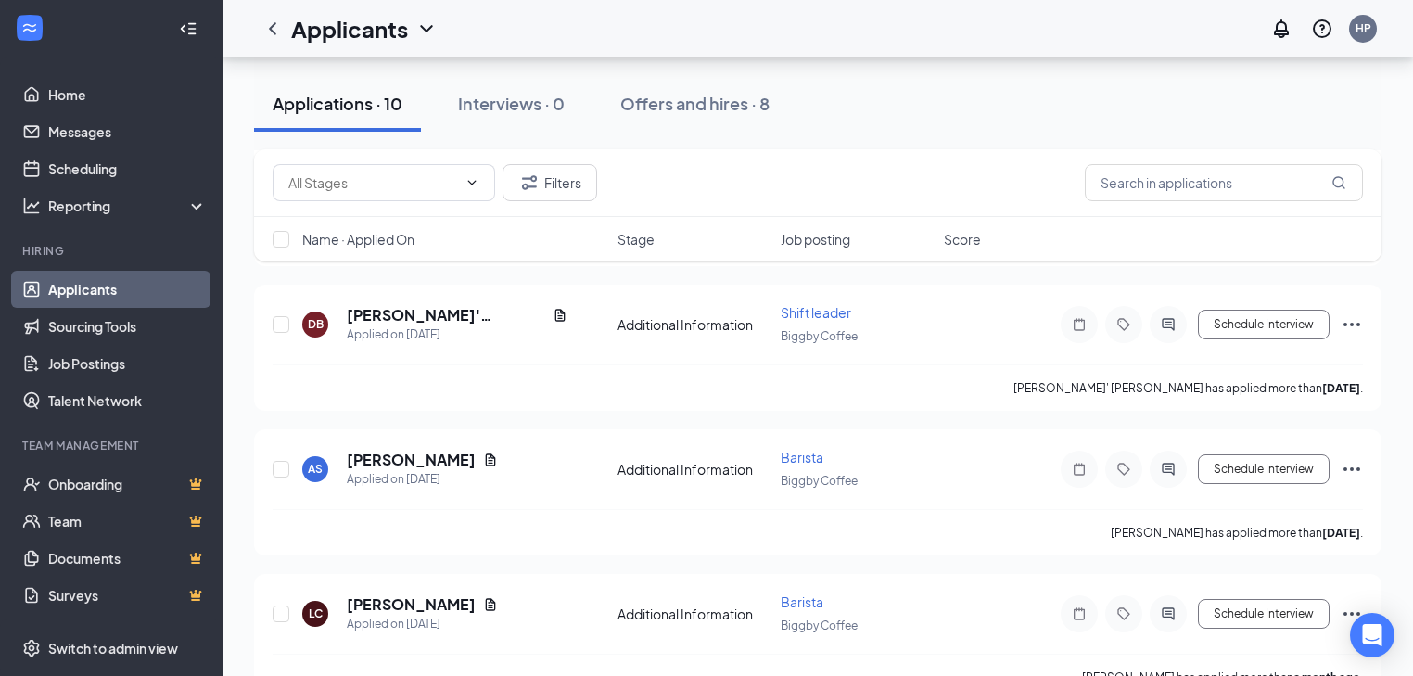
scroll to position [812, 0]
